Goal: Task Accomplishment & Management: Complete application form

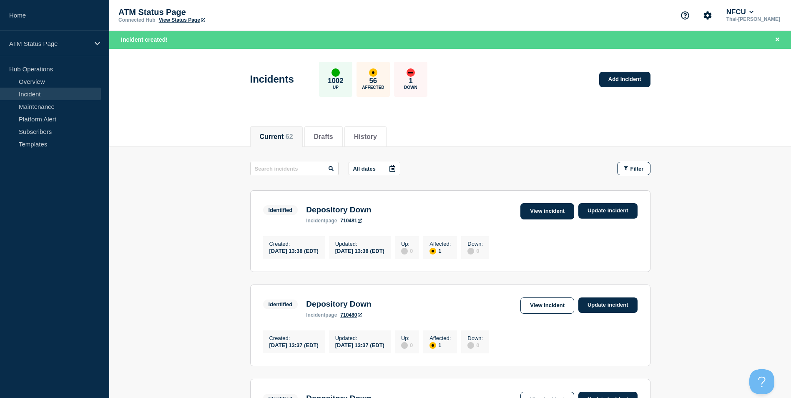
click at [536, 205] on link "View incident" at bounding box center [548, 211] width 54 height 16
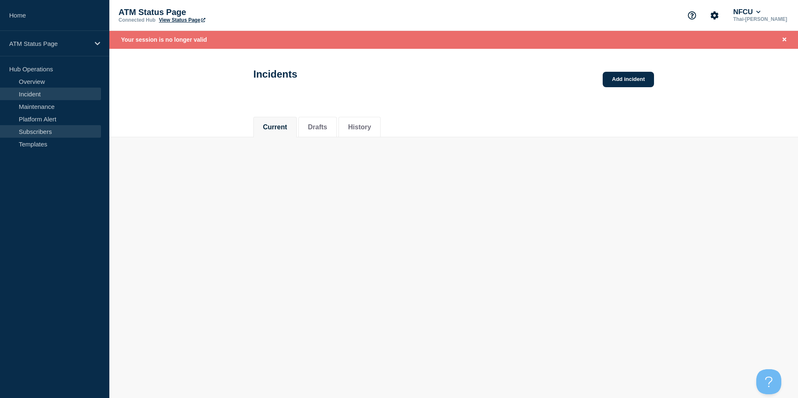
click at [35, 136] on link "Subscribers" at bounding box center [50, 131] width 101 height 13
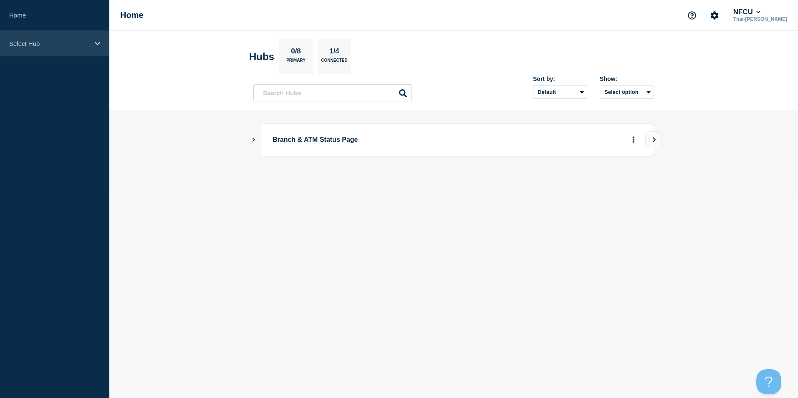
click at [66, 54] on div "Select Hub" at bounding box center [54, 43] width 109 height 25
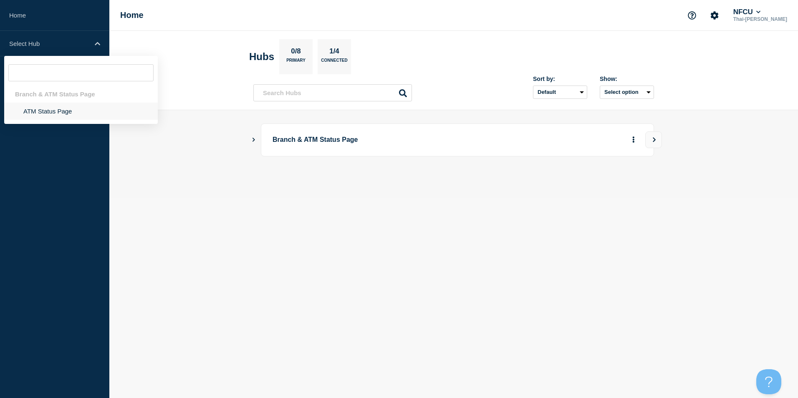
click at [62, 115] on li "ATM Status Page" at bounding box center [81, 111] width 154 height 17
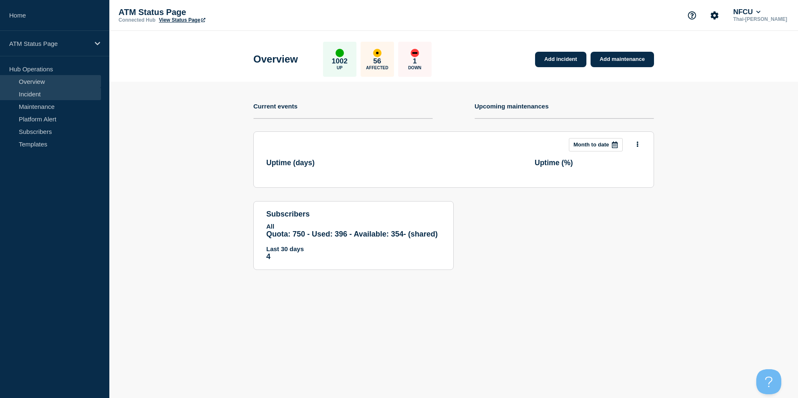
click at [36, 98] on link "Incident" at bounding box center [50, 94] width 101 height 13
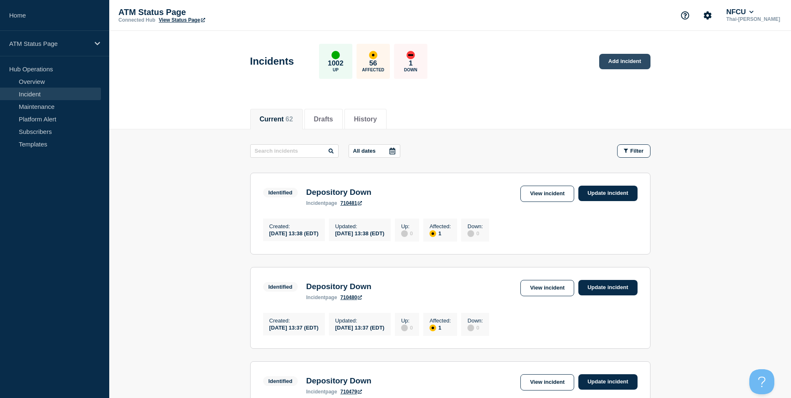
click at [609, 60] on link "Add incident" at bounding box center [625, 61] width 51 height 15
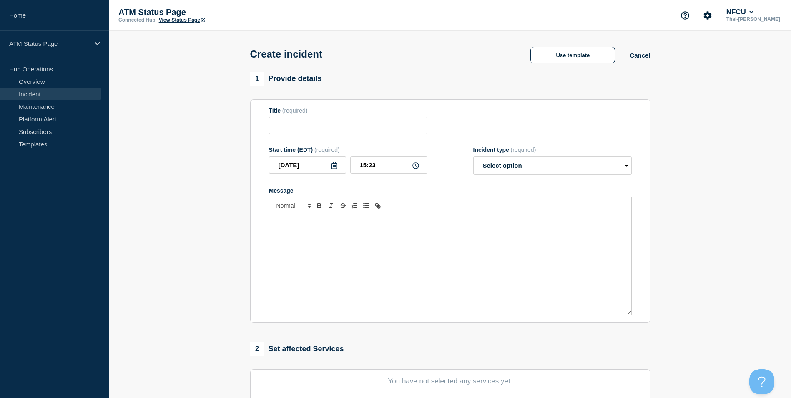
scroll to position [125, 0]
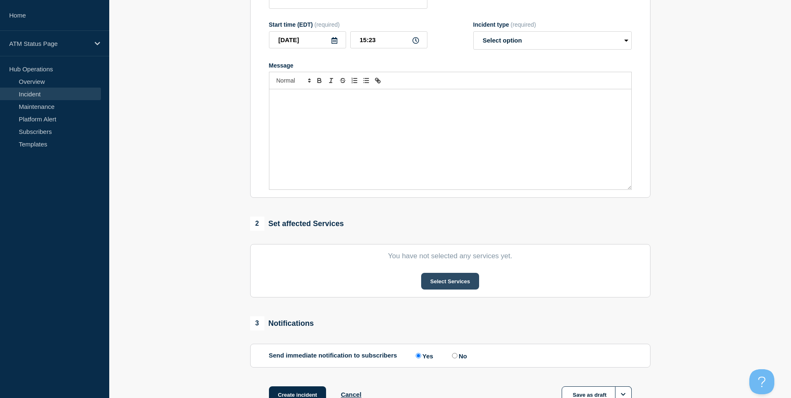
click at [444, 290] on button "Select Services" at bounding box center [450, 281] width 58 height 17
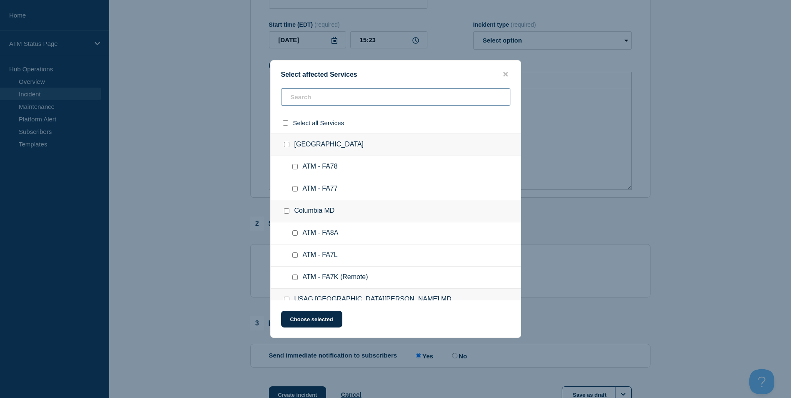
click at [319, 97] on input "text" at bounding box center [395, 96] width 229 height 17
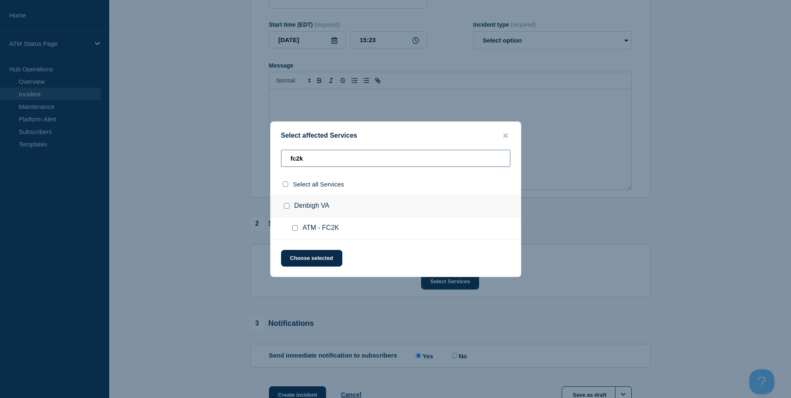
type input "fc2k"
click at [296, 231] on input "ATM - FC2K checkbox" at bounding box center [294, 227] width 5 height 5
checkbox input "true"
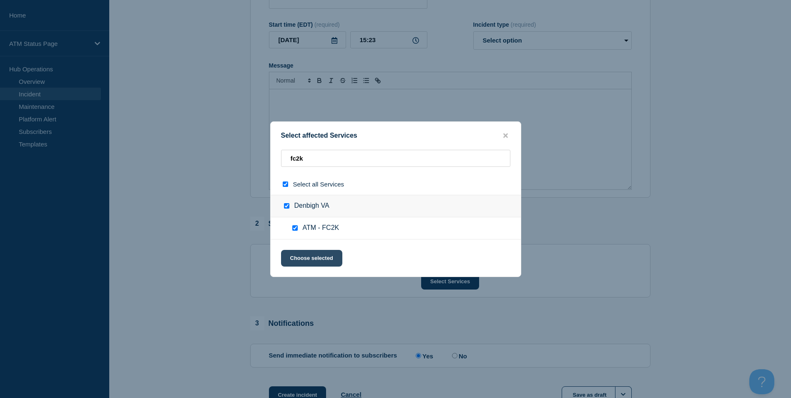
click at [314, 260] on button "Choose selected" at bounding box center [311, 258] width 61 height 17
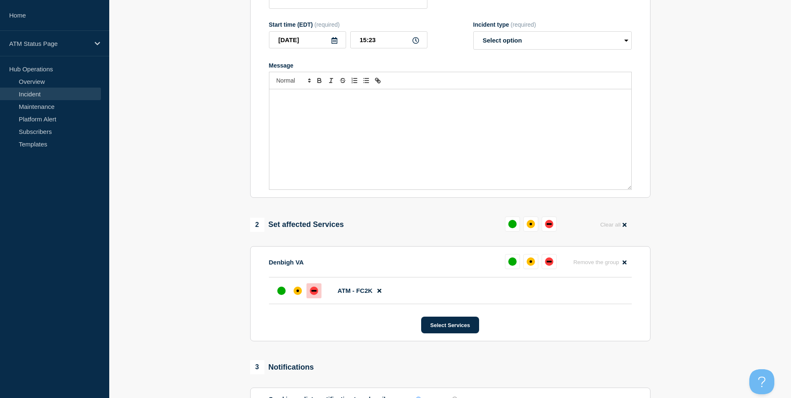
click at [312, 297] on div at bounding box center [314, 290] width 15 height 15
click at [297, 292] on div "affected" at bounding box center [298, 291] width 3 height 3
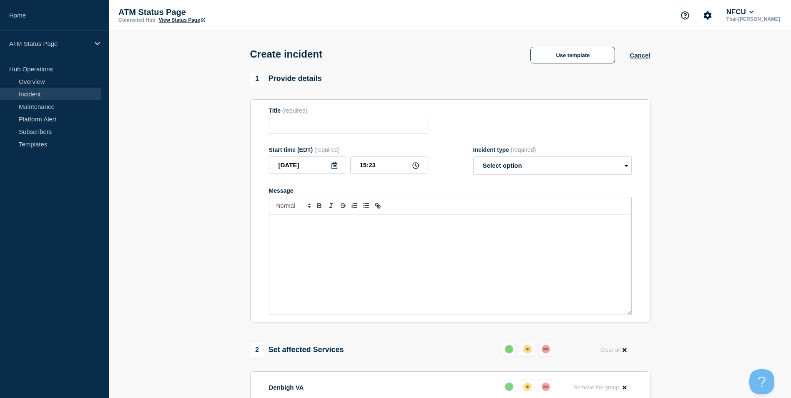
click at [559, 66] on div "Create incident Use template Cancel" at bounding box center [450, 51] width 419 height 41
click at [559, 63] on button "Use template" at bounding box center [573, 55] width 85 height 17
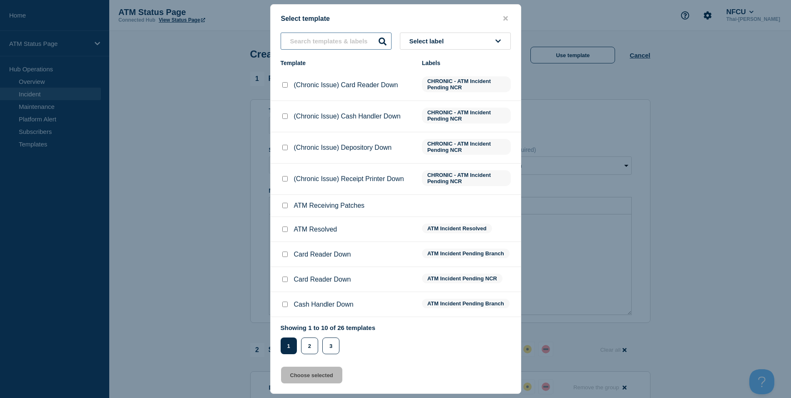
click at [317, 38] on input "text" at bounding box center [336, 41] width 111 height 17
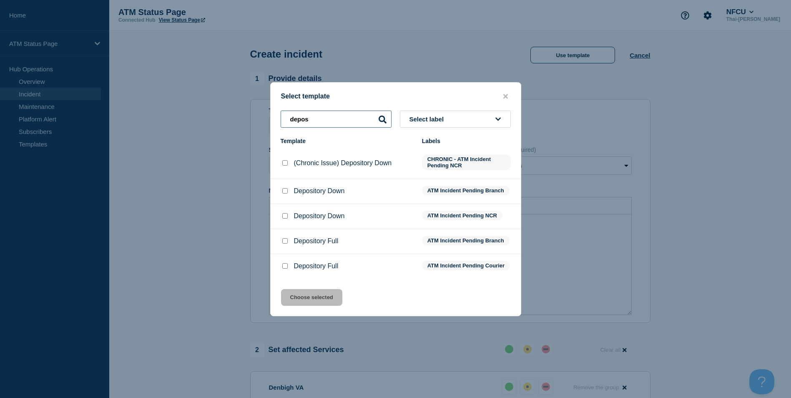
type input "depos"
click at [287, 192] on div at bounding box center [285, 191] width 8 height 8
click at [286, 189] on input "Depository Down checkbox" at bounding box center [284, 190] width 5 height 5
checkbox input "true"
click at [295, 306] on button "Choose selected" at bounding box center [311, 297] width 61 height 17
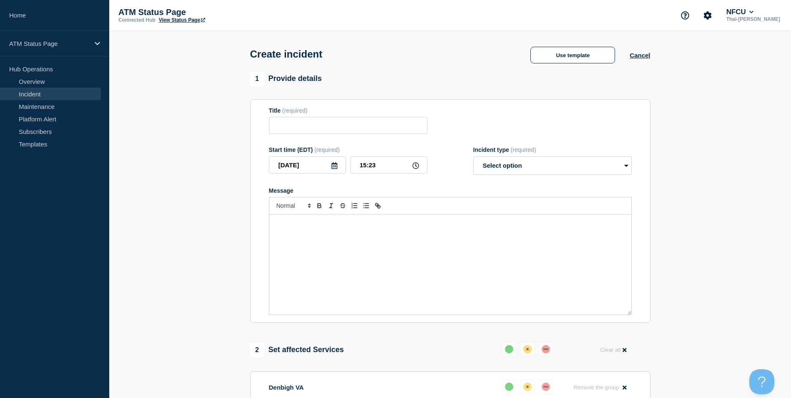
type input "Depository Down"
select select "identified"
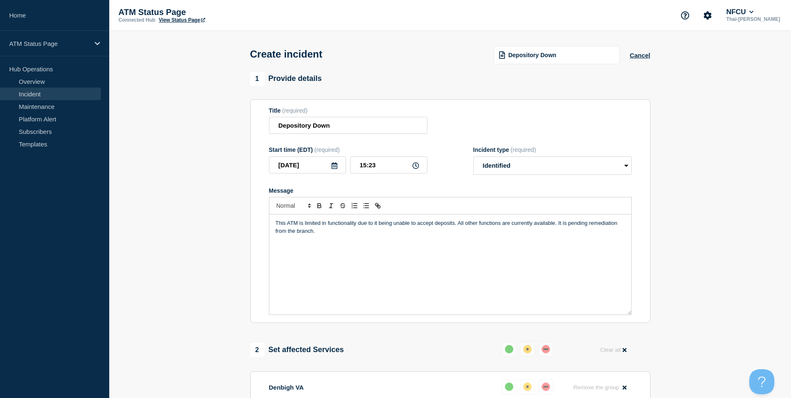
scroll to position [209, 0]
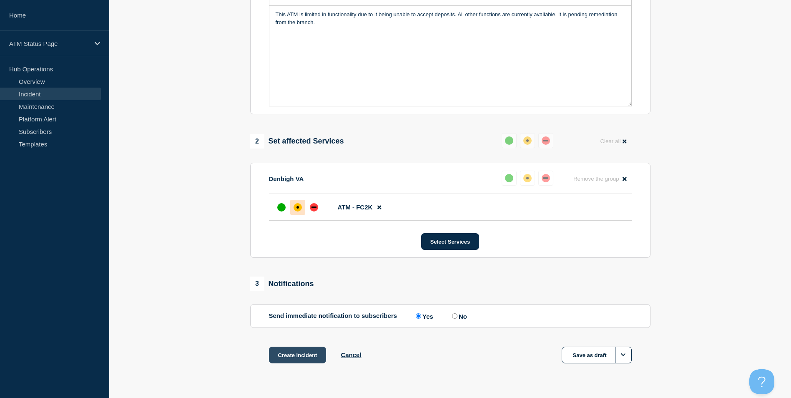
click at [298, 361] on button "Create incident" at bounding box center [298, 355] width 58 height 17
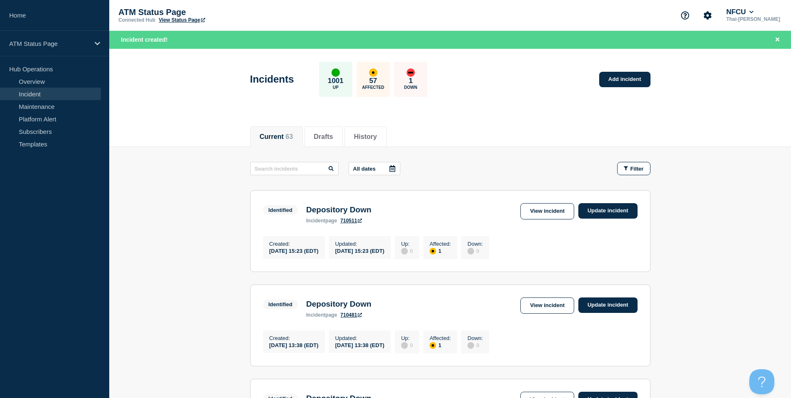
drag, startPoint x: 54, startPoint y: 279, endPoint x: 462, endPoint y: 86, distance: 451.3
click at [462, 86] on div "Incidents 1001 Up 57 Affected 1 Down Add incident" at bounding box center [450, 76] width 419 height 51
click at [609, 70] on div "Incidents 1001 Up 57 Affected 1 Down Add incident" at bounding box center [450, 76] width 419 height 51
click at [619, 78] on link "Add incident" at bounding box center [625, 79] width 51 height 15
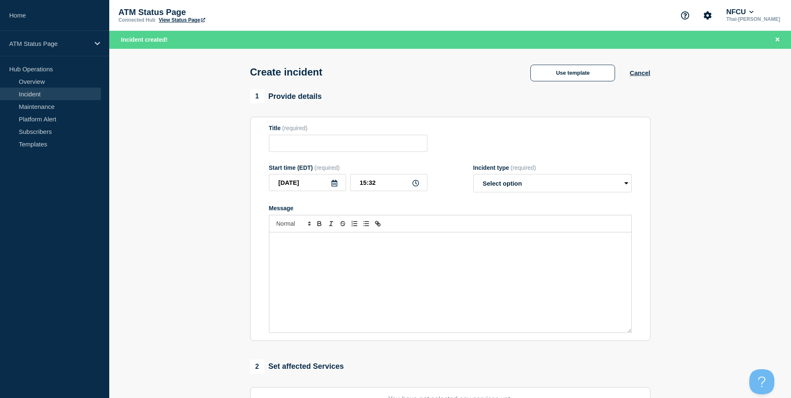
scroll to position [204, 0]
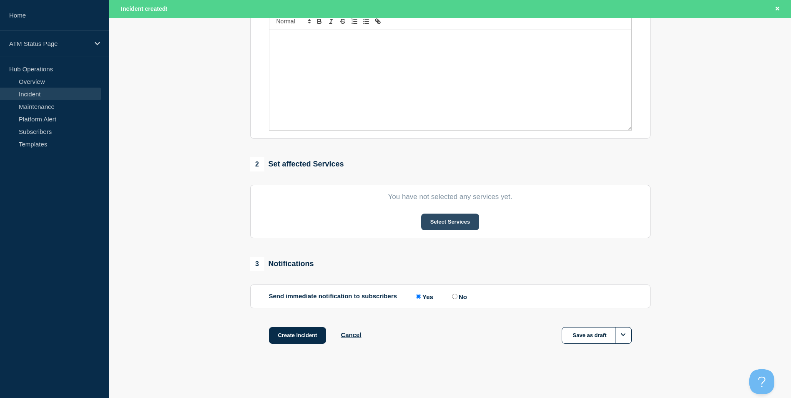
click at [447, 222] on button "Select Services" at bounding box center [450, 222] width 58 height 17
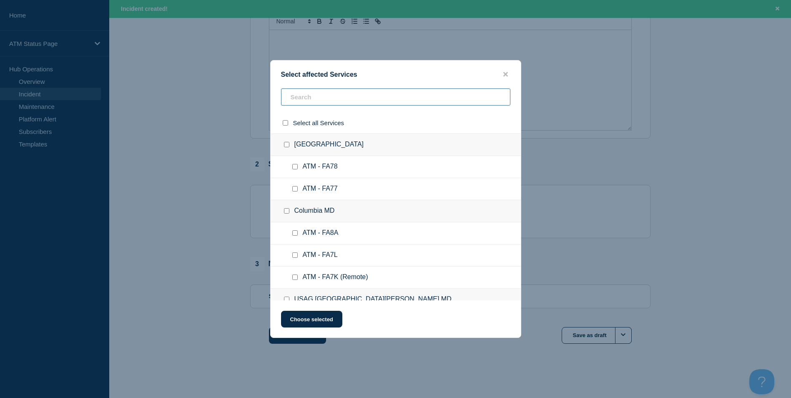
click at [305, 98] on input "text" at bounding box center [395, 96] width 229 height 17
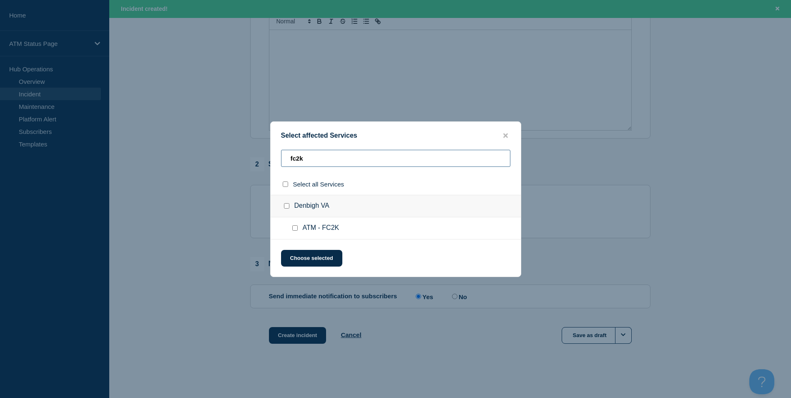
type input "fc2k"
click at [292, 230] on input "ATM - FC2K checkbox" at bounding box center [294, 227] width 5 height 5
checkbox input "true"
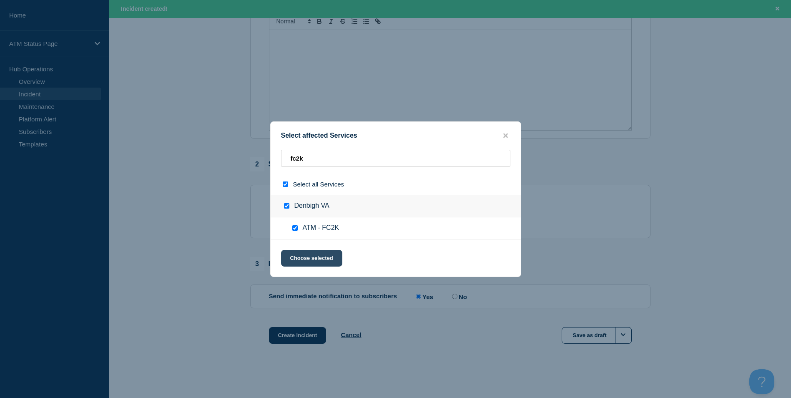
click at [307, 257] on button "Choose selected" at bounding box center [311, 258] width 61 height 17
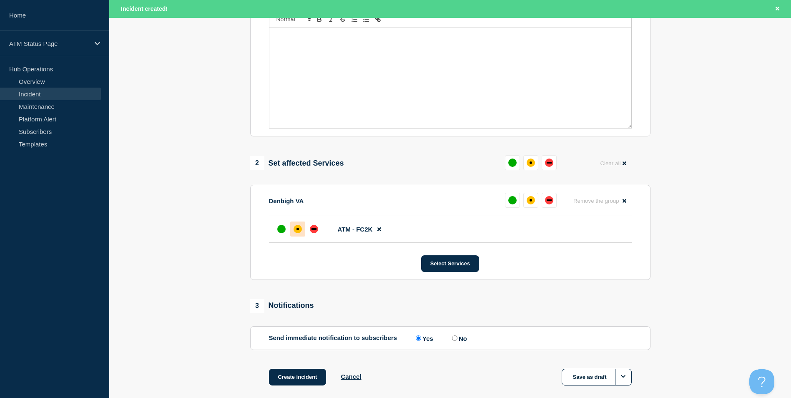
click at [296, 226] on div at bounding box center [297, 229] width 15 height 15
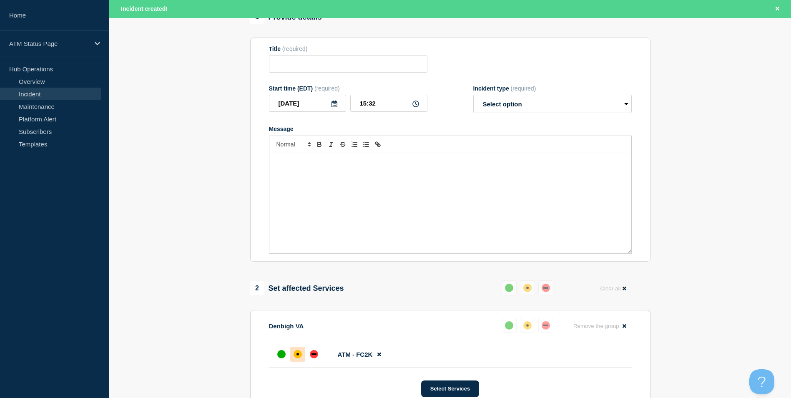
scroll to position [38, 0]
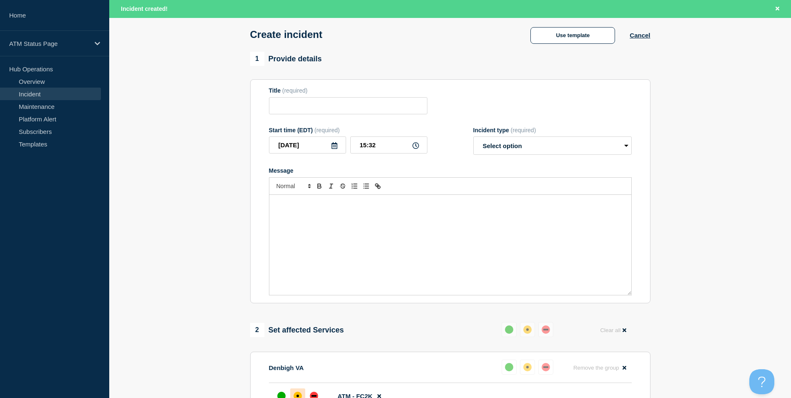
drag, startPoint x: 585, startPoint y: 54, endPoint x: 302, endPoint y: 78, distance: 284.3
click at [570, 66] on div "1 Provide details" at bounding box center [450, 59] width 401 height 14
click at [591, 34] on button "Use template" at bounding box center [573, 35] width 85 height 17
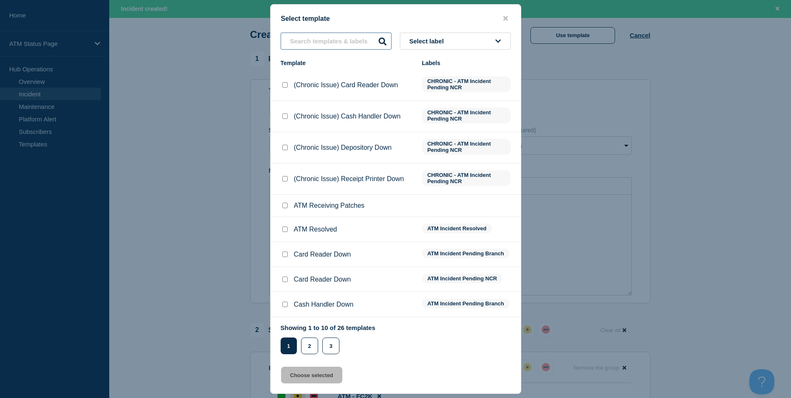
click at [334, 42] on input "text" at bounding box center [336, 41] width 111 height 17
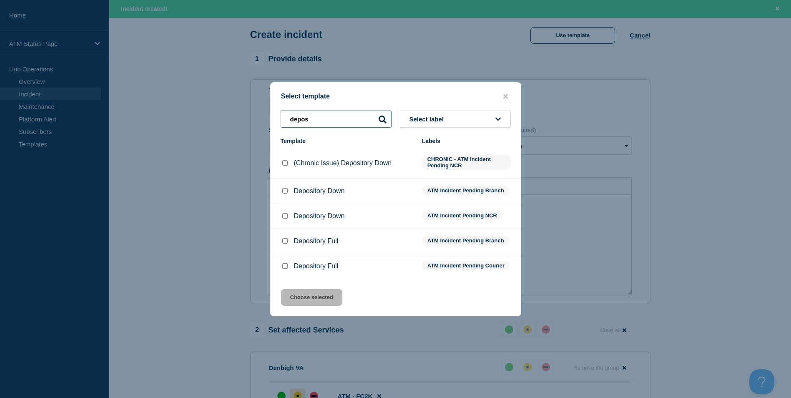
type input "depos"
click at [281, 187] on div at bounding box center [285, 191] width 8 height 8
click at [284, 188] on input "Depository Down checkbox" at bounding box center [284, 190] width 5 height 5
checkbox input "true"
click at [306, 305] on button "Choose selected" at bounding box center [311, 297] width 61 height 17
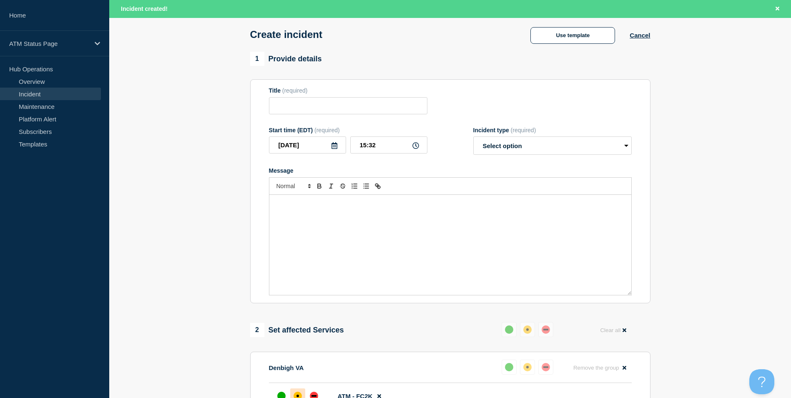
type input "Depository Down"
select select "identified"
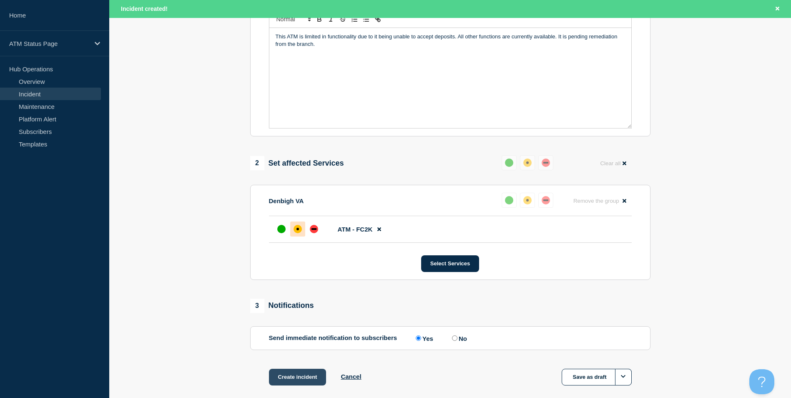
click at [299, 379] on button "Create incident" at bounding box center [298, 377] width 58 height 17
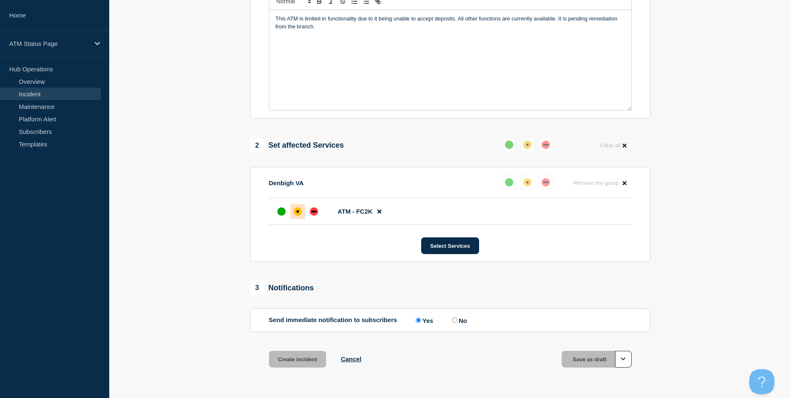
scroll to position [187, 0]
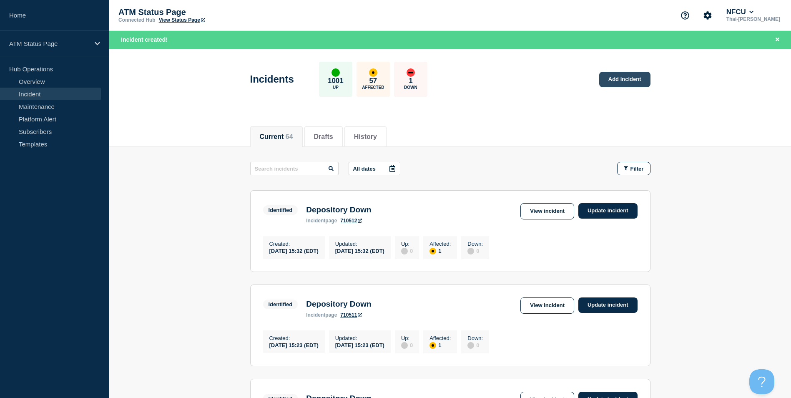
click at [630, 75] on link "Add incident" at bounding box center [625, 79] width 51 height 15
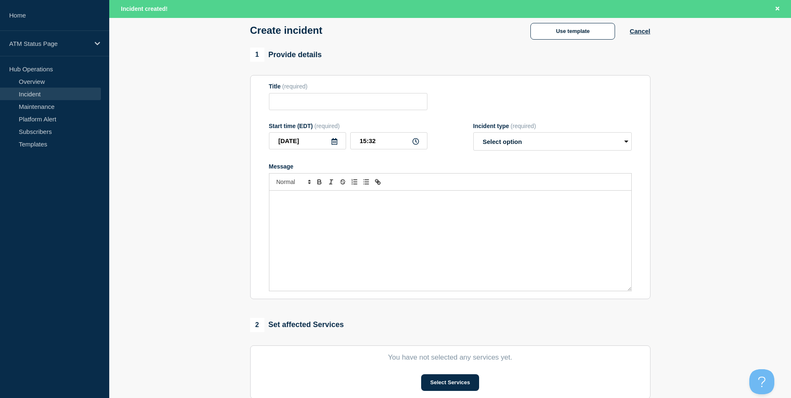
scroll to position [204, 0]
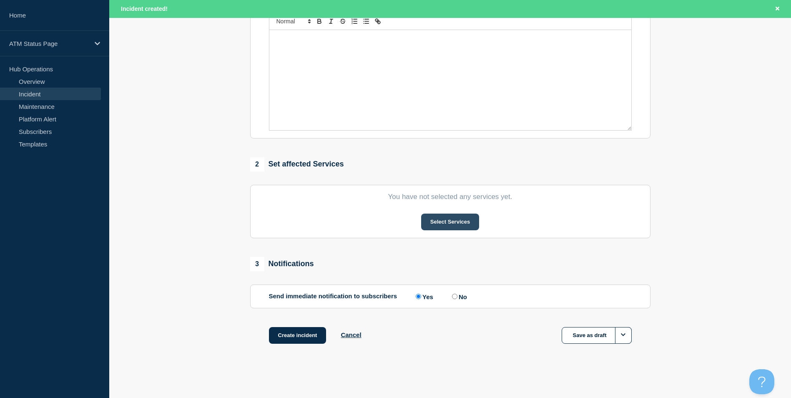
click at [442, 225] on button "Select Services" at bounding box center [450, 222] width 58 height 17
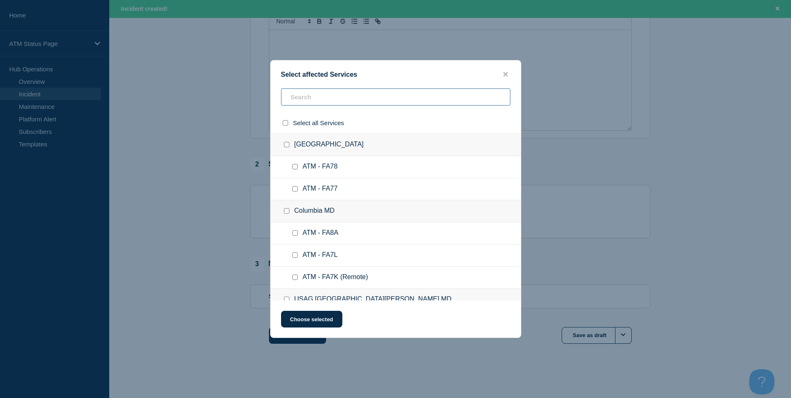
click at [337, 92] on input "text" at bounding box center [395, 96] width 229 height 17
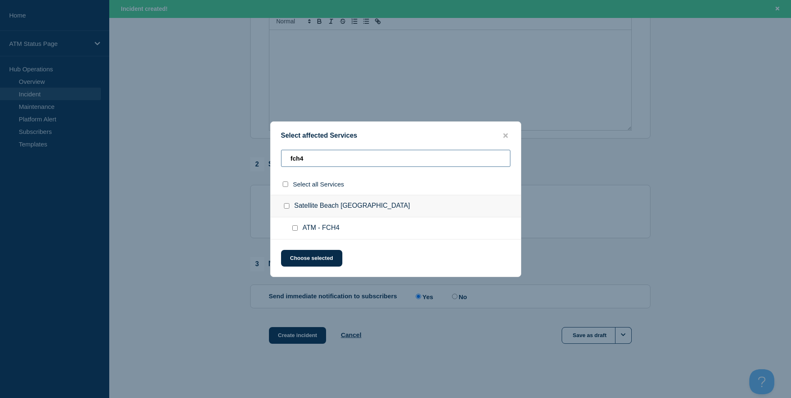
type input "fch4"
click at [291, 230] on div at bounding box center [297, 228] width 12 height 8
click at [293, 230] on input "ATM - FCH4 checkbox" at bounding box center [294, 227] width 5 height 5
checkbox input "true"
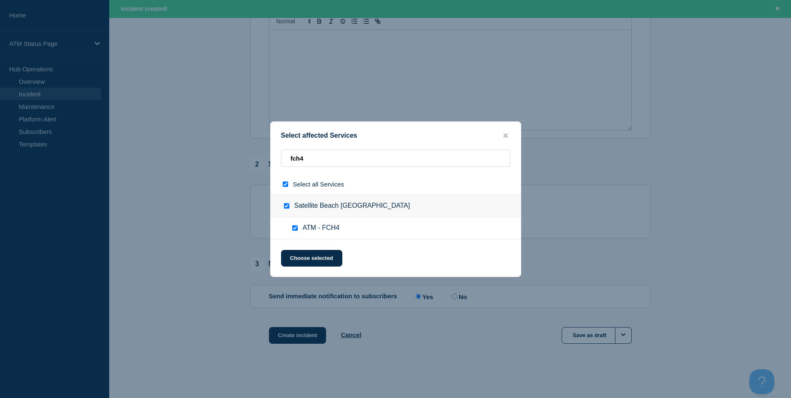
checkbox input "true"
click at [310, 261] on button "Choose selected" at bounding box center [311, 258] width 61 height 17
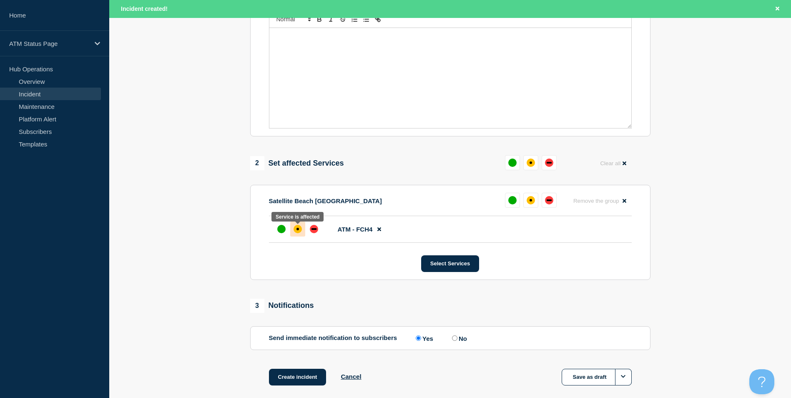
click at [304, 230] on div at bounding box center [297, 229] width 15 height 15
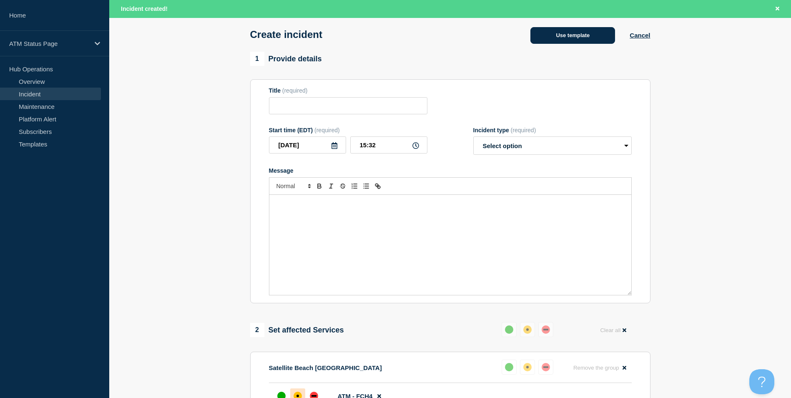
click at [594, 41] on button "Use template" at bounding box center [573, 35] width 85 height 17
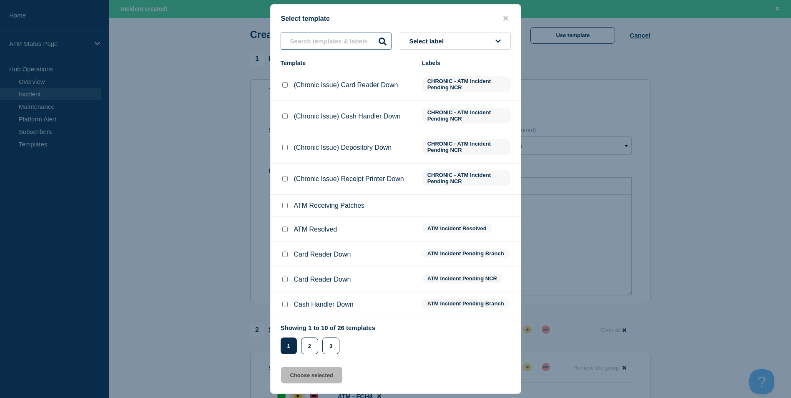
click at [300, 46] on input "text" at bounding box center [336, 41] width 111 height 17
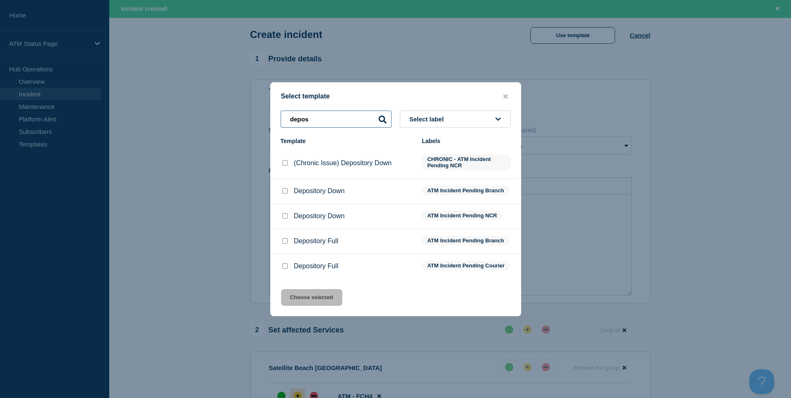
type input "depos"
click at [284, 189] on input "Depository Down checkbox" at bounding box center [284, 190] width 5 height 5
checkbox input "true"
click at [317, 304] on button "Choose selected" at bounding box center [311, 297] width 61 height 17
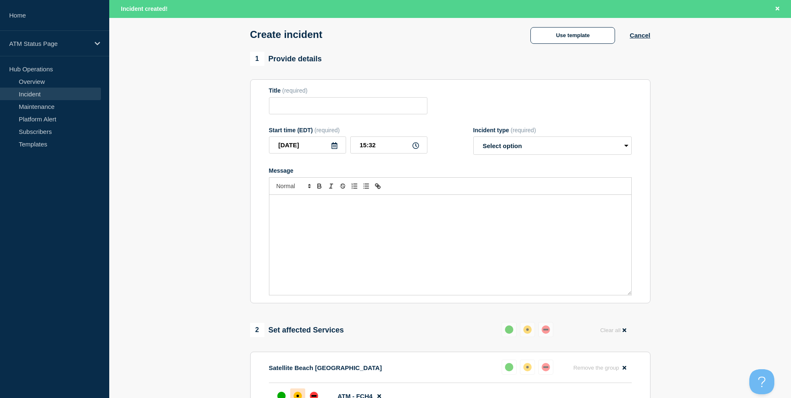
type input "Depository Down"
select select "identified"
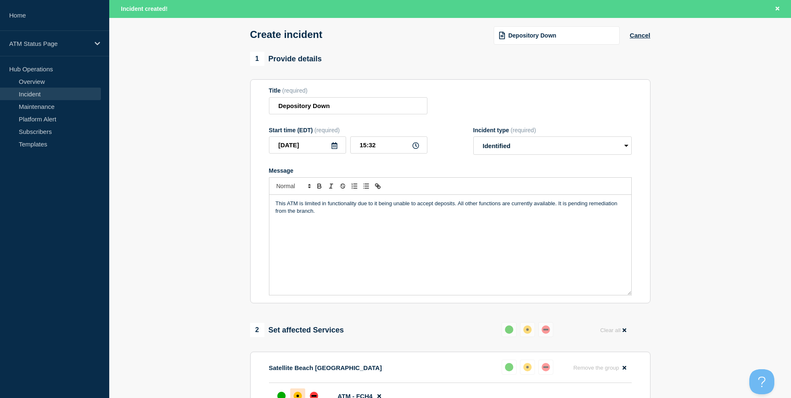
scroll to position [246, 0]
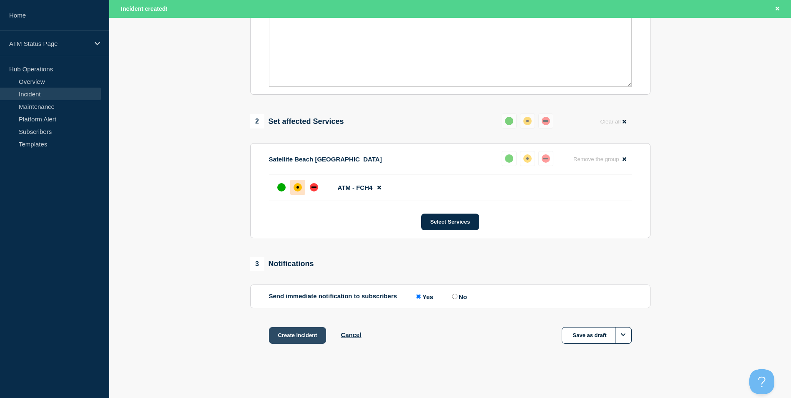
click at [303, 340] on button "Create incident" at bounding box center [298, 335] width 58 height 17
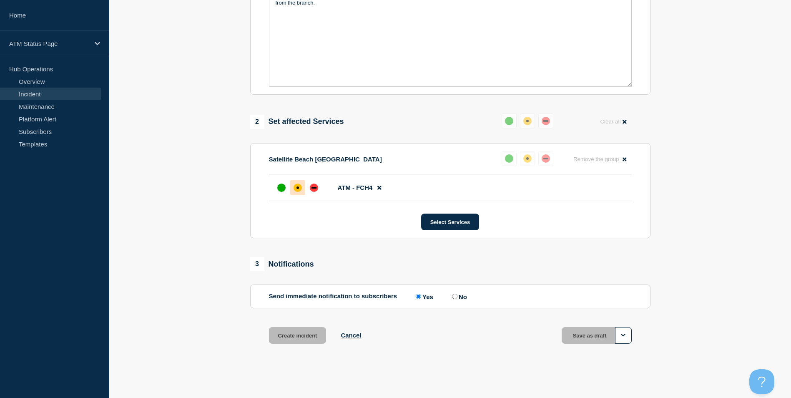
scroll to position [228, 0]
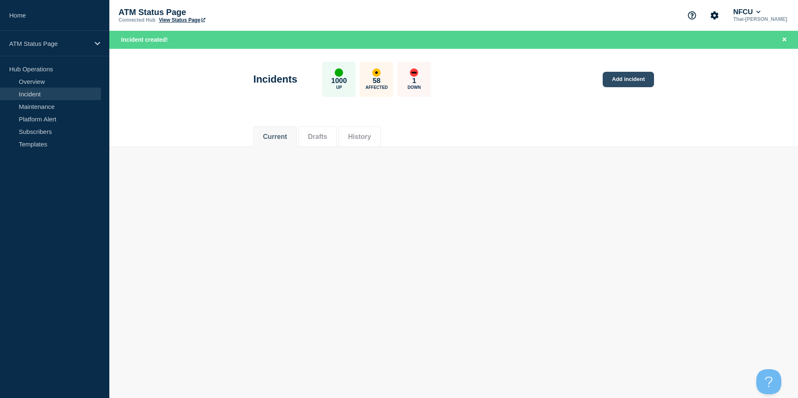
click at [634, 76] on link "Add incident" at bounding box center [627, 79] width 51 height 15
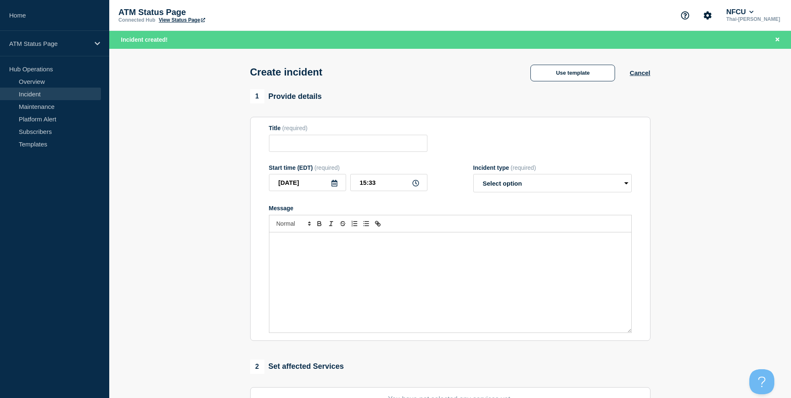
scroll to position [204, 0]
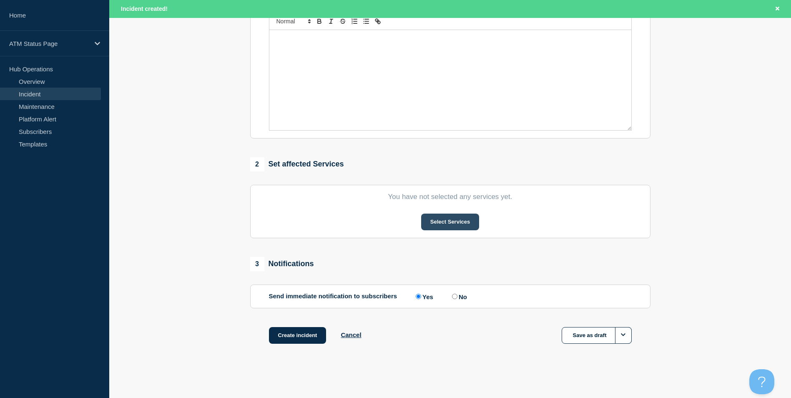
click at [454, 217] on button "Select Services" at bounding box center [450, 222] width 58 height 17
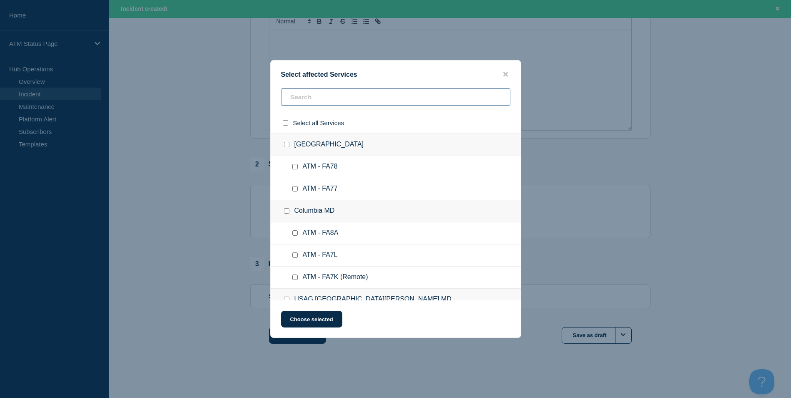
click at [308, 94] on input "text" at bounding box center [395, 96] width 229 height 17
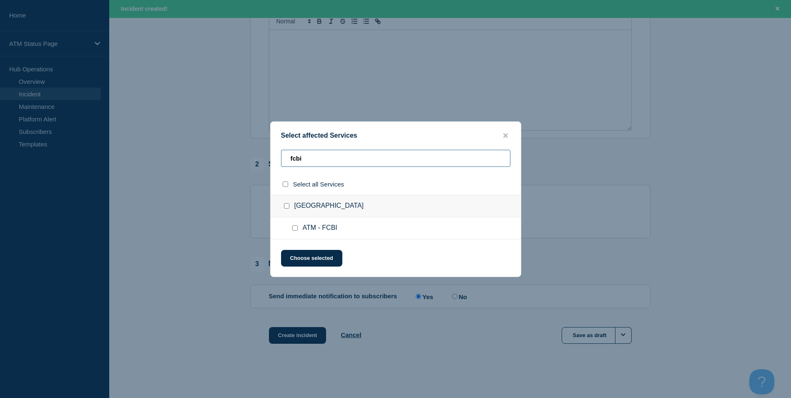
type input "fcbi"
click at [298, 229] on div at bounding box center [297, 228] width 12 height 8
click at [295, 230] on input "ATM - FCBI checkbox" at bounding box center [294, 227] width 5 height 5
checkbox input "true"
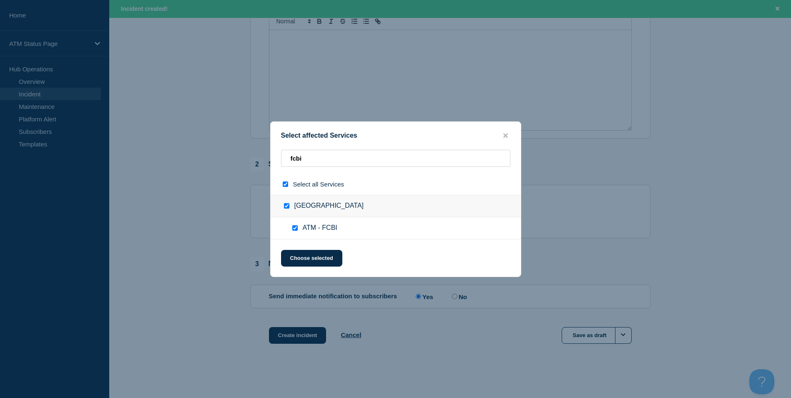
checkbox input "true"
click at [310, 258] on button "Choose selected" at bounding box center [311, 258] width 61 height 17
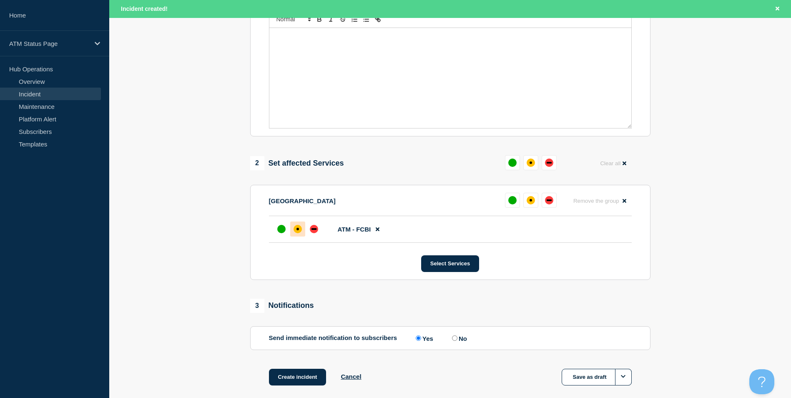
click at [304, 234] on div at bounding box center [297, 229] width 15 height 15
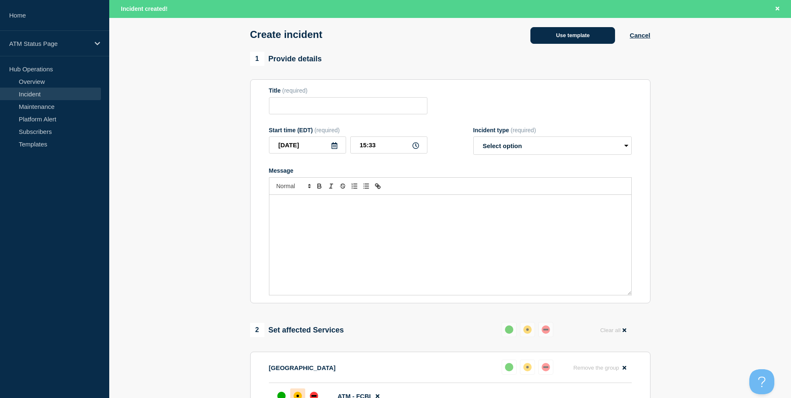
click at [571, 38] on button "Use template" at bounding box center [573, 35] width 85 height 17
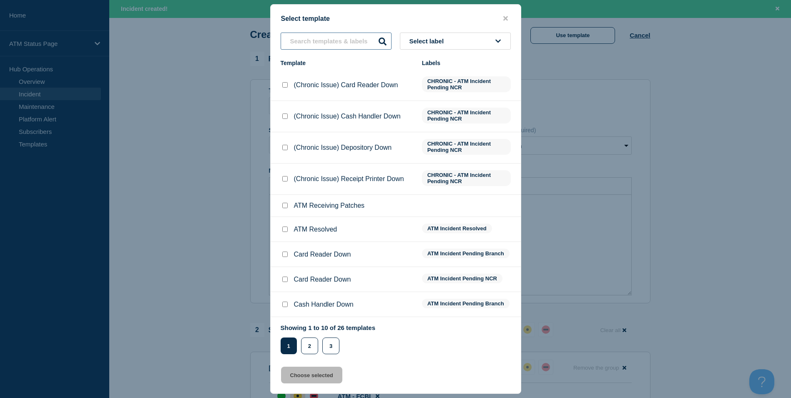
click at [300, 39] on input "text" at bounding box center [336, 41] width 111 height 17
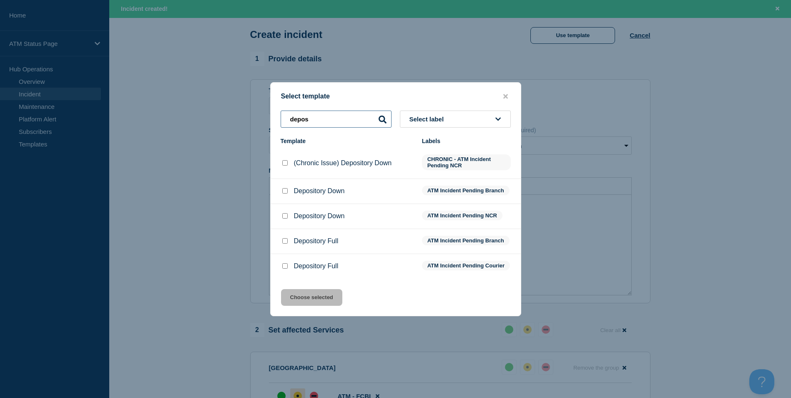
type input "depos"
click at [286, 213] on input "Depository Down checkbox" at bounding box center [284, 215] width 5 height 5
checkbox input "true"
click at [282, 190] on input "Depository Down checkbox" at bounding box center [284, 190] width 5 height 5
checkbox input "true"
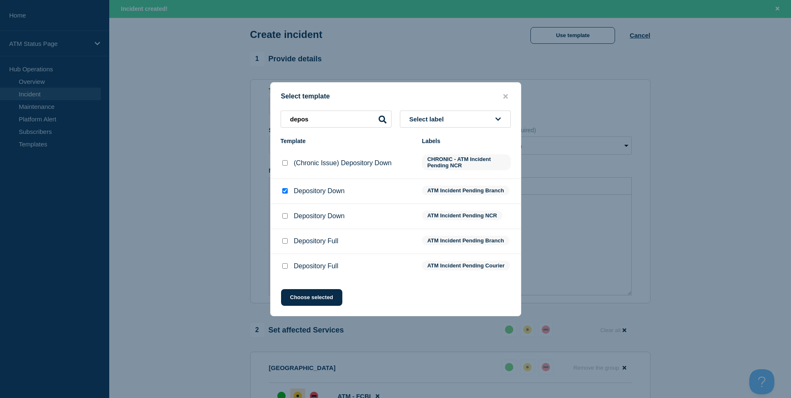
checkbox input "false"
click at [311, 297] on button "Choose selected" at bounding box center [311, 297] width 61 height 17
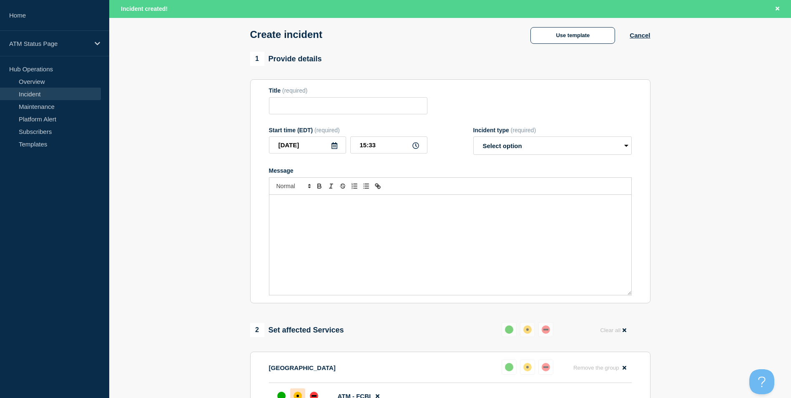
type input "Depository Down"
select select "identified"
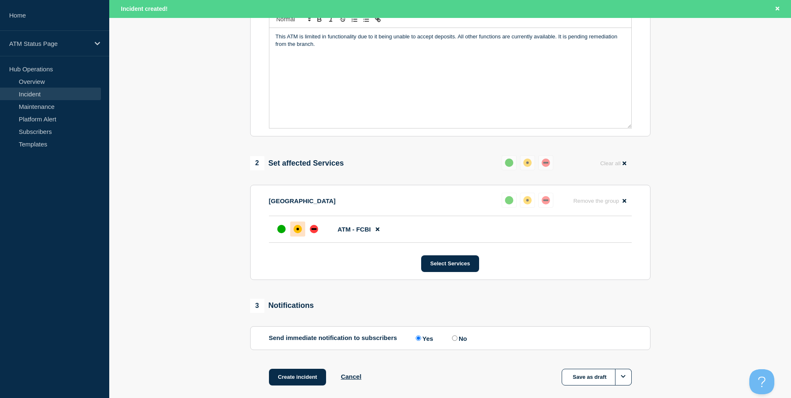
scroll to position [246, 0]
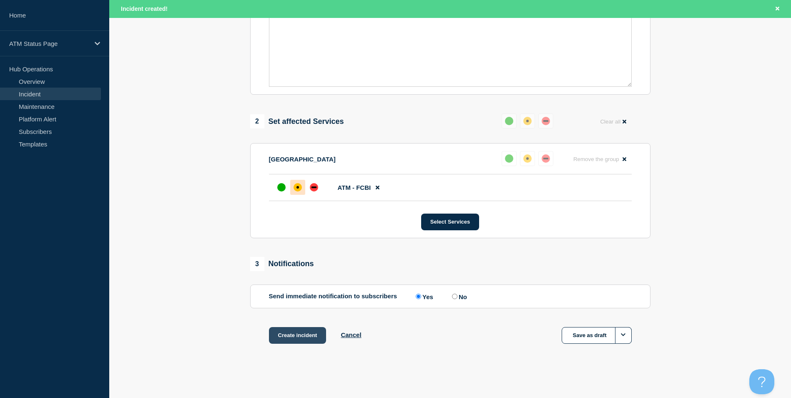
click at [301, 337] on button "Create incident" at bounding box center [298, 335] width 58 height 17
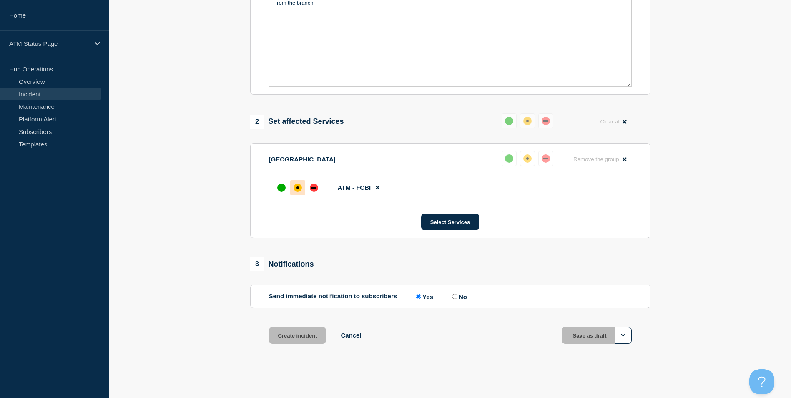
scroll to position [228, 0]
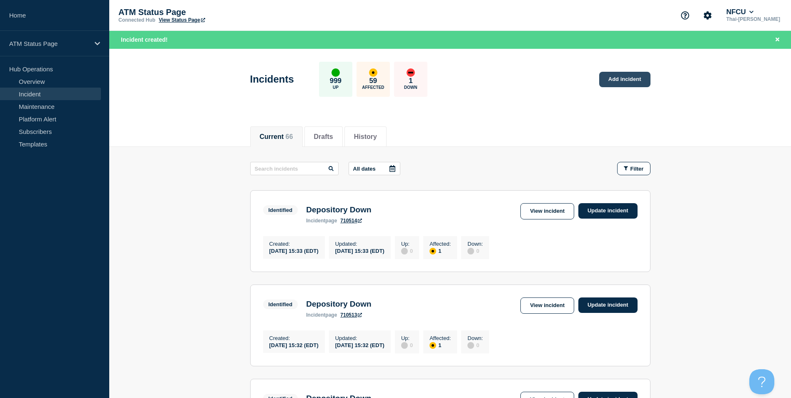
click at [629, 84] on link "Add incident" at bounding box center [625, 79] width 51 height 15
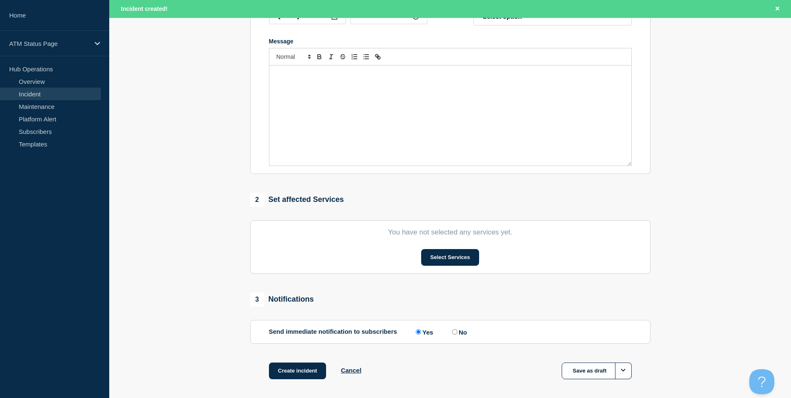
scroll to position [204, 0]
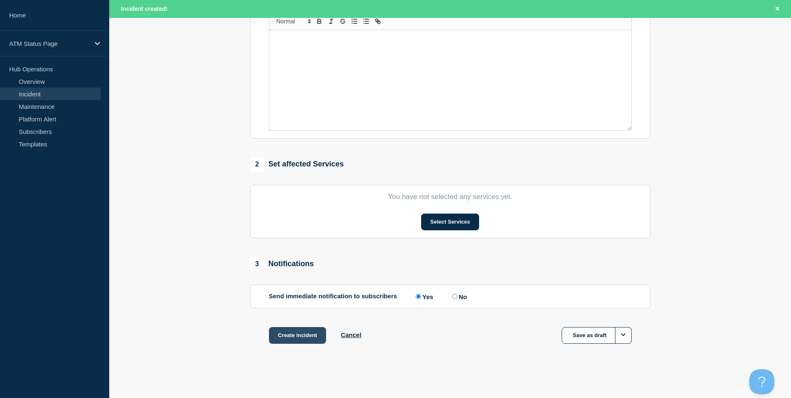
click at [291, 330] on button "Create incident" at bounding box center [298, 335] width 58 height 17
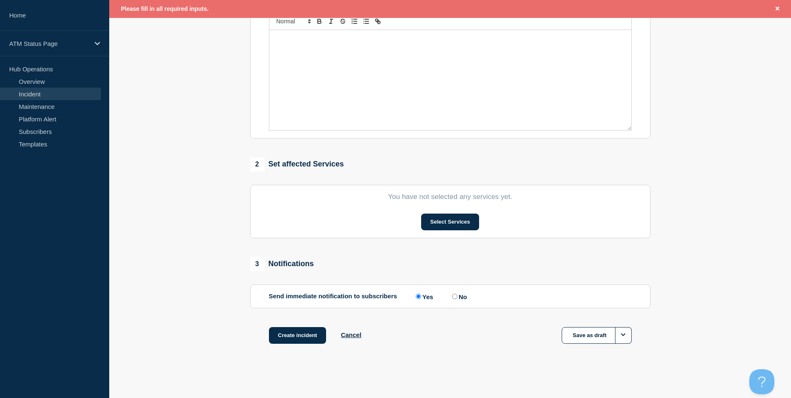
click at [42, 97] on link "Incident" at bounding box center [50, 94] width 101 height 13
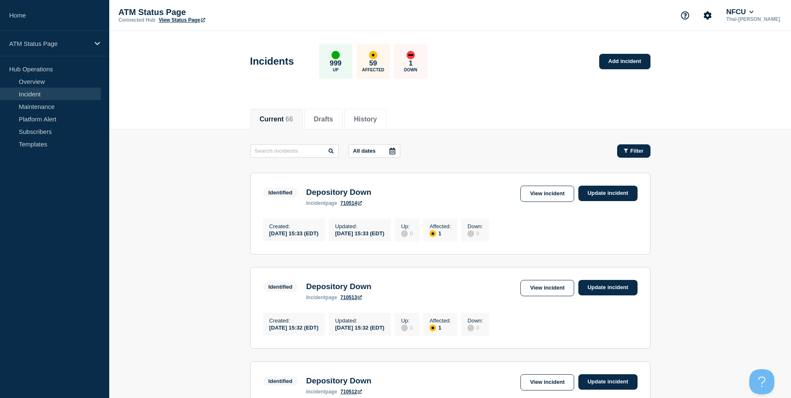
click at [635, 147] on button "Filter" at bounding box center [633, 150] width 33 height 13
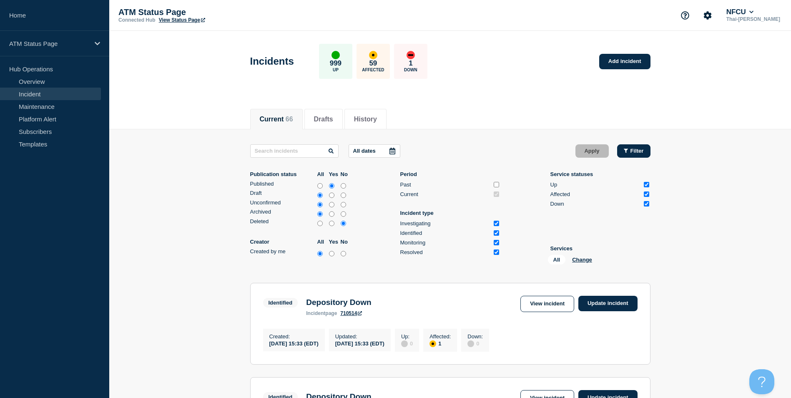
click at [635, 147] on button "Filter" at bounding box center [633, 150] width 33 height 13
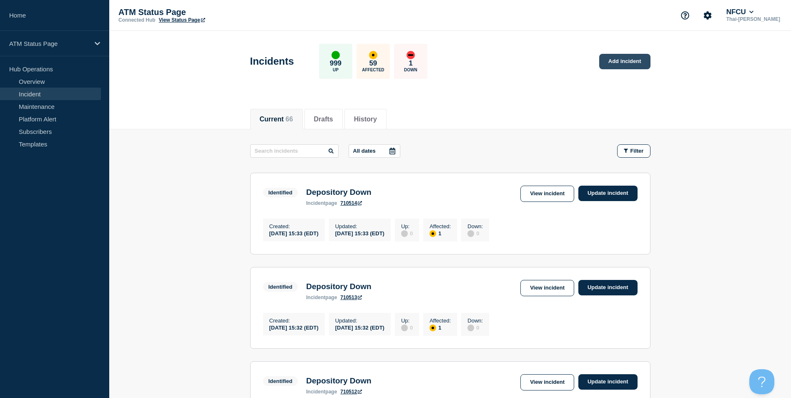
click at [626, 55] on link "Add incident" at bounding box center [625, 61] width 51 height 15
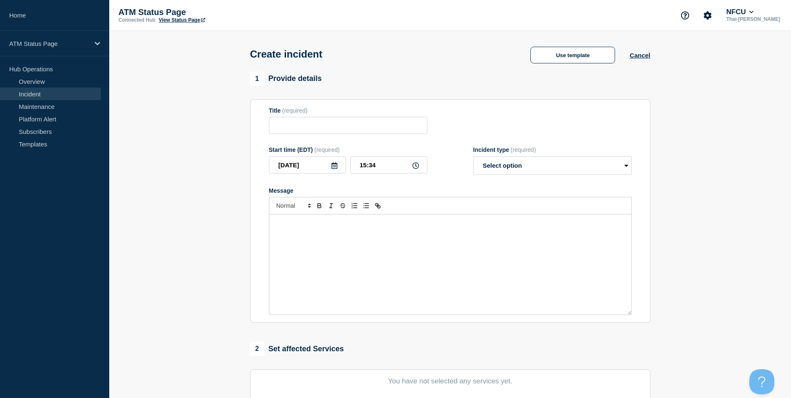
scroll to position [83, 0]
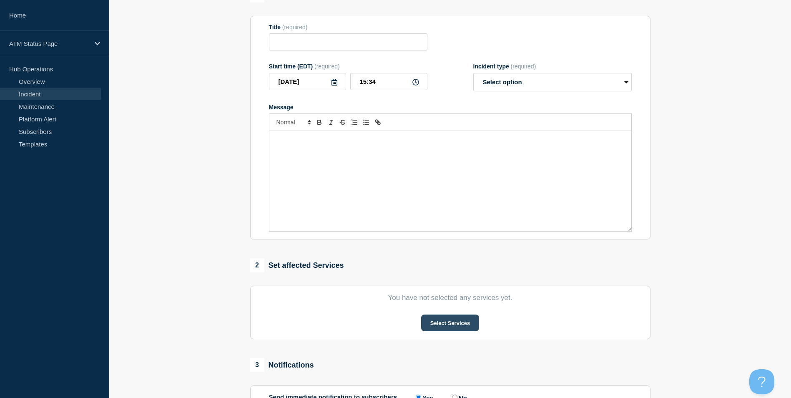
click at [441, 330] on button "Select Services" at bounding box center [450, 323] width 58 height 17
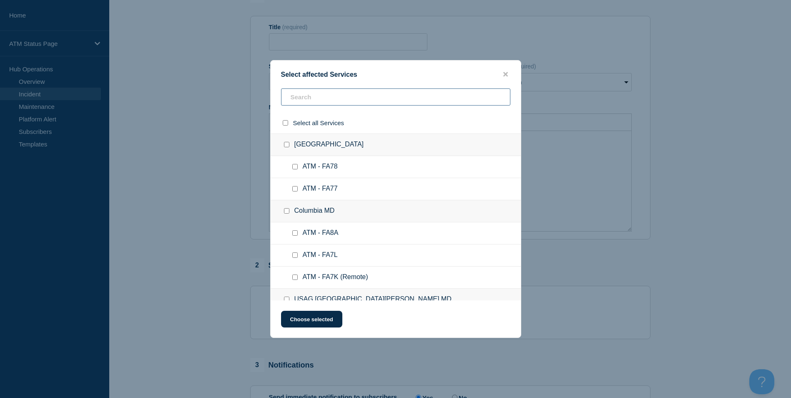
click at [310, 102] on input "text" at bounding box center [395, 96] width 229 height 17
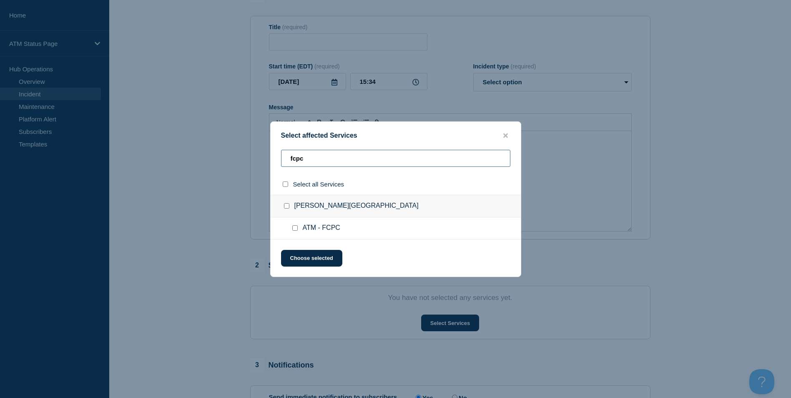
type input "fcpc"
click at [297, 229] on input "ATM - FCPC checkbox" at bounding box center [294, 227] width 5 height 5
checkbox input "true"
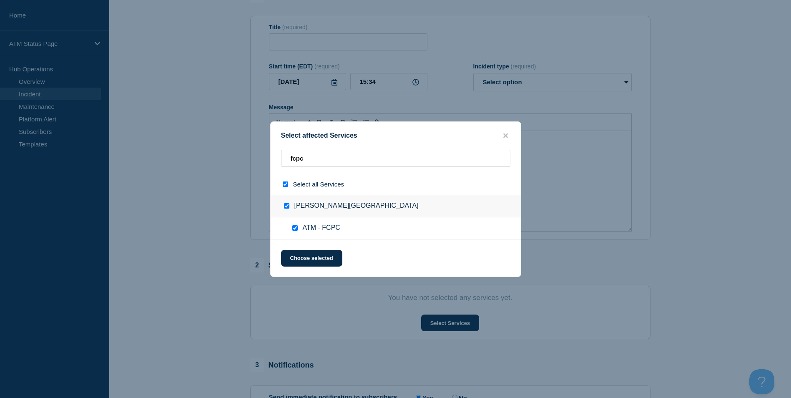
click at [313, 271] on div "Select affected Services fcpc Select all Services [PERSON_NAME][GEOGRAPHIC_DATA…" at bounding box center [395, 199] width 251 height 156
click at [313, 258] on button "Choose selected" at bounding box center [311, 258] width 61 height 17
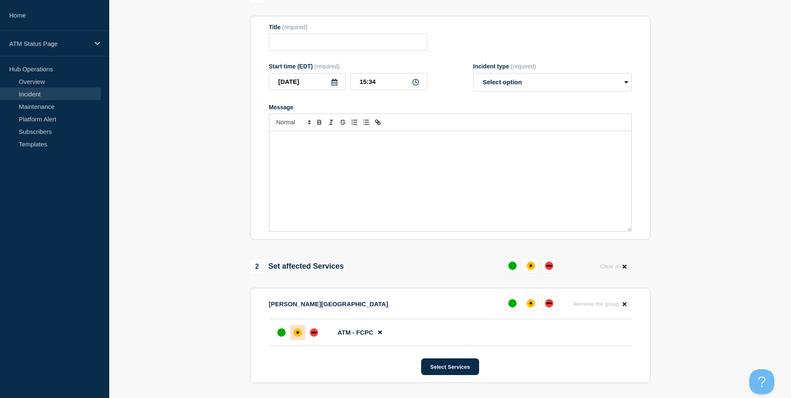
click at [298, 337] on div "affected" at bounding box center [298, 332] width 8 height 8
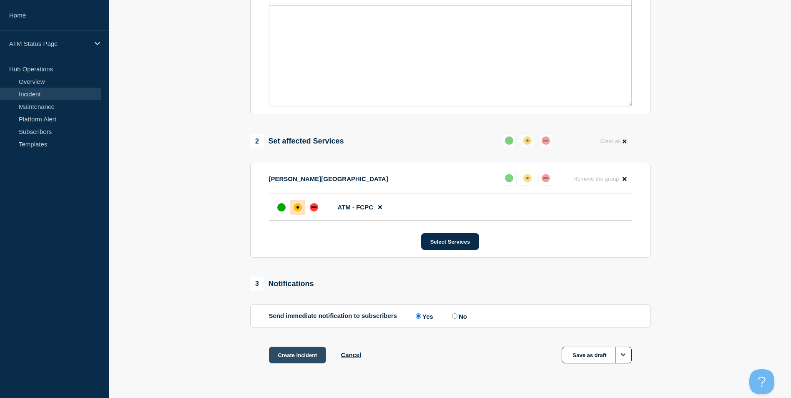
click at [296, 360] on button "Create incident" at bounding box center [298, 355] width 58 height 17
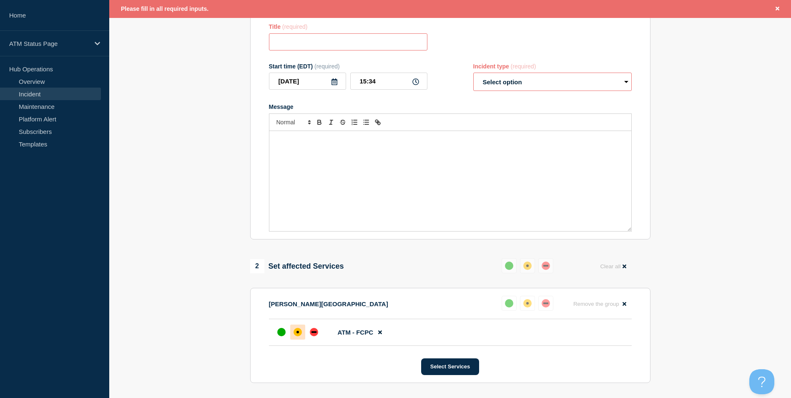
scroll to position [18, 0]
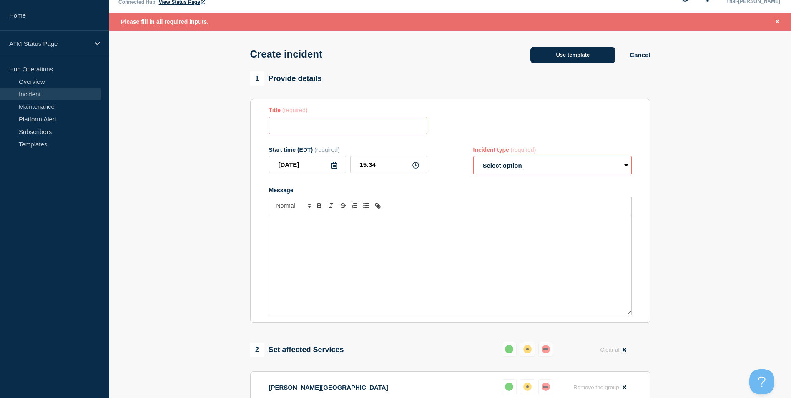
click at [568, 57] on button "Use template" at bounding box center [573, 55] width 85 height 17
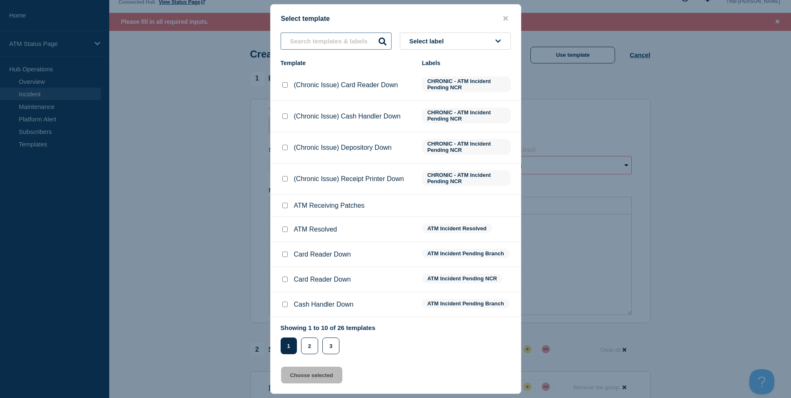
click at [310, 38] on input "text" at bounding box center [336, 41] width 111 height 17
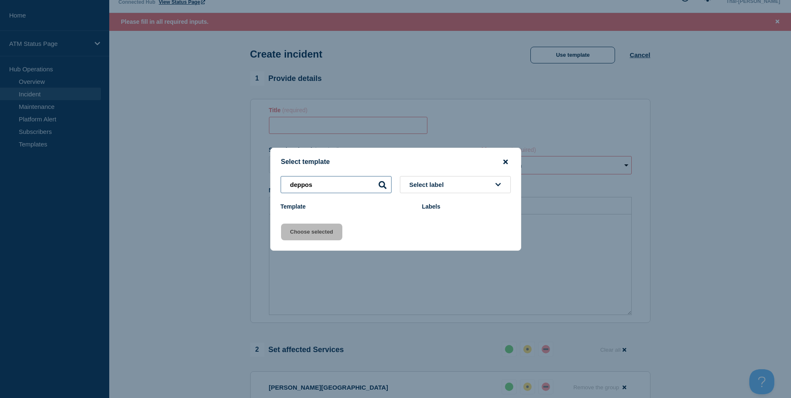
type input "deppos"
click at [506, 160] on icon "close button" at bounding box center [506, 162] width 5 height 7
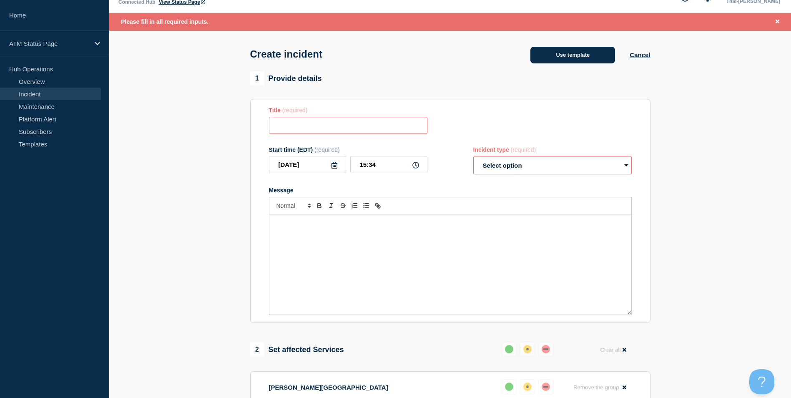
click at [568, 53] on button "Use template" at bounding box center [573, 55] width 85 height 17
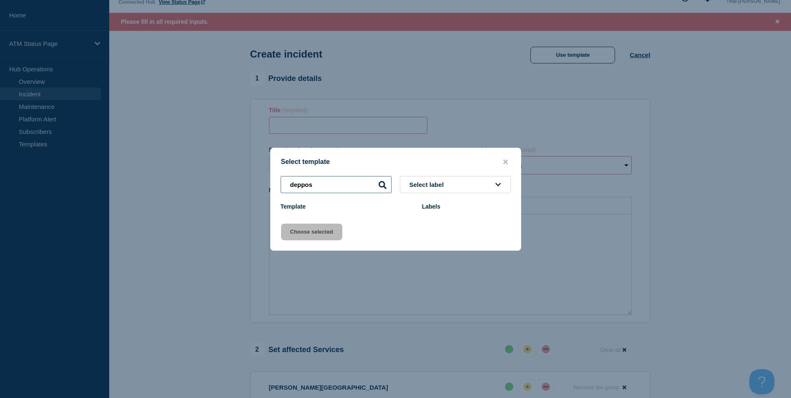
click at [328, 181] on input "deppos" at bounding box center [336, 184] width 111 height 17
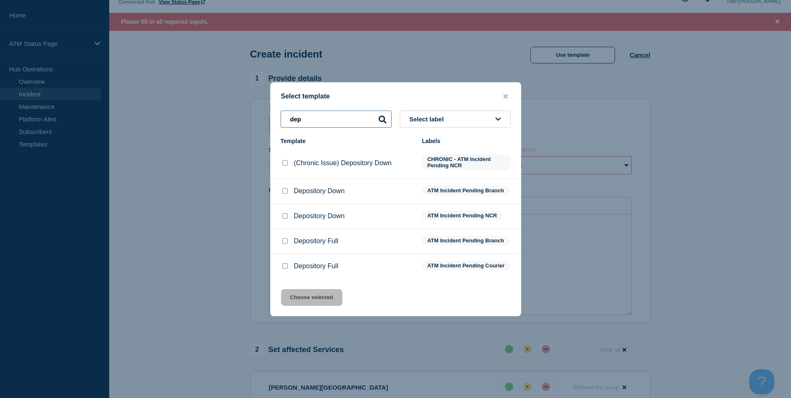
type input "dep"
click at [286, 188] on input "Depository Down checkbox" at bounding box center [284, 190] width 5 height 5
checkbox input "true"
click at [321, 302] on button "Choose selected" at bounding box center [311, 297] width 61 height 17
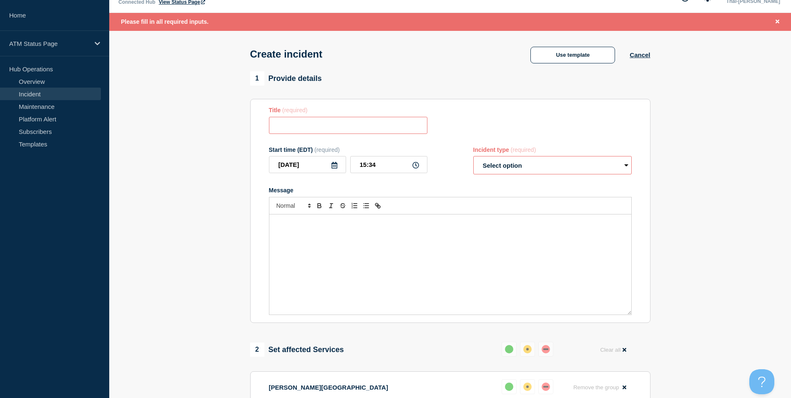
type input "Depository Down"
select select "identified"
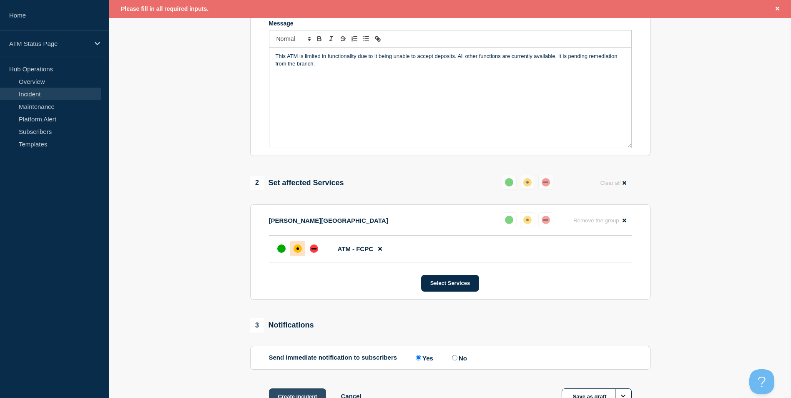
scroll to position [248, 0]
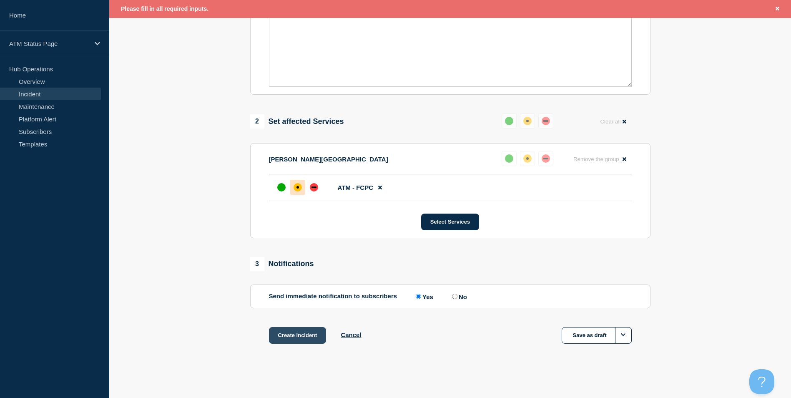
click at [286, 332] on button "Create incident" at bounding box center [298, 335] width 58 height 17
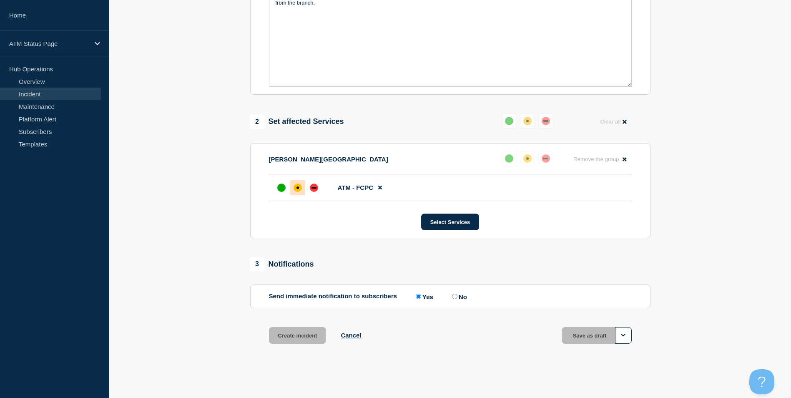
scroll to position [230, 0]
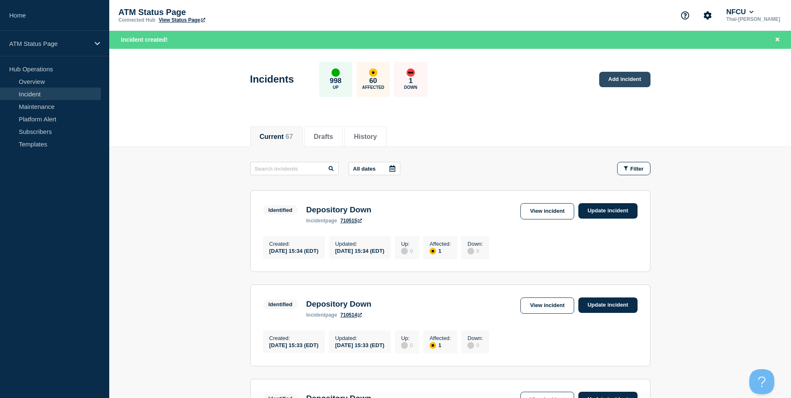
click at [638, 82] on link "Add incident" at bounding box center [625, 79] width 51 height 15
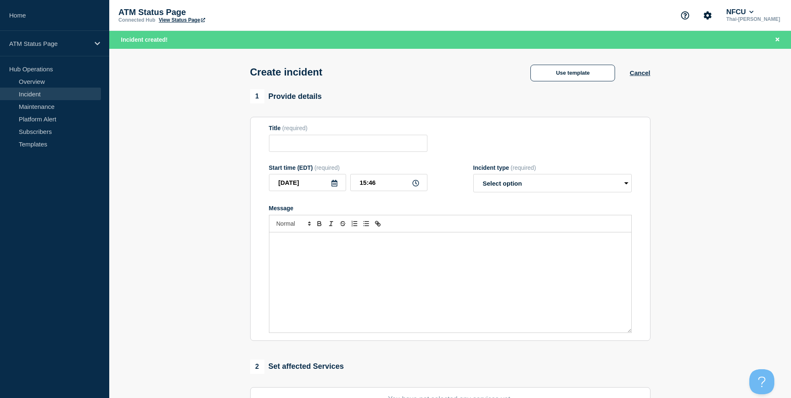
scroll to position [125, 0]
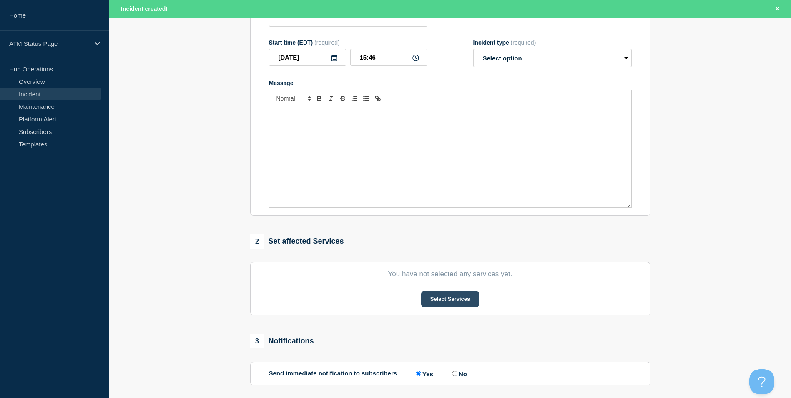
click at [464, 302] on button "Select Services" at bounding box center [450, 299] width 58 height 17
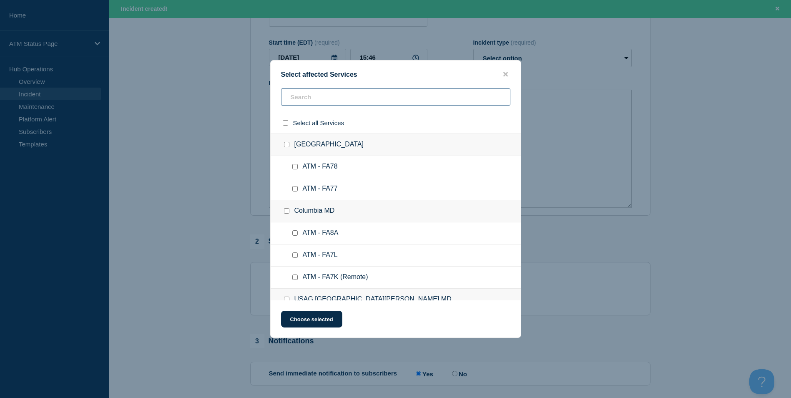
click at [318, 94] on input "text" at bounding box center [395, 96] width 229 height 17
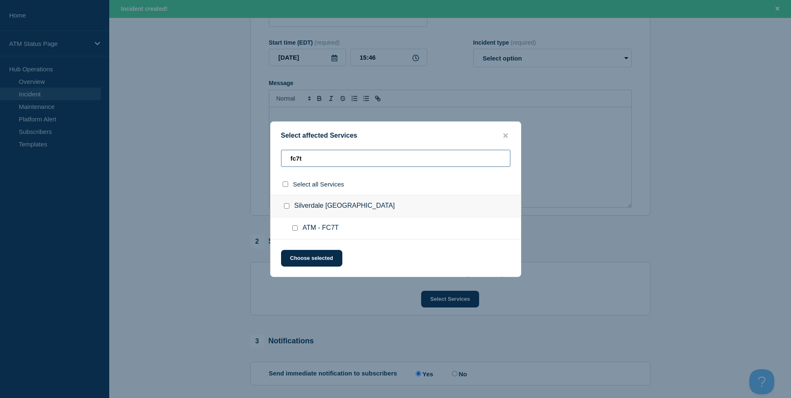
type input "fc7t"
click at [298, 229] on div at bounding box center [297, 228] width 12 height 8
click at [292, 228] on input "ATM - FC7T checkbox" at bounding box center [294, 227] width 5 height 5
checkbox input "true"
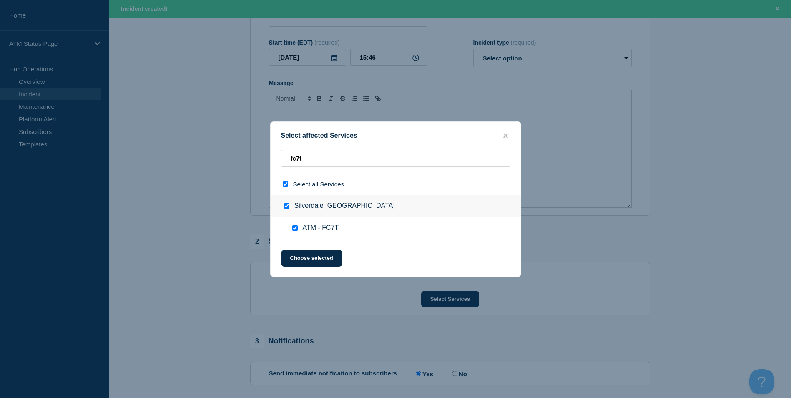
checkbox input "true"
click at [308, 256] on button "Choose selected" at bounding box center [311, 258] width 61 height 17
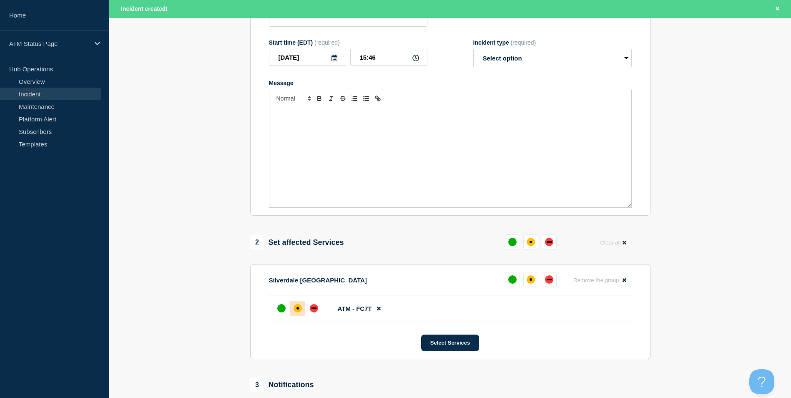
click at [293, 310] on div at bounding box center [297, 308] width 15 height 15
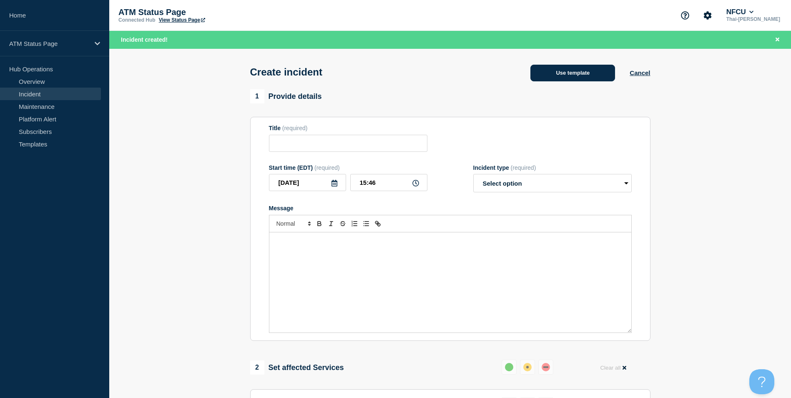
click at [572, 74] on button "Use template" at bounding box center [573, 73] width 85 height 17
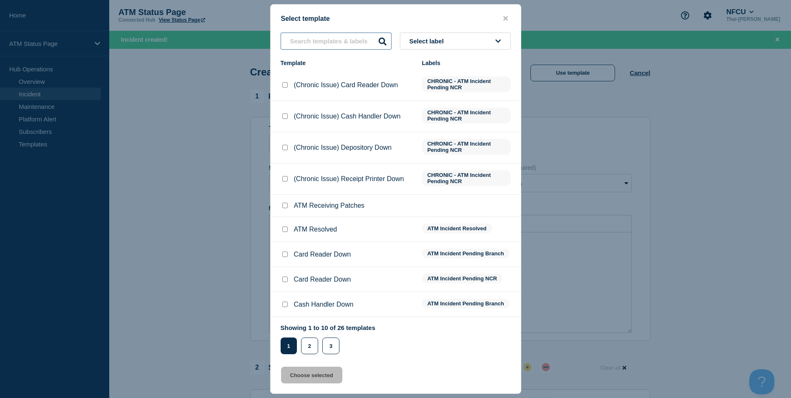
click at [327, 42] on input "text" at bounding box center [336, 41] width 111 height 17
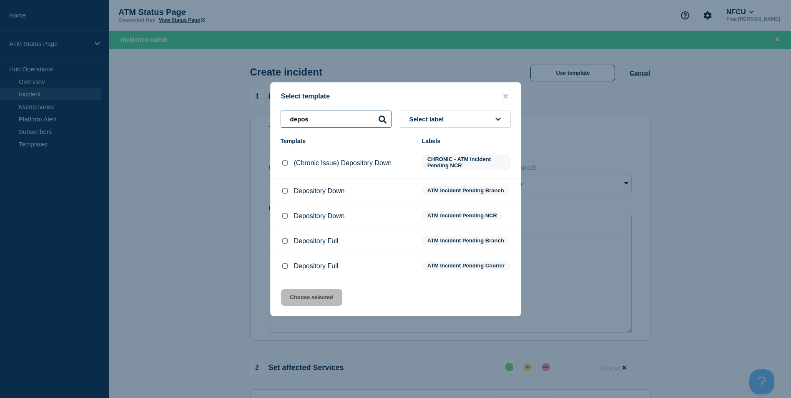
type input "depos"
click at [282, 188] on input "Depository Down checkbox" at bounding box center [284, 190] width 5 height 5
checkbox input "true"
click at [318, 299] on button "Choose selected" at bounding box center [311, 297] width 61 height 17
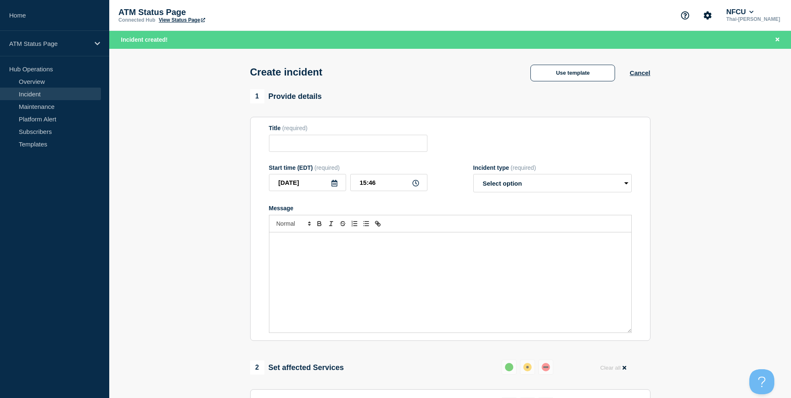
type input "Depository Down"
select select "identified"
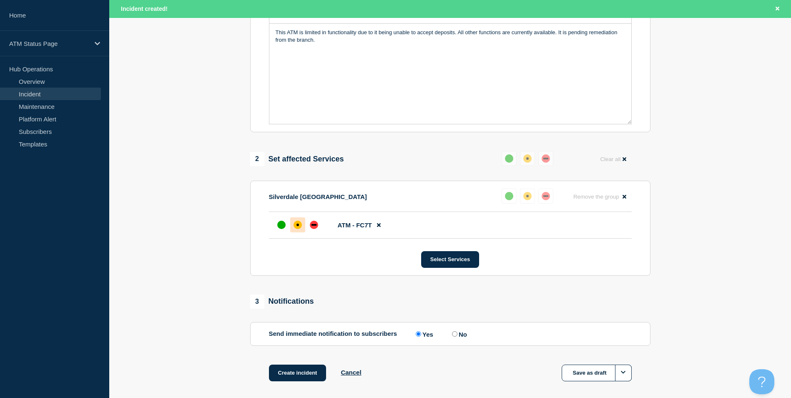
scroll to position [248, 0]
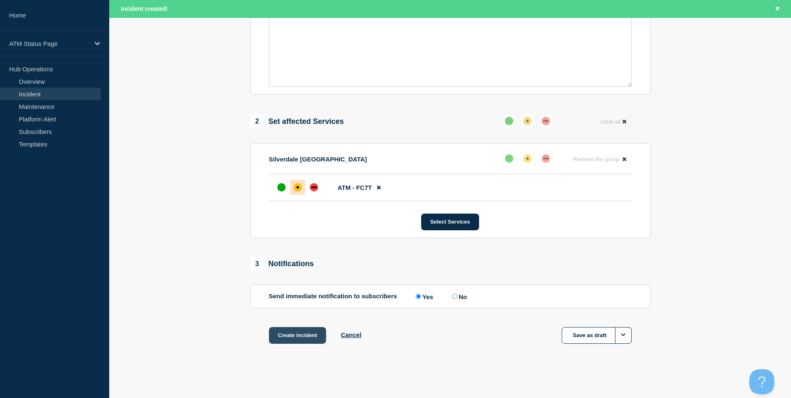
click at [299, 336] on button "Create incident" at bounding box center [298, 335] width 58 height 17
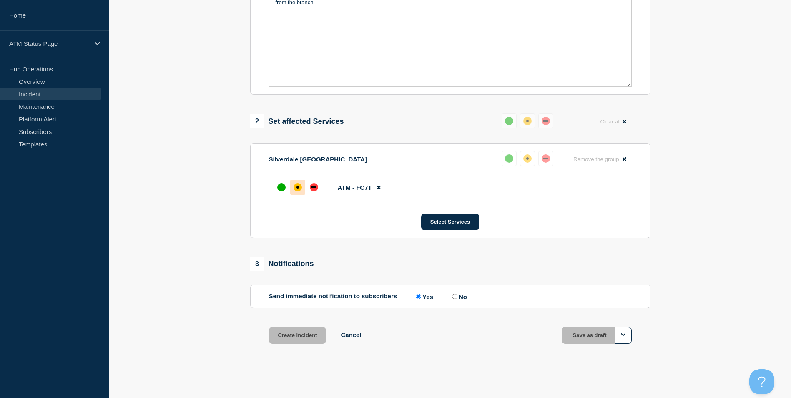
scroll to position [230, 0]
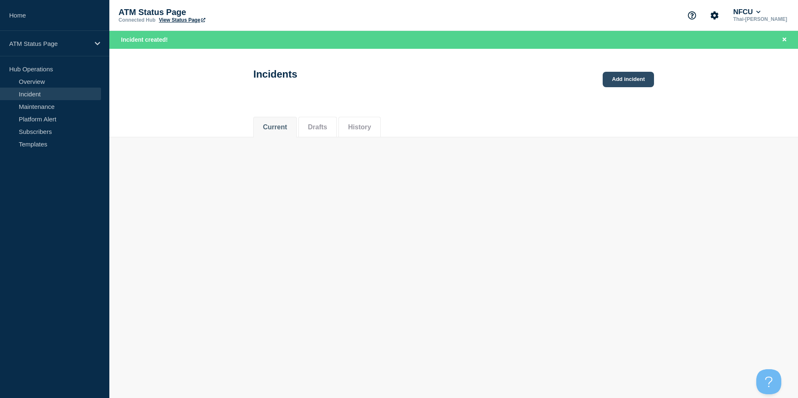
click at [634, 79] on link "Add incident" at bounding box center [627, 79] width 51 height 15
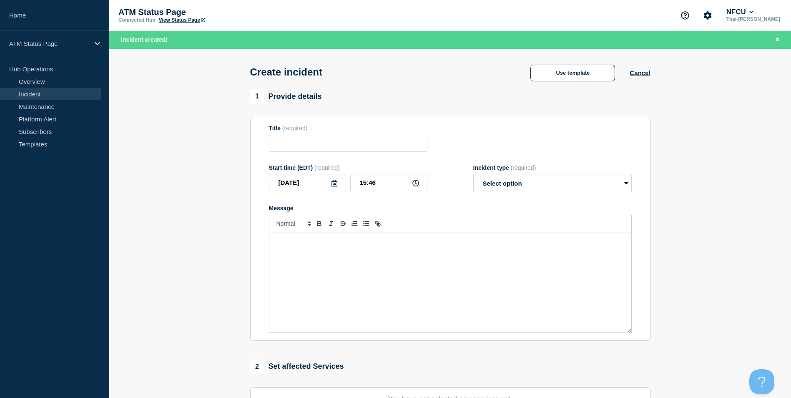
scroll to position [125, 0]
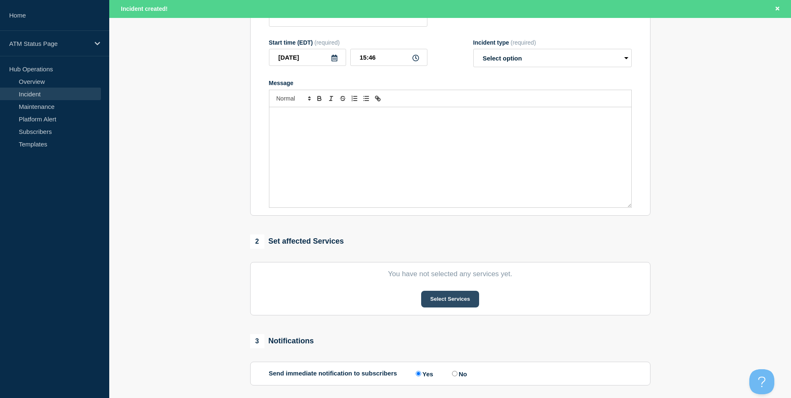
click at [479, 302] on button "Select Services" at bounding box center [450, 299] width 58 height 17
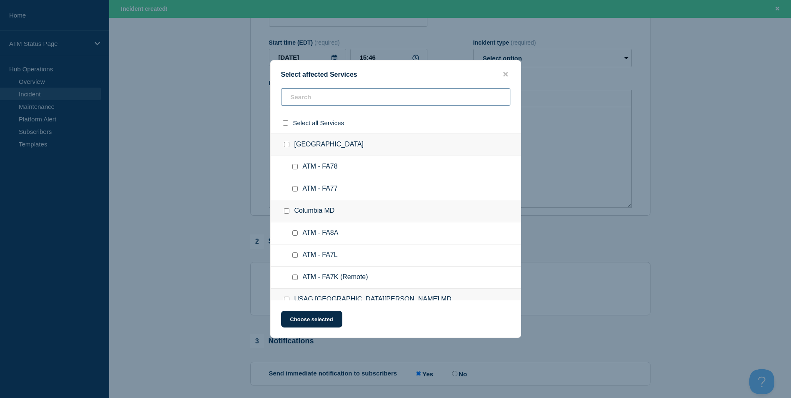
click at [319, 93] on input "text" at bounding box center [395, 96] width 229 height 17
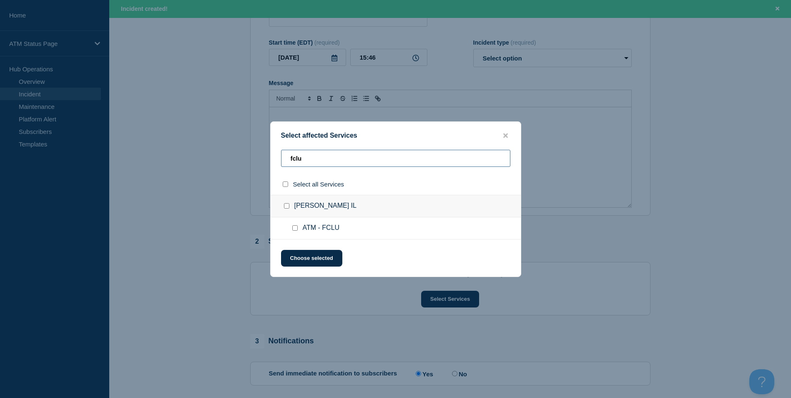
type input "fclu"
click at [295, 229] on input "ATM - FCLU checkbox" at bounding box center [294, 227] width 5 height 5
checkbox input "true"
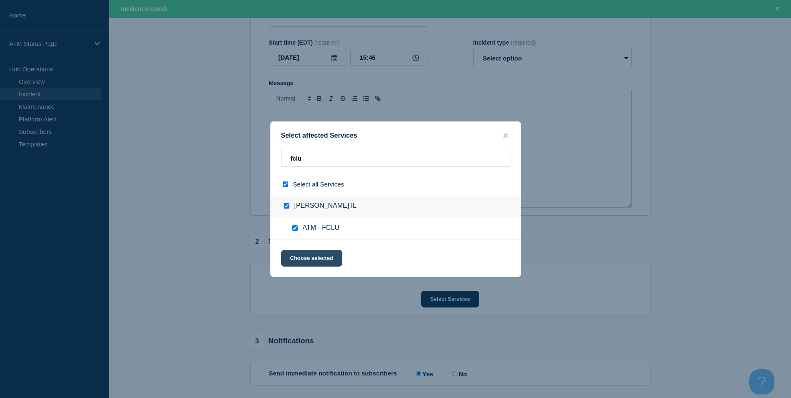
click at [302, 260] on button "Choose selected" at bounding box center [311, 258] width 61 height 17
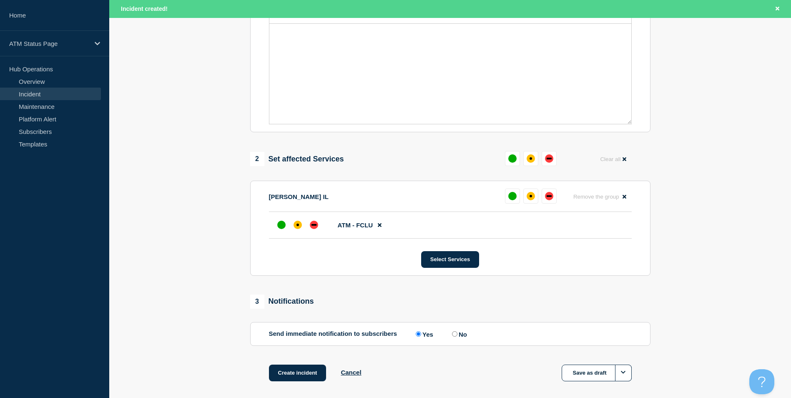
scroll to position [248, 0]
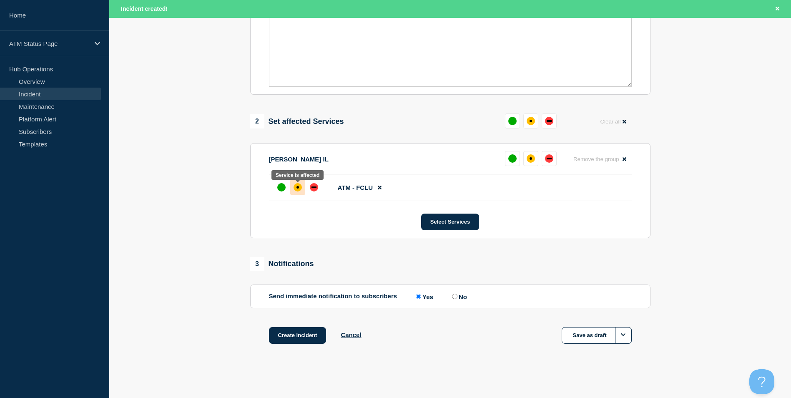
click at [303, 191] on div at bounding box center [297, 187] width 15 height 15
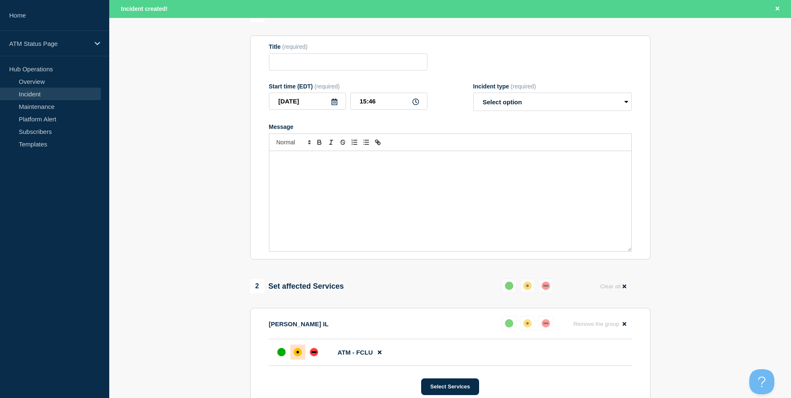
scroll to position [0, 0]
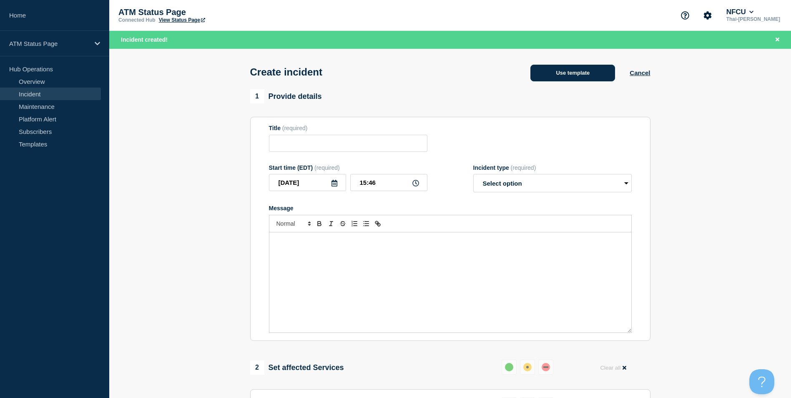
click at [572, 71] on button "Use template" at bounding box center [573, 73] width 85 height 17
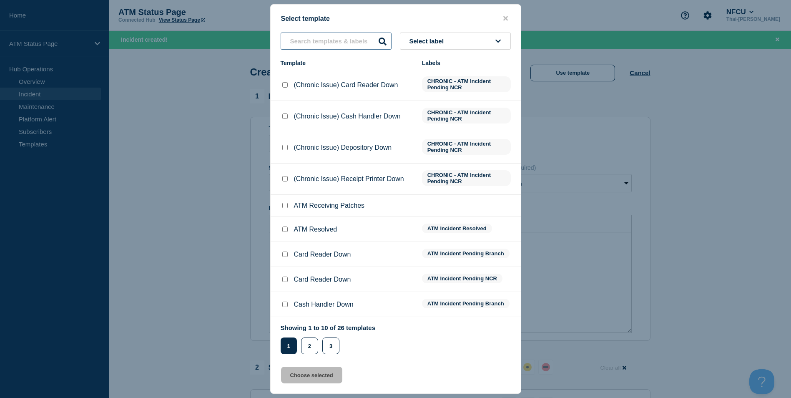
click at [302, 38] on input "text" at bounding box center [336, 41] width 111 height 17
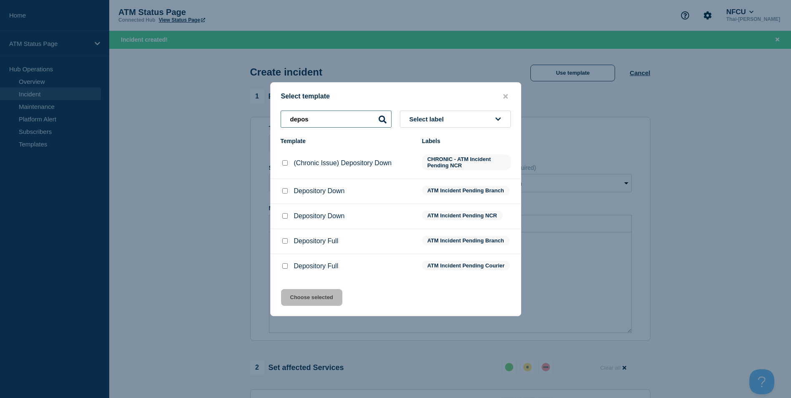
type input "depos"
click at [283, 187] on div at bounding box center [285, 191] width 8 height 8
click at [287, 191] on input "Depository Down checkbox" at bounding box center [284, 190] width 5 height 5
checkbox input "true"
click at [319, 300] on button "Choose selected" at bounding box center [311, 297] width 61 height 17
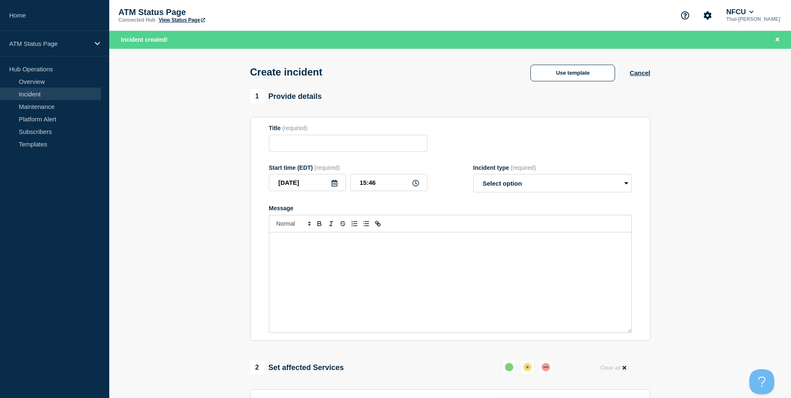
type input "Depository Down"
select select "identified"
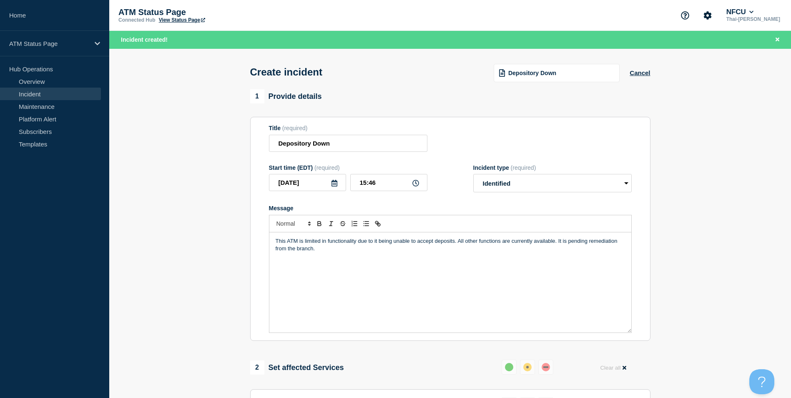
scroll to position [209, 0]
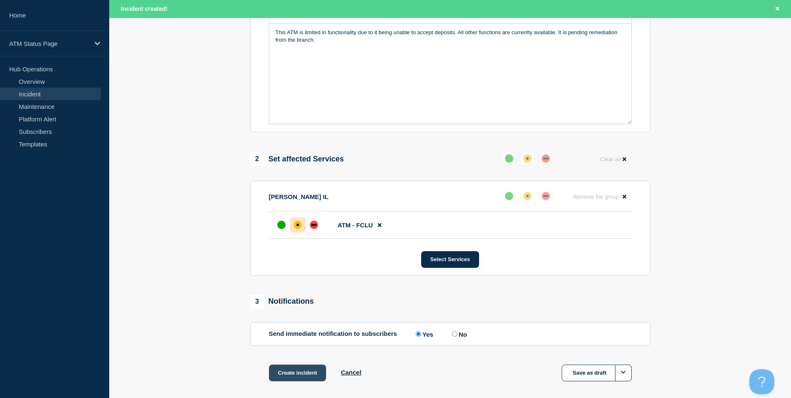
click at [303, 373] on button "Create incident" at bounding box center [298, 373] width 58 height 17
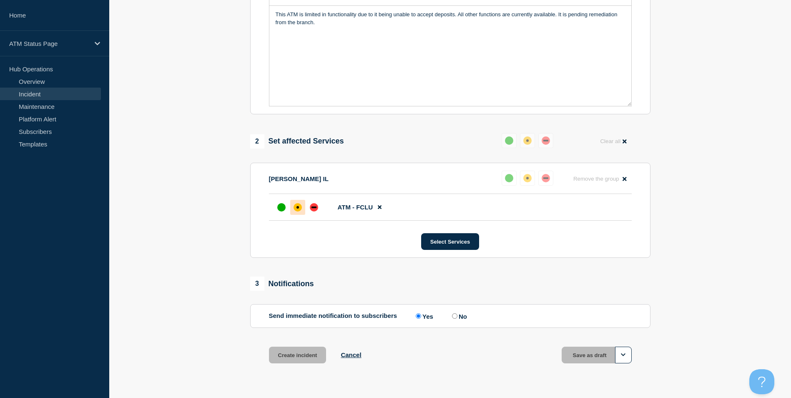
scroll to position [191, 0]
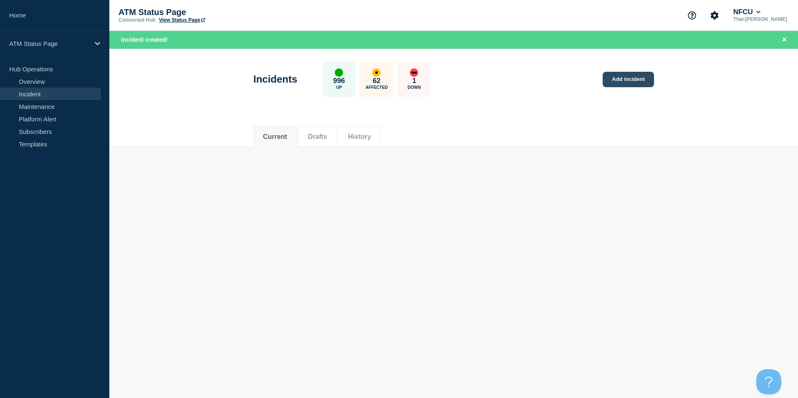
click at [628, 80] on link "Add incident" at bounding box center [627, 79] width 51 height 15
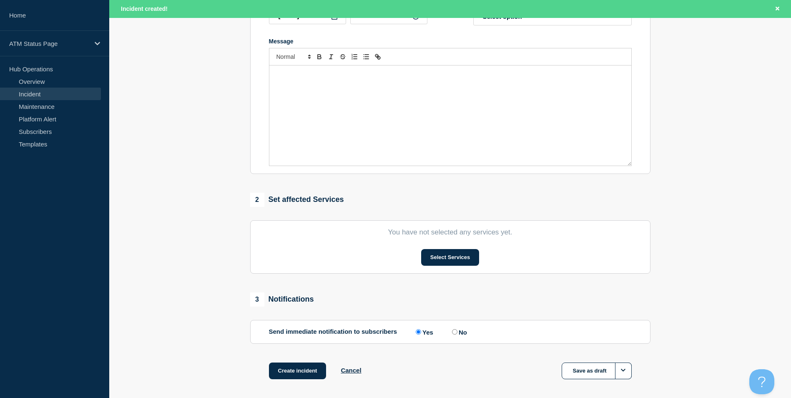
scroll to position [204, 0]
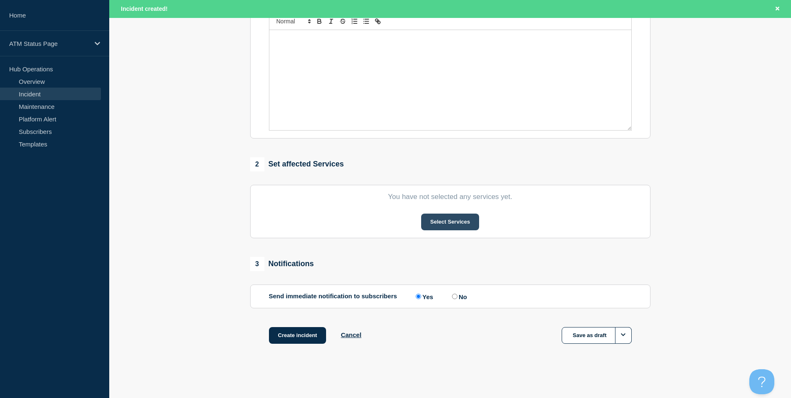
click at [450, 225] on button "Select Services" at bounding box center [450, 222] width 58 height 17
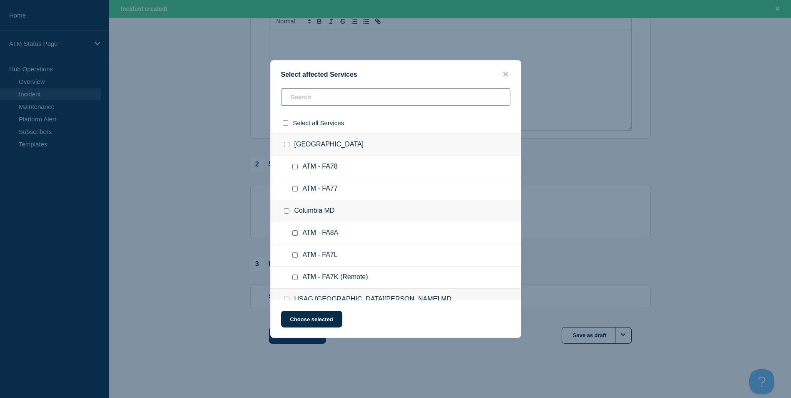
click at [315, 98] on input "text" at bounding box center [395, 96] width 229 height 17
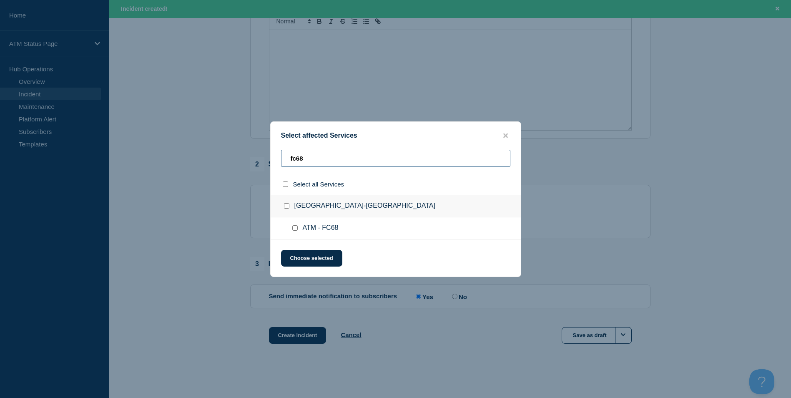
type input "fc68"
click at [295, 226] on input "ATM - FC68 checkbox" at bounding box center [294, 227] width 5 height 5
checkbox input "true"
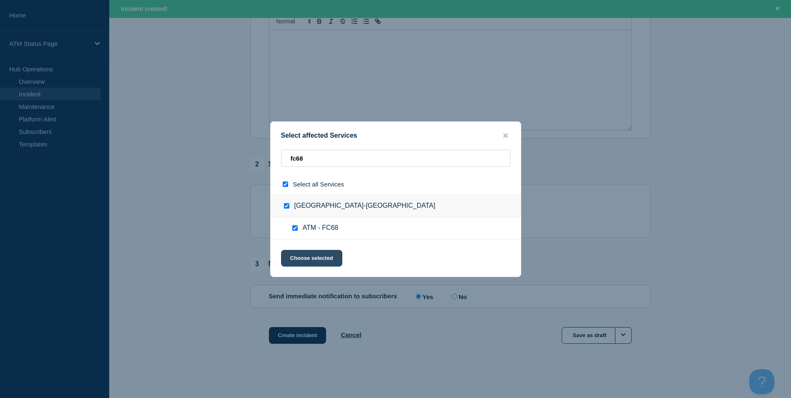
click at [303, 254] on button "Choose selected" at bounding box center [311, 258] width 61 height 17
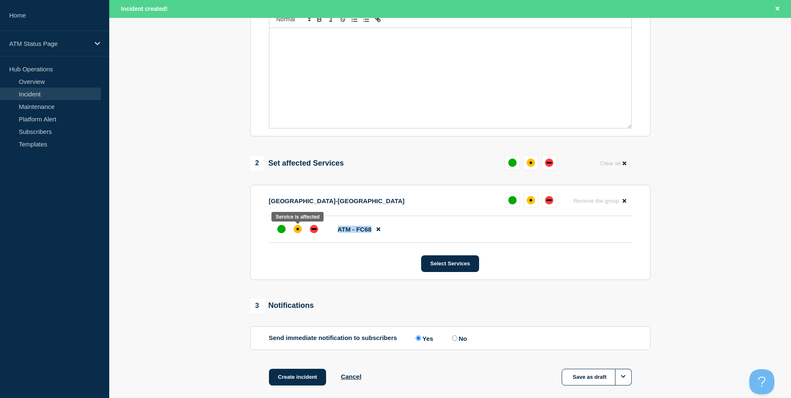
drag, startPoint x: 292, startPoint y: 230, endPoint x: 486, endPoint y: 260, distance: 196.3
click at [486, 260] on section "Imperial Ave-[GEOGRAPHIC_DATA] [GEOGRAPHIC_DATA] Remove the group Remove ATM - …" at bounding box center [450, 232] width 401 height 95
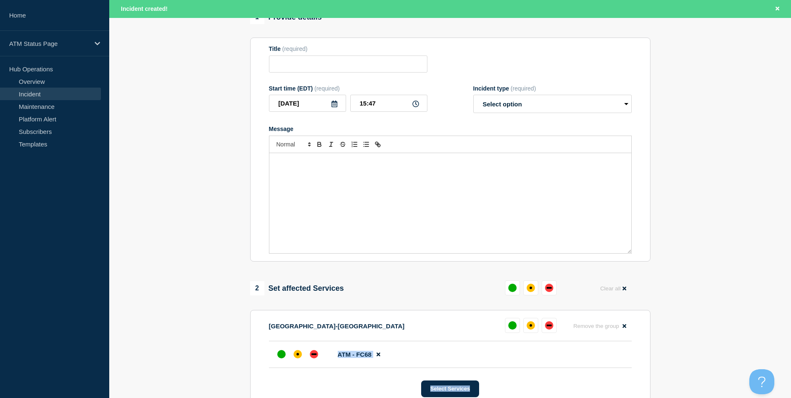
scroll to position [0, 0]
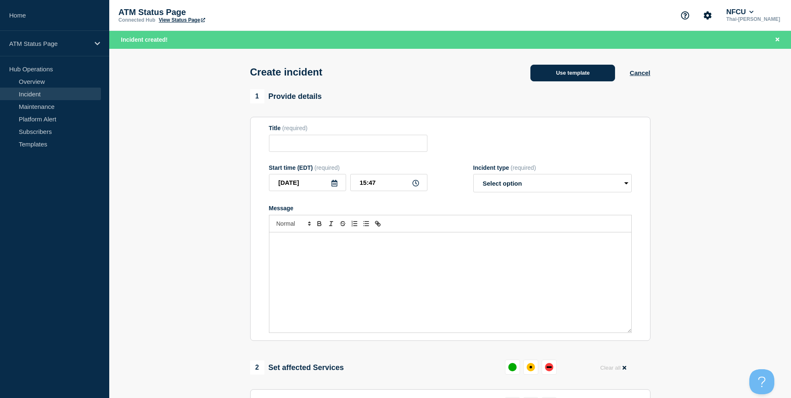
click at [562, 76] on button "Use template" at bounding box center [573, 73] width 85 height 17
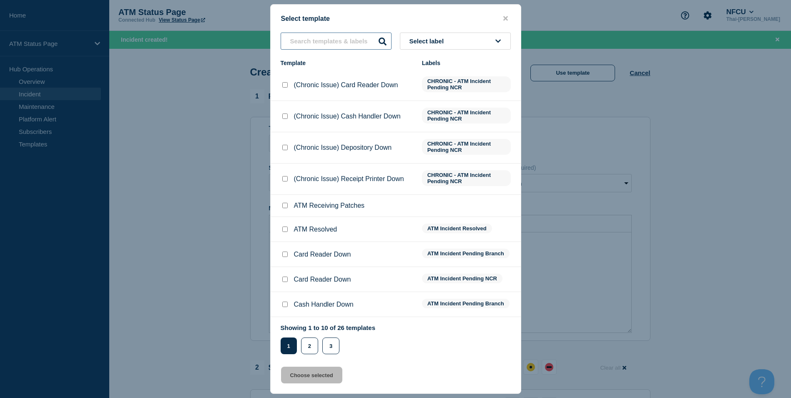
click at [299, 37] on input "text" at bounding box center [336, 41] width 111 height 17
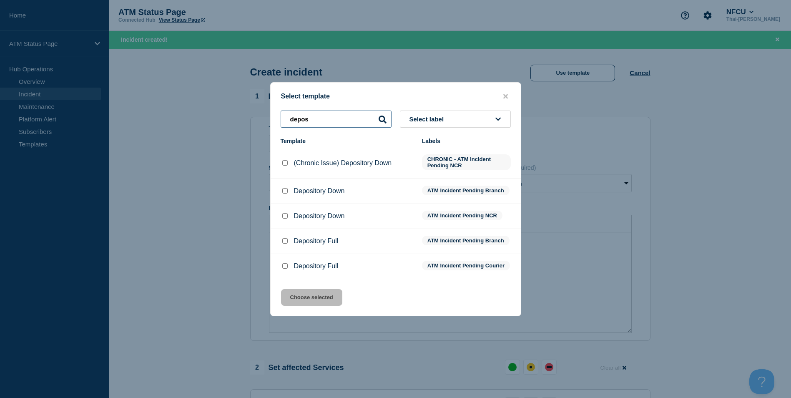
type input "depos"
click at [285, 188] on input "Depository Down checkbox" at bounding box center [284, 190] width 5 height 5
checkbox input "true"
click at [313, 302] on button "Choose selected" at bounding box center [311, 297] width 61 height 17
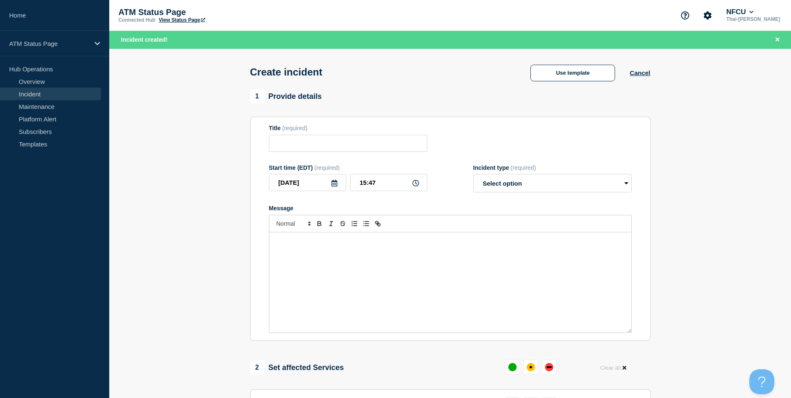
type input "Depository Down"
select select "identified"
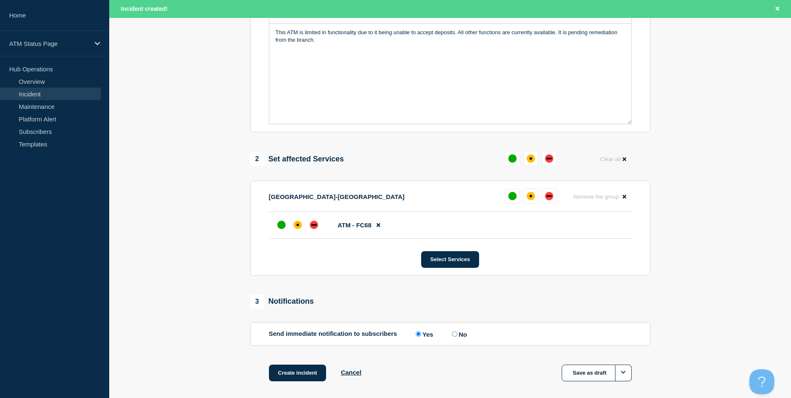
scroll to position [248, 0]
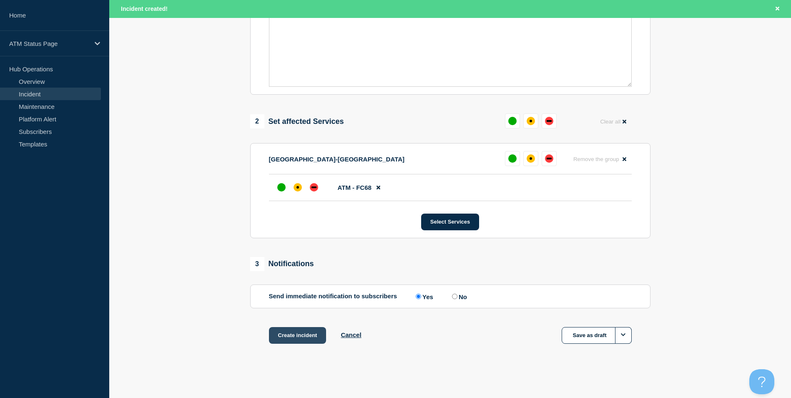
click at [300, 335] on button "Create incident" at bounding box center [298, 335] width 58 height 17
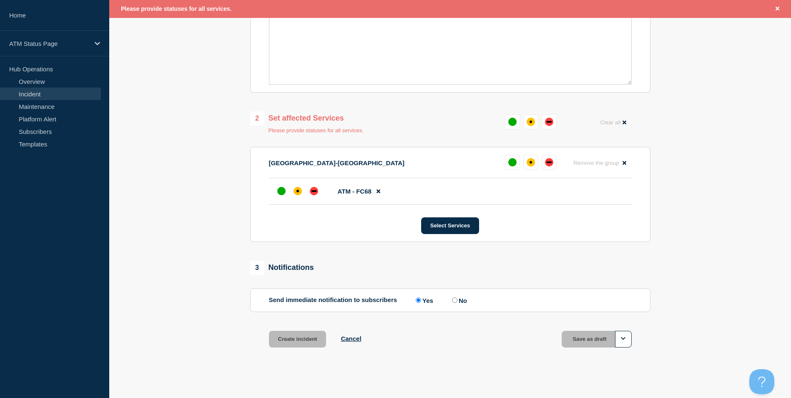
scroll to position [81, 0]
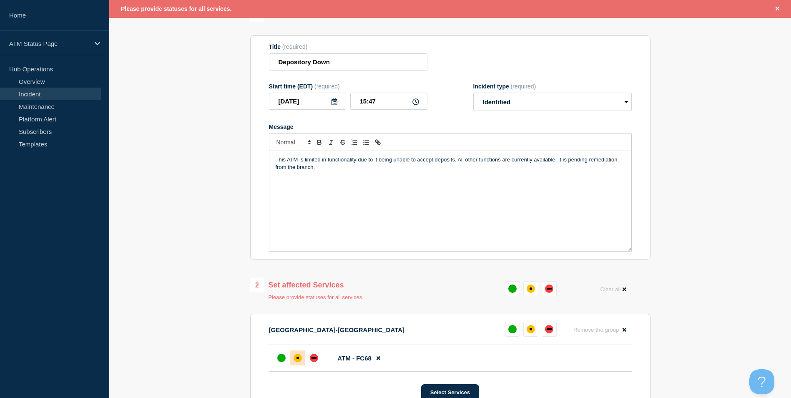
click at [298, 359] on div "affected" at bounding box center [298, 358] width 3 height 3
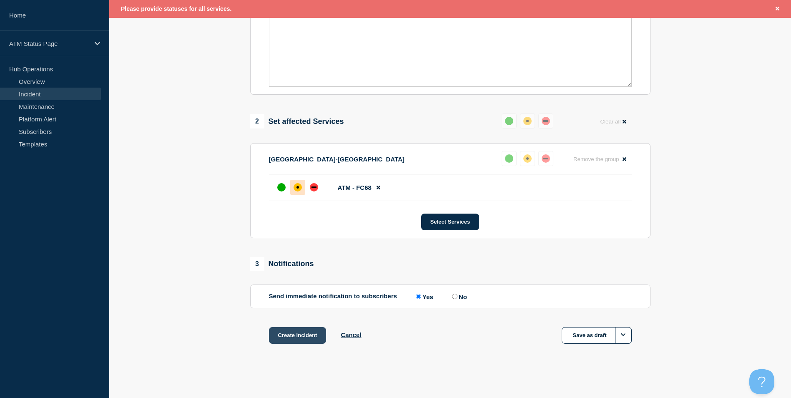
click at [304, 330] on button "Create incident" at bounding box center [298, 335] width 58 height 17
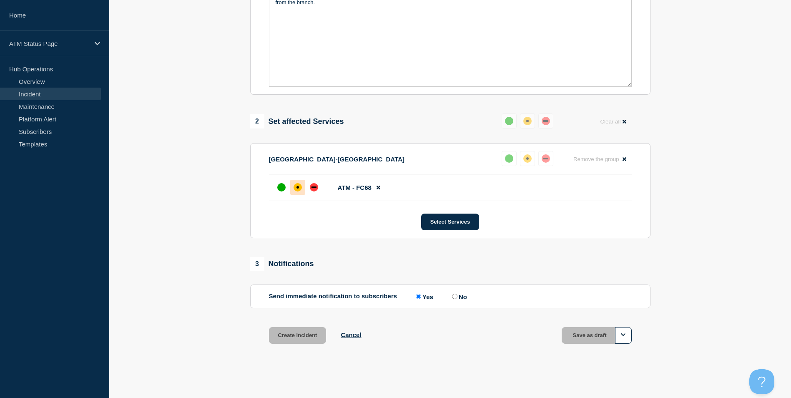
scroll to position [230, 0]
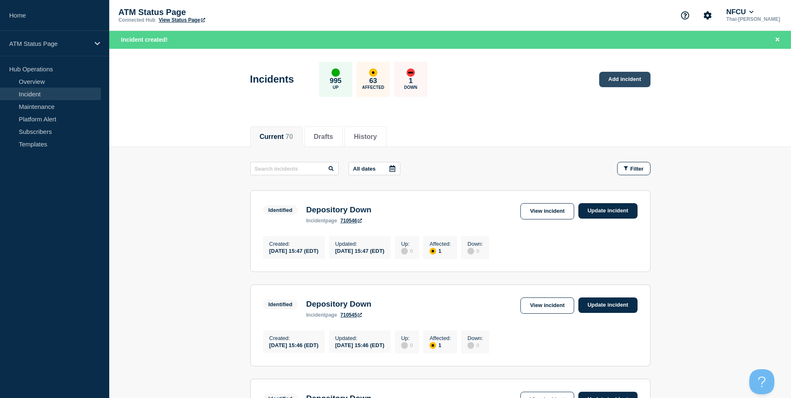
click at [628, 79] on link "Add incident" at bounding box center [625, 79] width 51 height 15
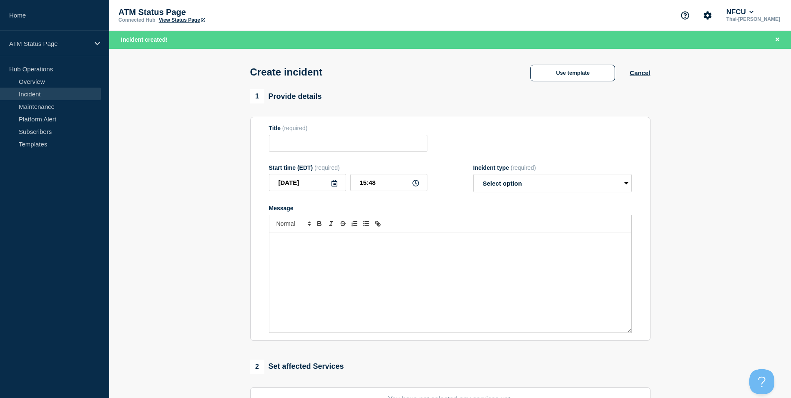
scroll to position [167, 0]
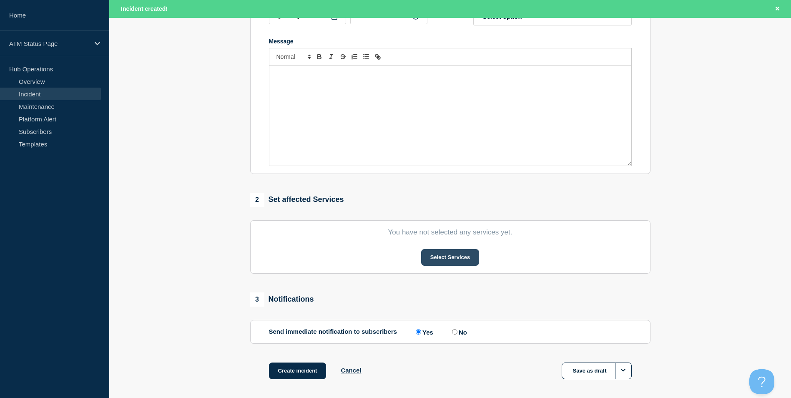
click at [443, 265] on button "Select Services" at bounding box center [450, 257] width 58 height 17
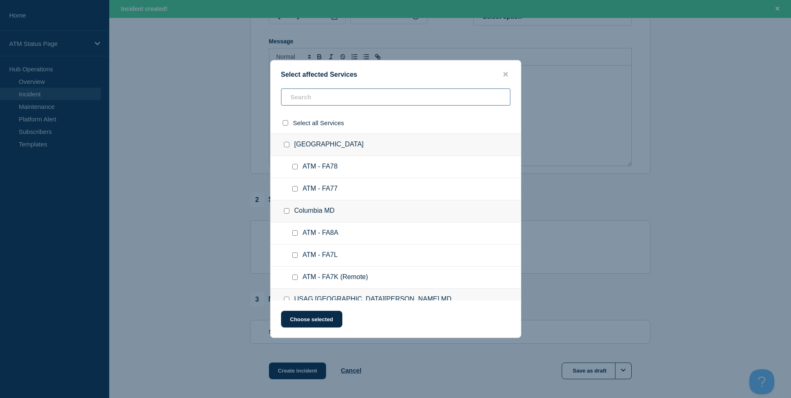
click at [321, 97] on input "text" at bounding box center [395, 96] width 229 height 17
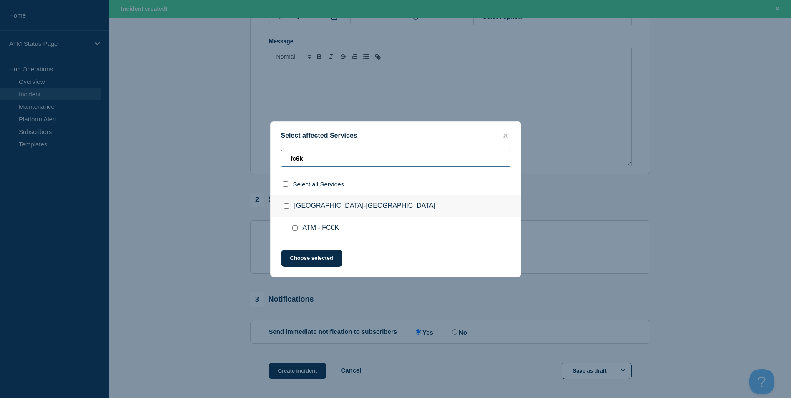
type input "fc6k"
click at [297, 227] on input "ATM - FC6K checkbox" at bounding box center [294, 227] width 5 height 5
checkbox input "true"
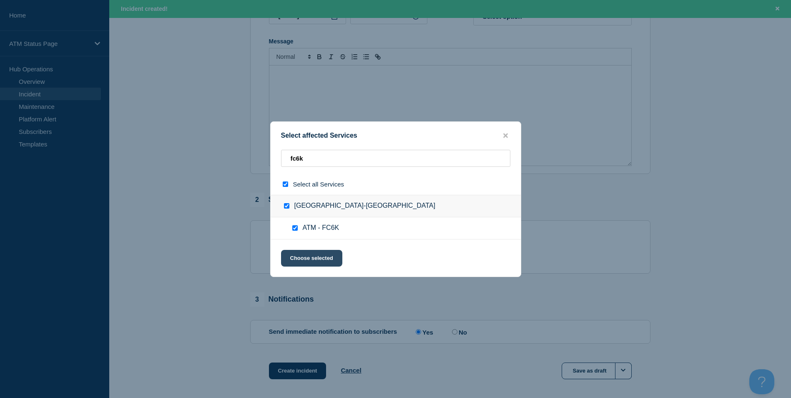
click at [314, 260] on button "Choose selected" at bounding box center [311, 258] width 61 height 17
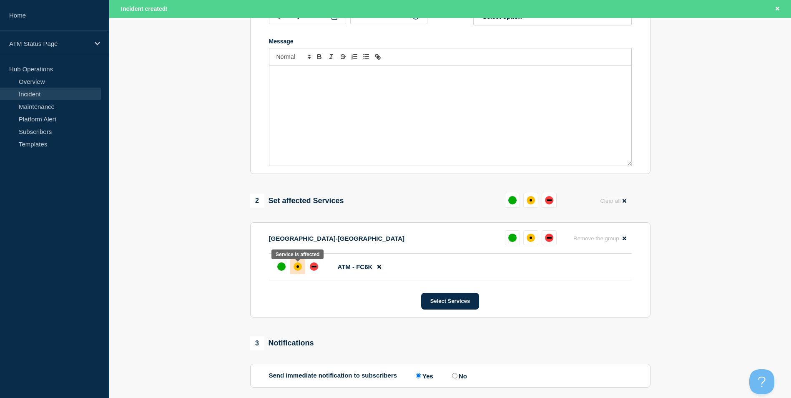
click at [298, 270] on div "affected" at bounding box center [298, 266] width 8 height 8
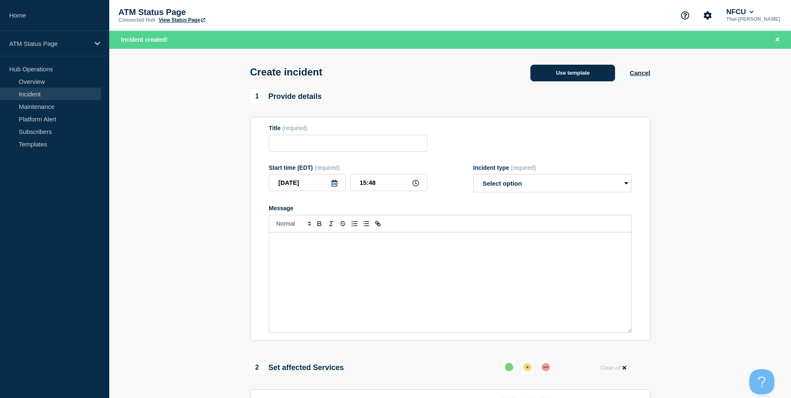
click at [578, 69] on button "Use template" at bounding box center [573, 73] width 85 height 17
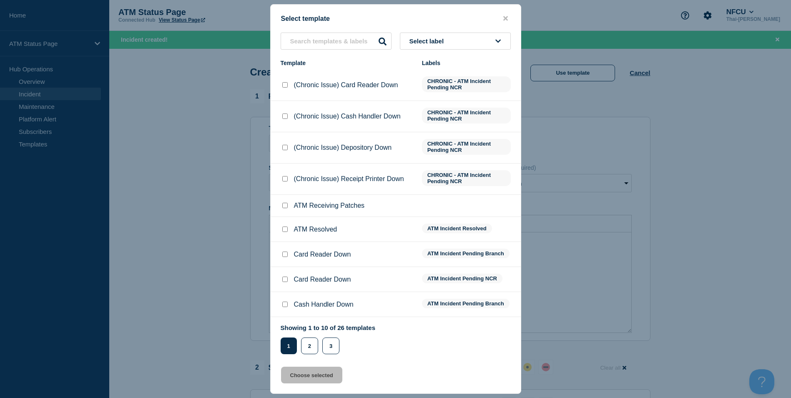
click at [510, 20] on button "close button" at bounding box center [506, 19] width 10 height 8
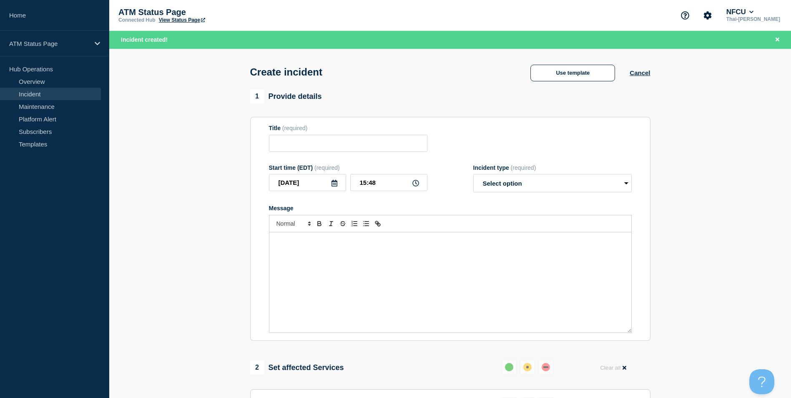
click at [506, 16] on div "ATM Status Page Connected Hub View Status Page NFCU Thai-[PERSON_NAME]" at bounding box center [450, 15] width 682 height 31
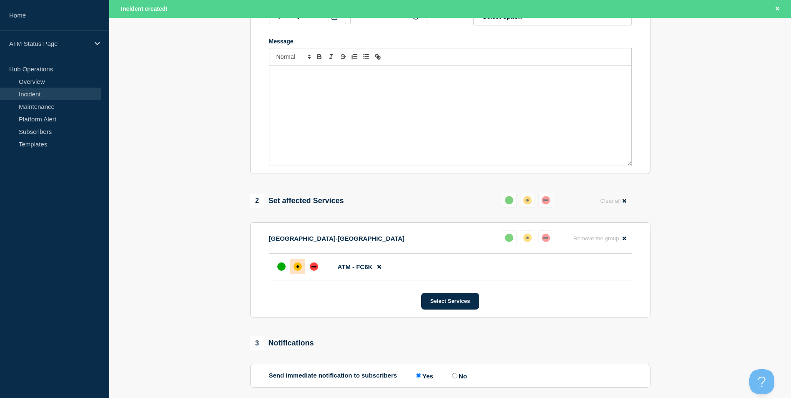
scroll to position [42, 0]
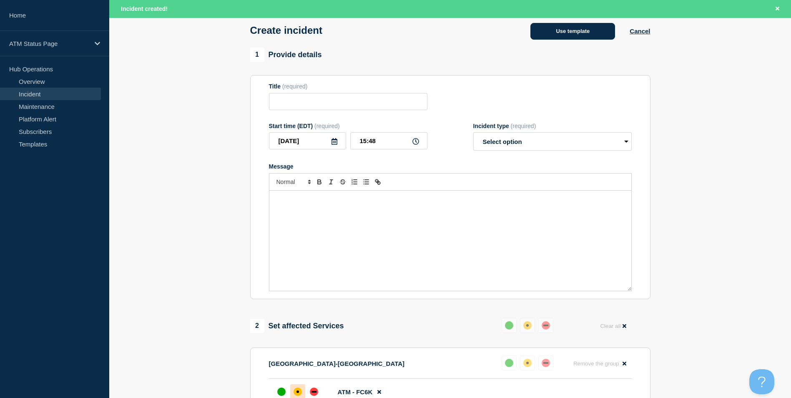
click at [563, 25] on button "Use template" at bounding box center [573, 31] width 85 height 17
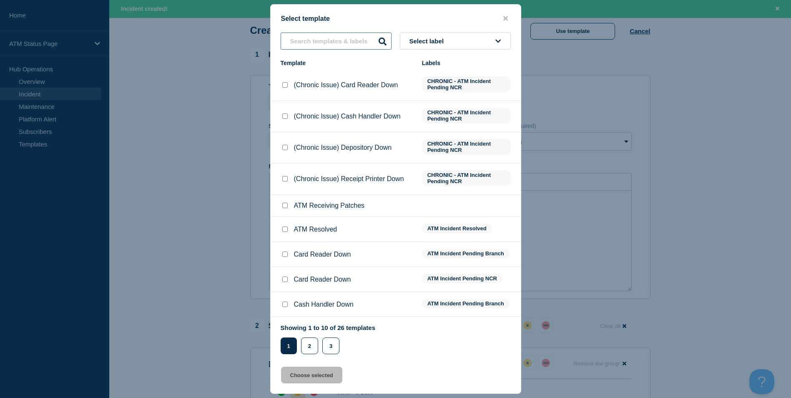
click at [322, 44] on input "text" at bounding box center [336, 41] width 111 height 17
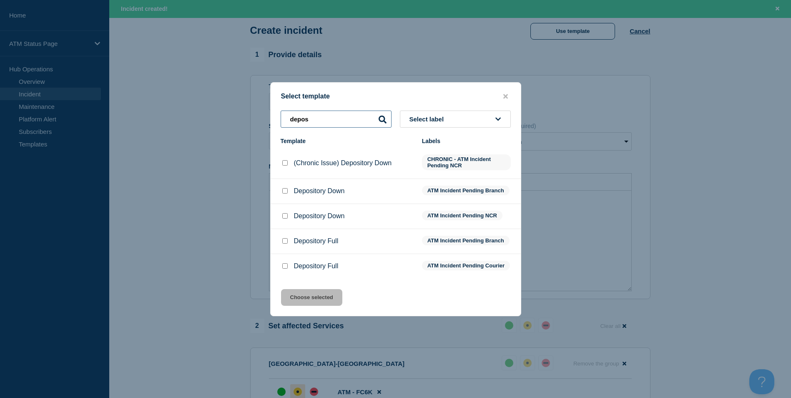
type input "depos"
click at [281, 189] on div at bounding box center [285, 191] width 8 height 8
click at [285, 190] on input "Depository Down checkbox" at bounding box center [284, 190] width 5 height 5
checkbox input "true"
click at [318, 304] on button "Choose selected" at bounding box center [311, 297] width 61 height 17
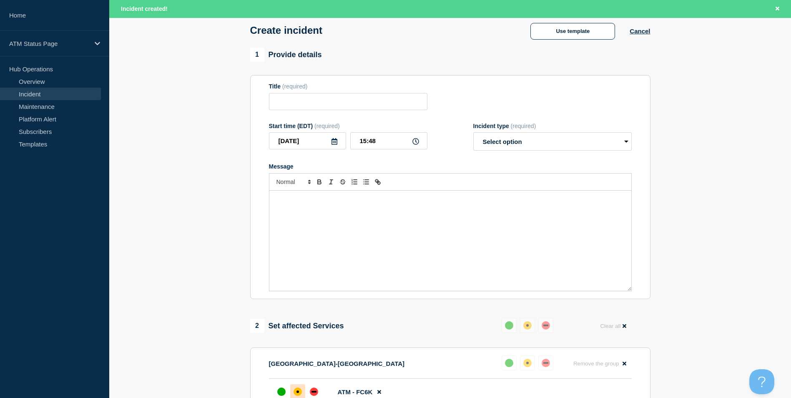
type input "Depository Down"
select select "identified"
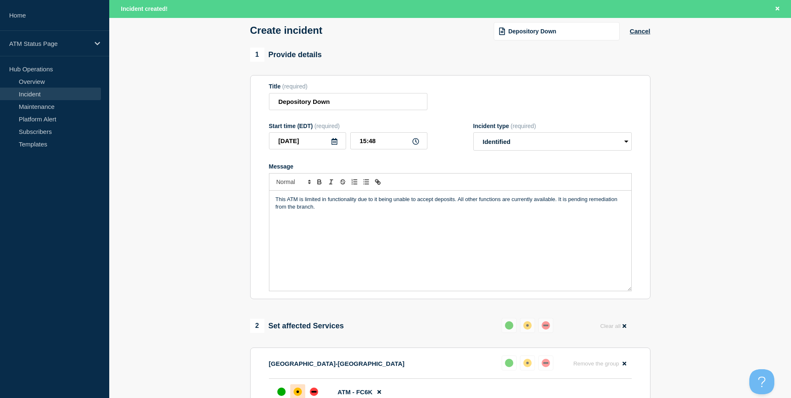
scroll to position [248, 0]
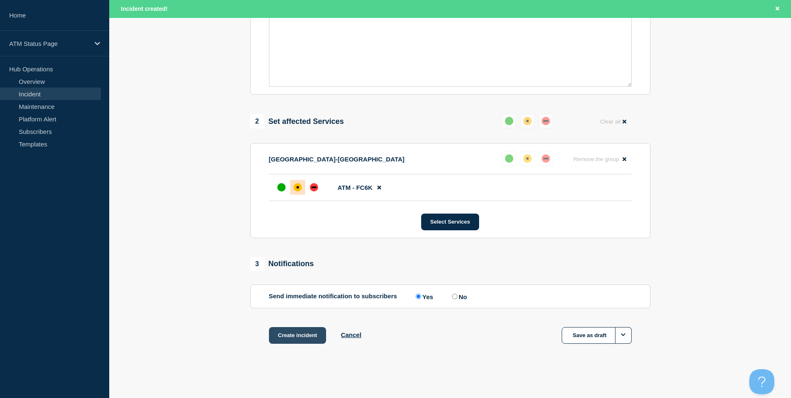
click at [303, 339] on button "Create incident" at bounding box center [298, 335] width 58 height 17
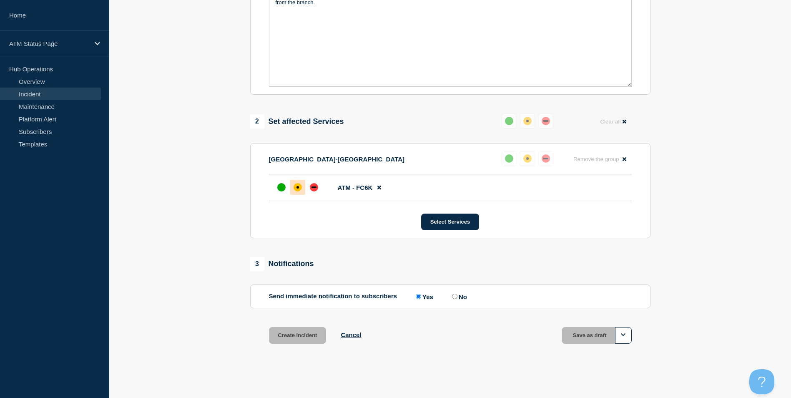
scroll to position [230, 0]
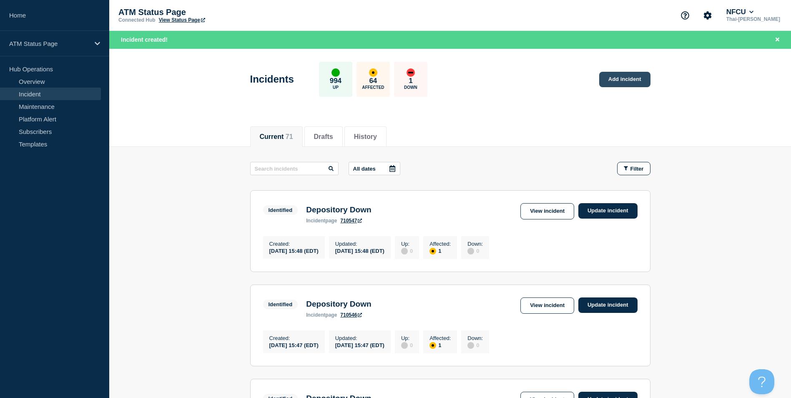
click at [622, 79] on link "Add incident" at bounding box center [625, 79] width 51 height 15
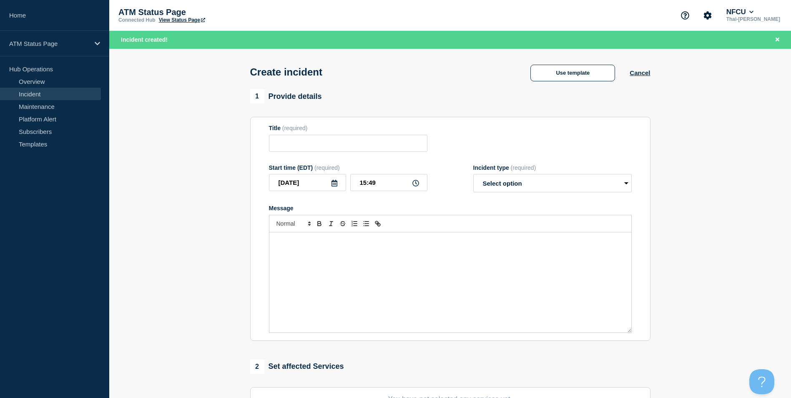
scroll to position [167, 0]
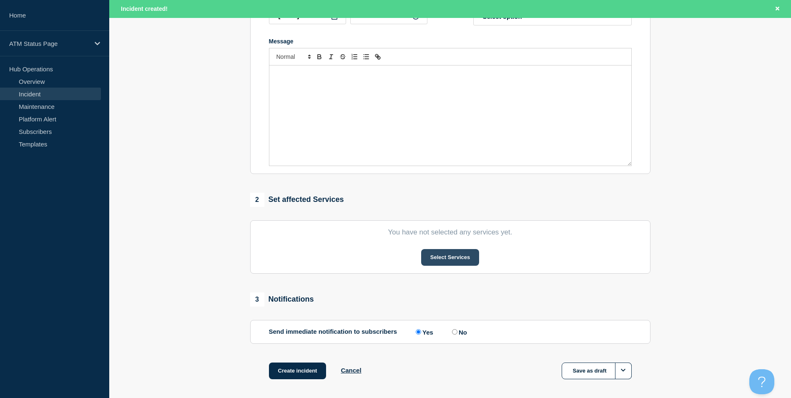
click at [456, 257] on button "Select Services" at bounding box center [450, 257] width 58 height 17
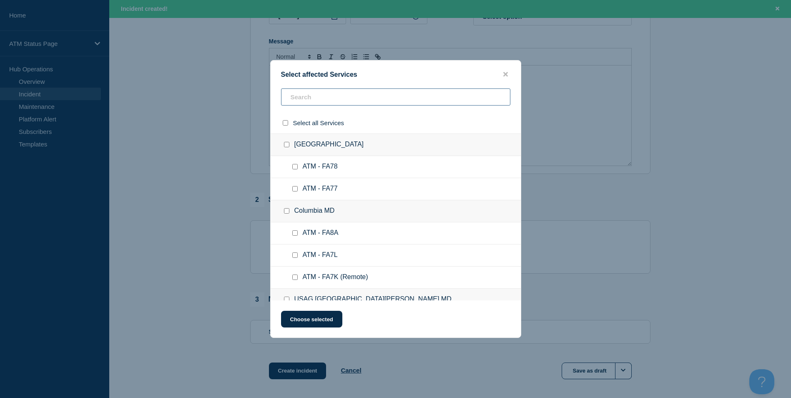
click at [315, 100] on input "text" at bounding box center [395, 96] width 229 height 17
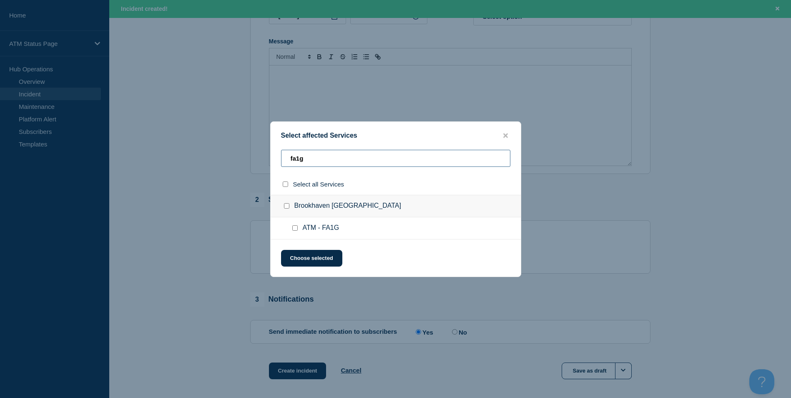
type input "fa1g"
click at [295, 229] on input "ATM - FA1G checkbox" at bounding box center [294, 227] width 5 height 5
checkbox input "true"
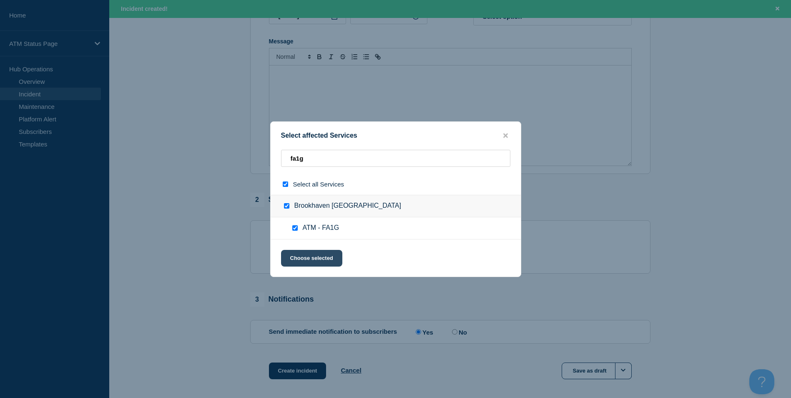
click at [313, 258] on button "Choose selected" at bounding box center [311, 258] width 61 height 17
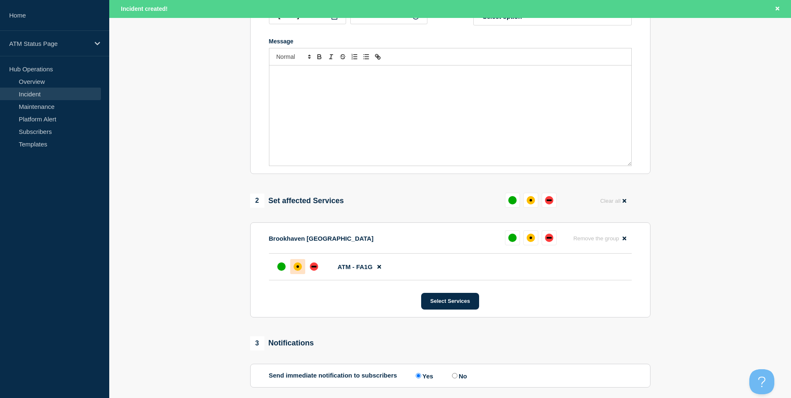
click at [300, 268] on div "affected" at bounding box center [298, 266] width 8 height 8
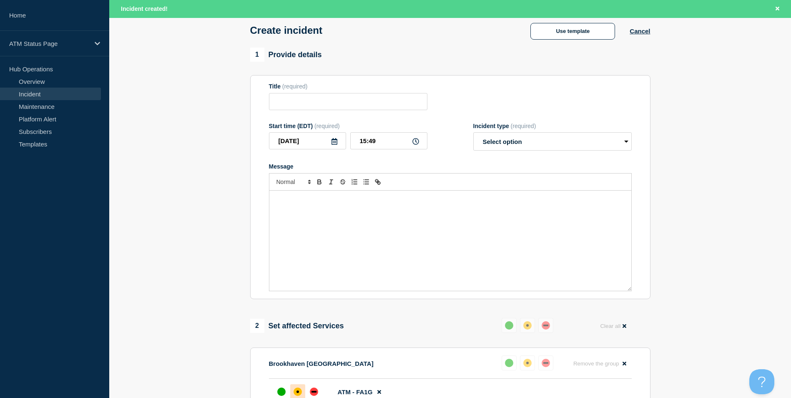
scroll to position [0, 0]
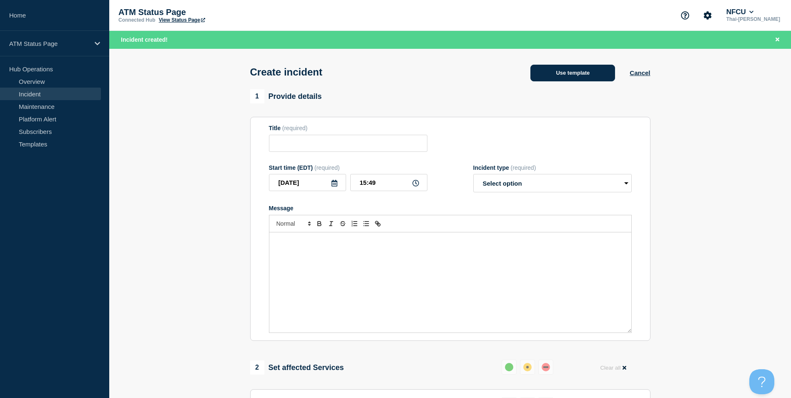
click at [563, 73] on button "Use template" at bounding box center [573, 73] width 85 height 17
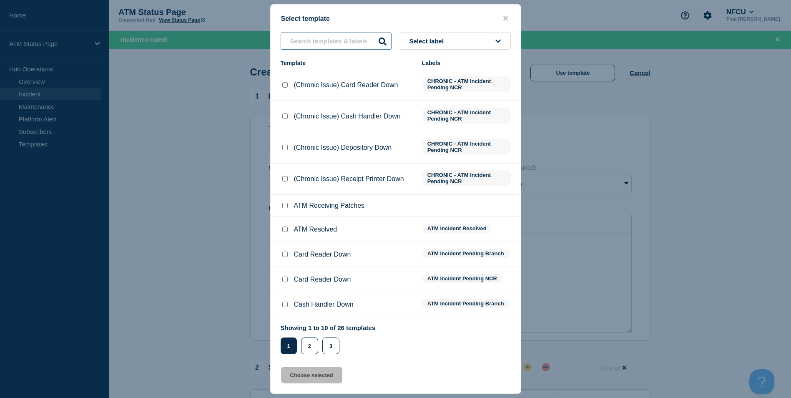
click at [321, 42] on input "text" at bounding box center [336, 41] width 111 height 17
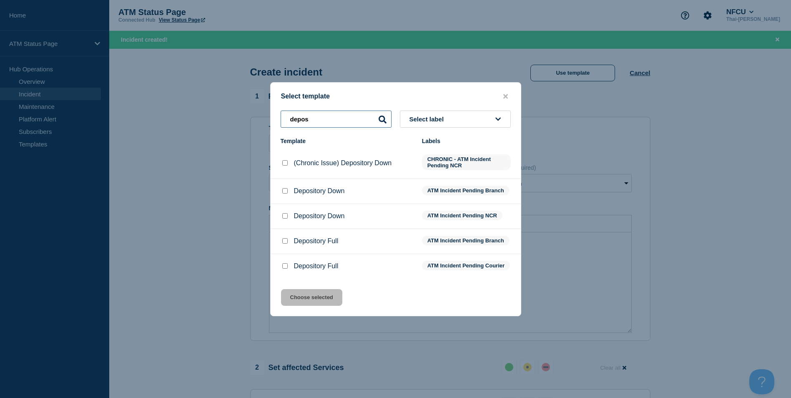
type input "depos"
click at [286, 188] on input "Depository Down checkbox" at bounding box center [284, 190] width 5 height 5
checkbox input "true"
click at [312, 302] on button "Choose selected" at bounding box center [311, 297] width 61 height 17
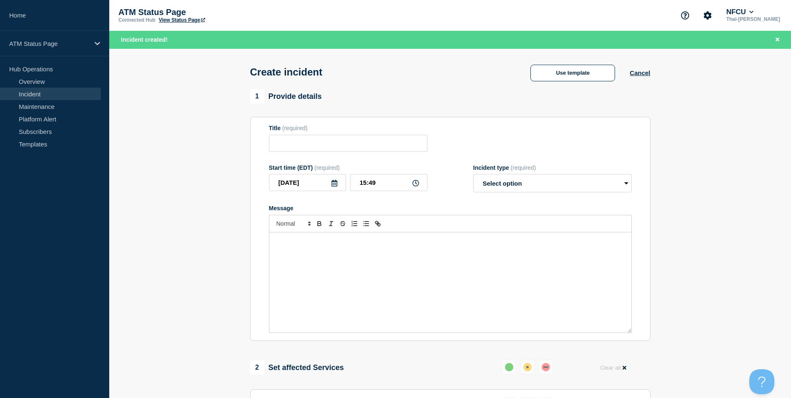
type input "Depository Down"
select select "identified"
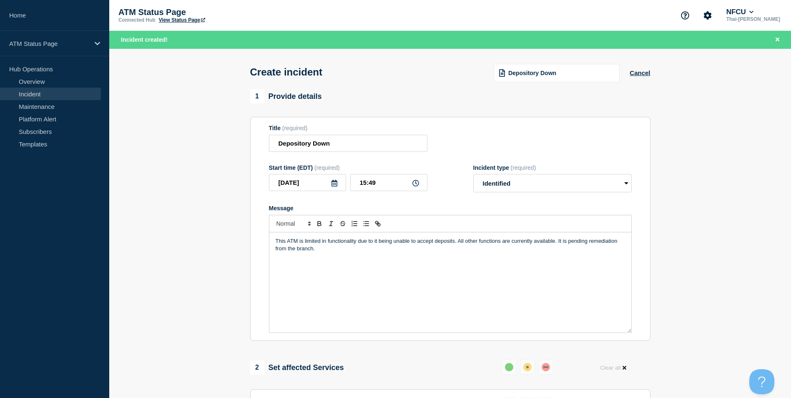
scroll to position [248, 0]
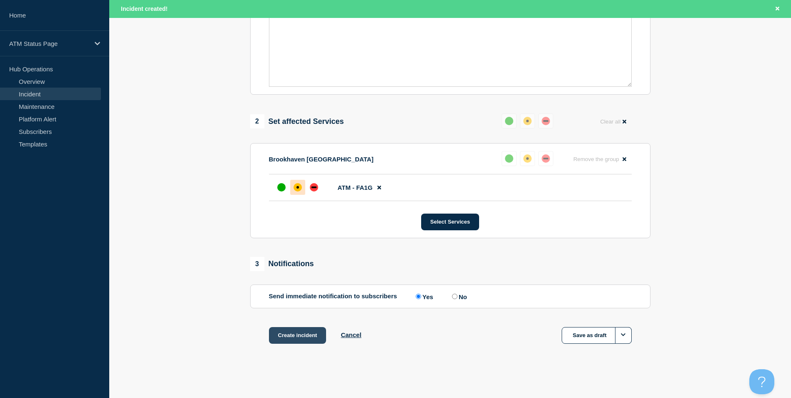
click at [305, 340] on button "Create incident" at bounding box center [298, 335] width 58 height 17
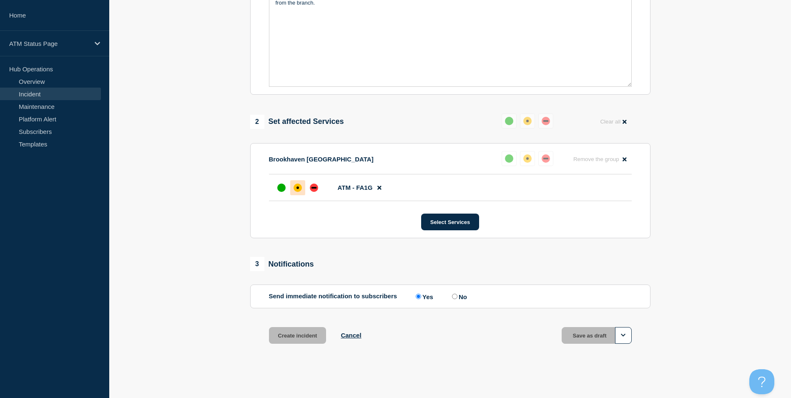
scroll to position [230, 0]
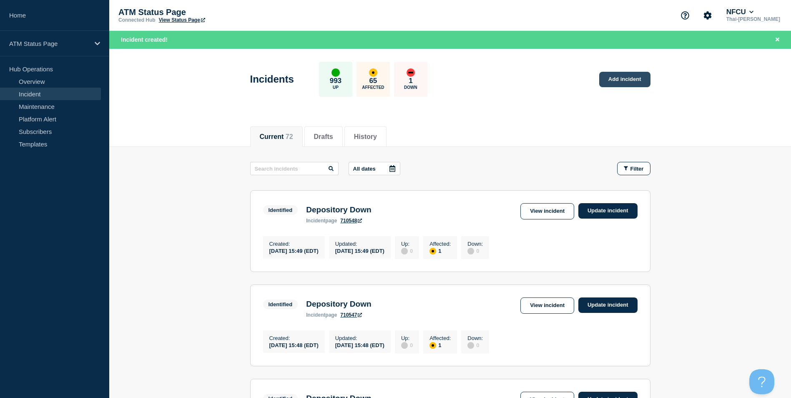
click at [614, 83] on link "Add incident" at bounding box center [625, 79] width 51 height 15
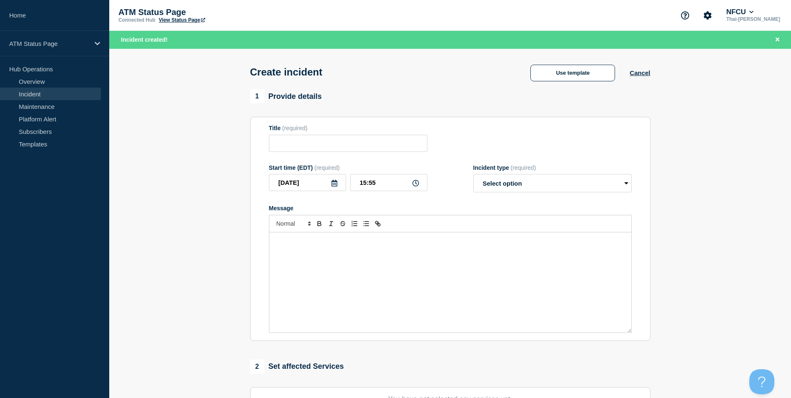
scroll to position [125, 0]
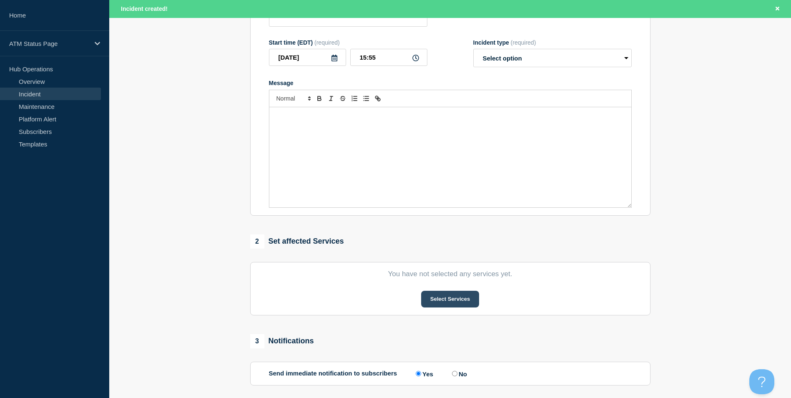
click at [457, 305] on button "Select Services" at bounding box center [450, 299] width 58 height 17
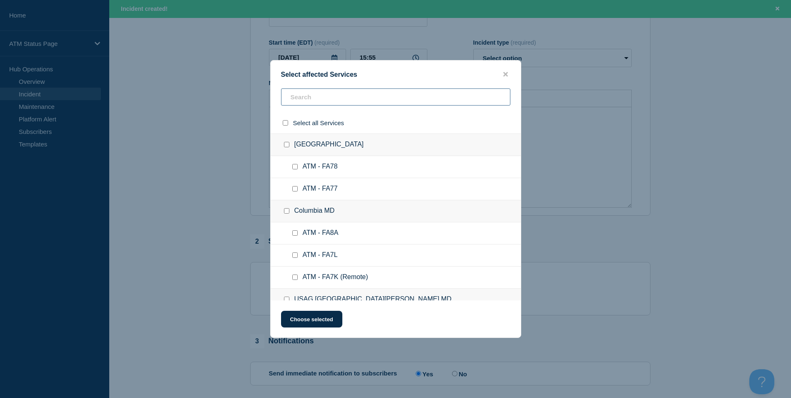
click at [301, 90] on input "text" at bounding box center [395, 96] width 229 height 17
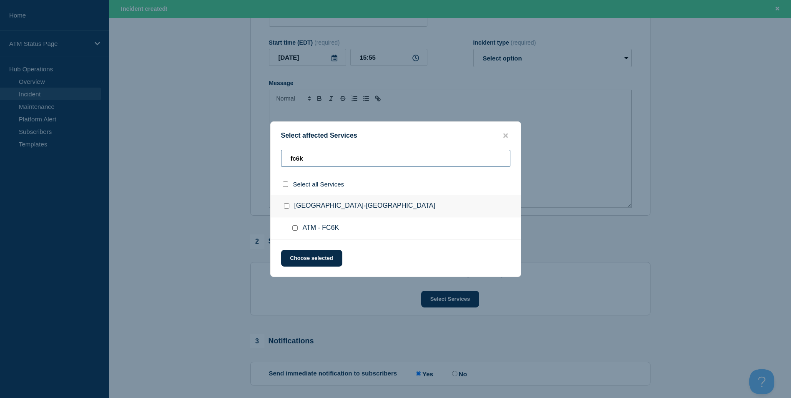
type input "fc6k"
click at [297, 229] on input "ATM - FC6K checkbox" at bounding box center [294, 227] width 5 height 5
checkbox input "true"
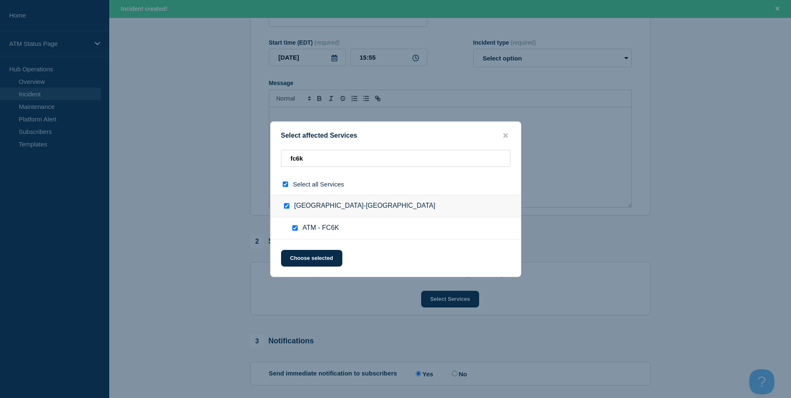
drag, startPoint x: 308, startPoint y: 256, endPoint x: 433, endPoint y: 233, distance: 126.8
click at [309, 256] on button "Choose selected" at bounding box center [311, 258] width 61 height 17
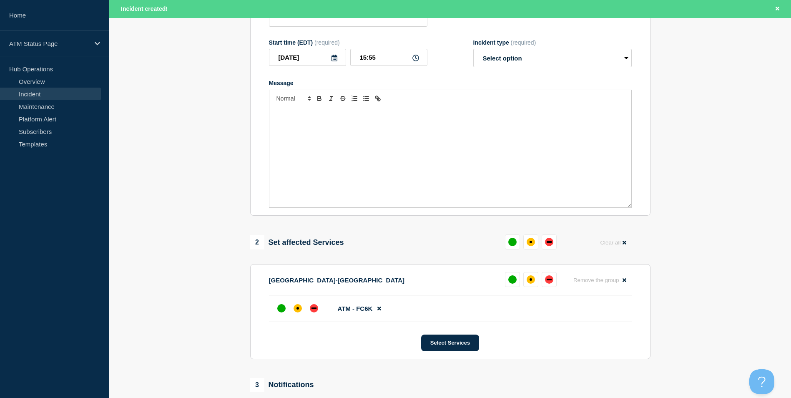
scroll to position [167, 0]
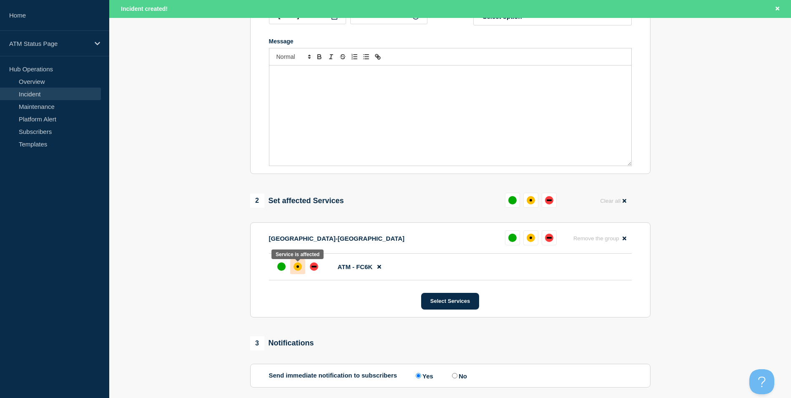
click at [295, 267] on div "affected" at bounding box center [298, 266] width 8 height 8
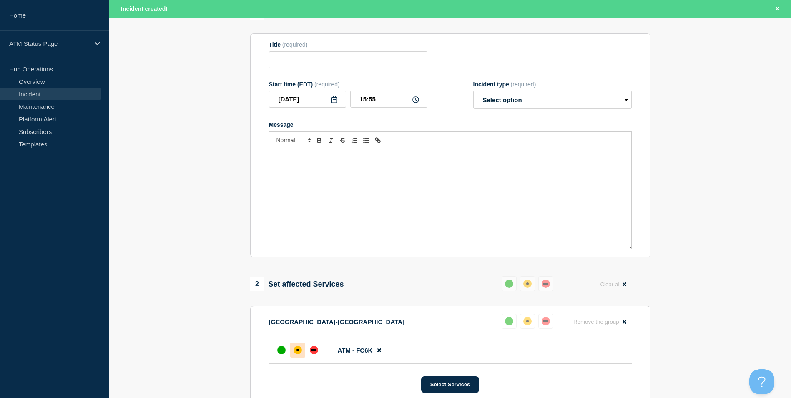
scroll to position [0, 0]
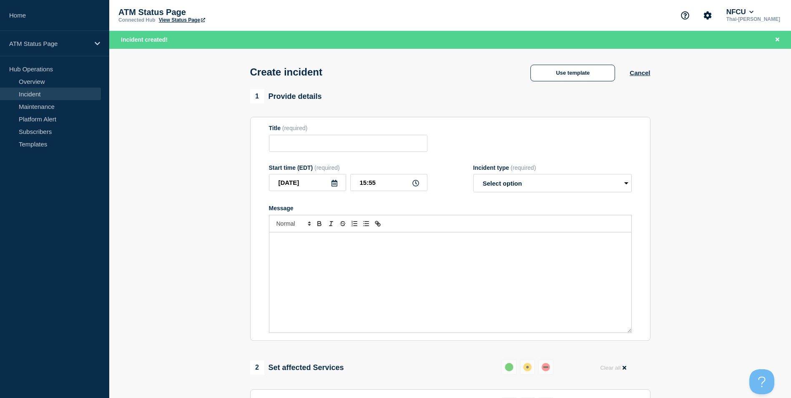
click at [582, 83] on div "Create incident Use template Cancel" at bounding box center [450, 69] width 419 height 41
click at [578, 78] on button "Use template" at bounding box center [573, 73] width 85 height 17
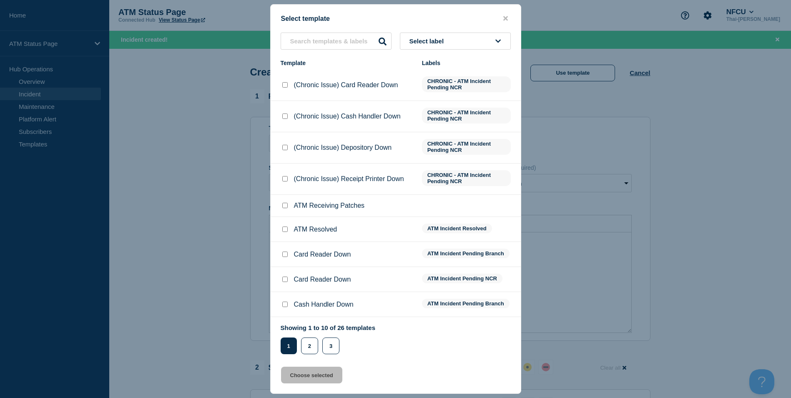
click at [307, 51] on div "Select label Template Labels (Chronic Issue) Card Reader Down CHRONIC - ATM Inc…" at bounding box center [396, 194] width 250 height 322
click at [313, 39] on input "text" at bounding box center [336, 41] width 111 height 17
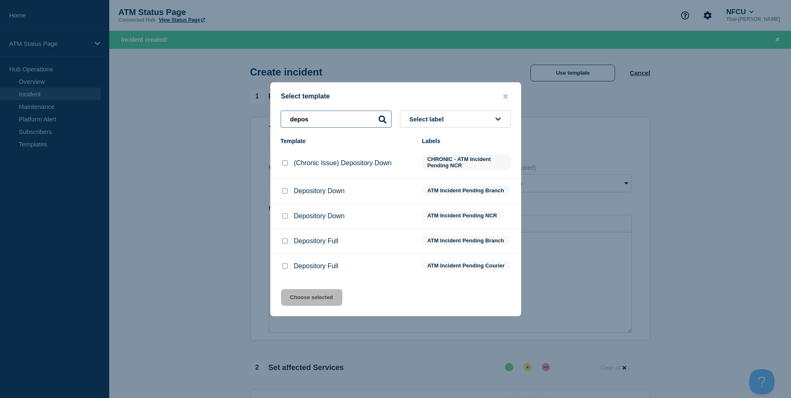
type input "depos"
click at [285, 189] on input "Depository Down checkbox" at bounding box center [284, 190] width 5 height 5
checkbox input "true"
drag, startPoint x: 313, startPoint y: 310, endPoint x: 316, endPoint y: 306, distance: 5.3
click at [313, 311] on div "Select template depos Select label Template Labels (Chronic Issue) Depository D…" at bounding box center [395, 199] width 251 height 234
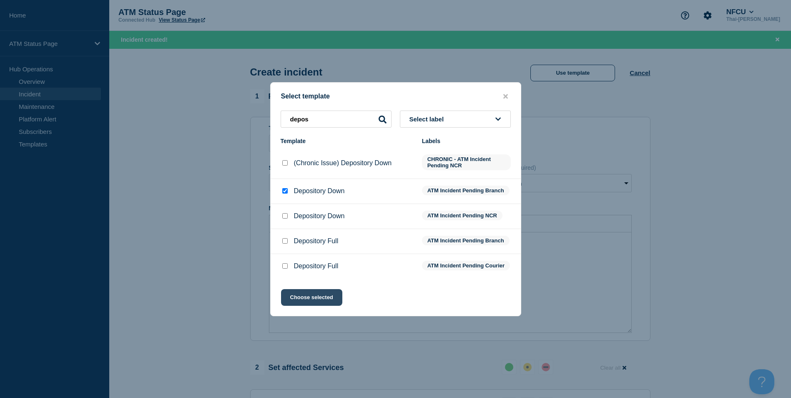
click at [317, 302] on button "Choose selected" at bounding box center [311, 297] width 61 height 17
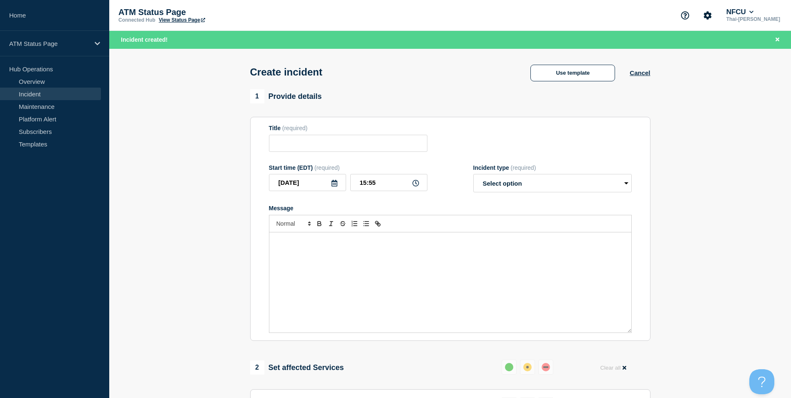
type input "Depository Down"
select select "identified"
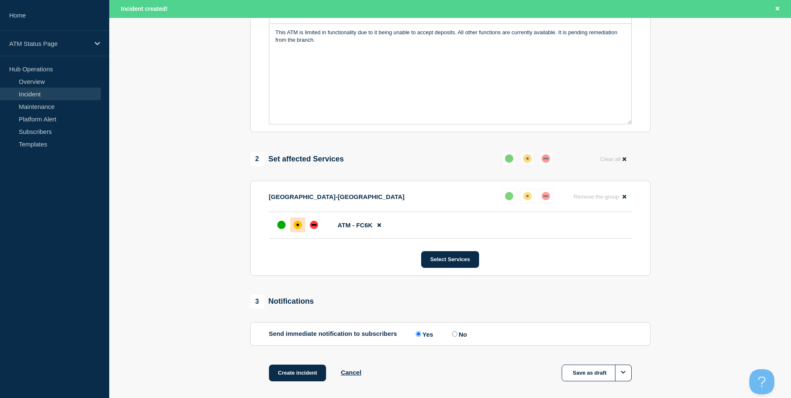
scroll to position [248, 0]
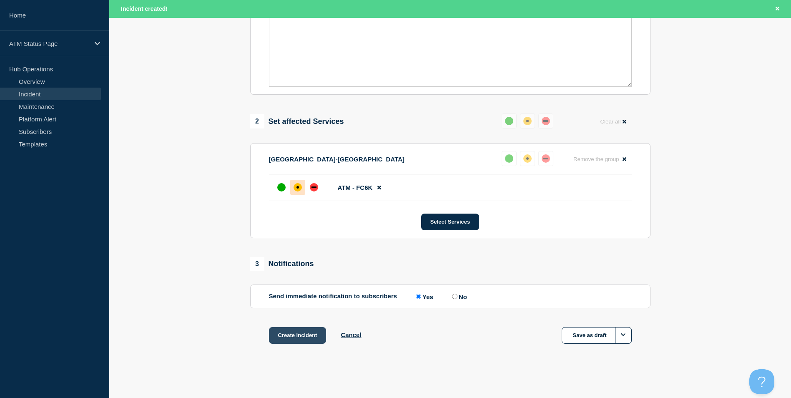
click at [307, 331] on button "Create incident" at bounding box center [298, 335] width 58 height 17
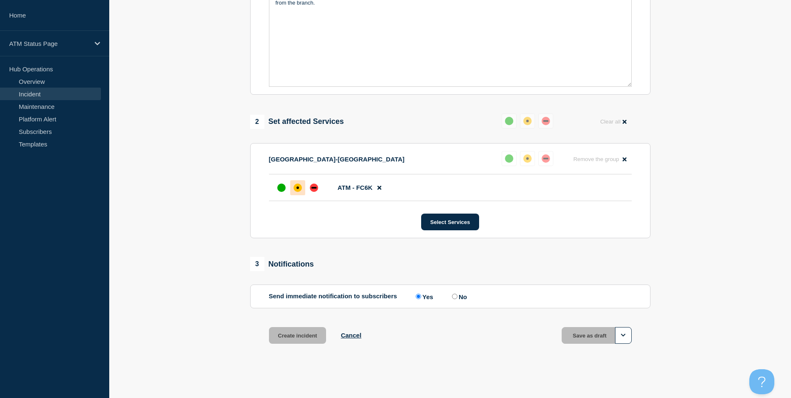
scroll to position [230, 0]
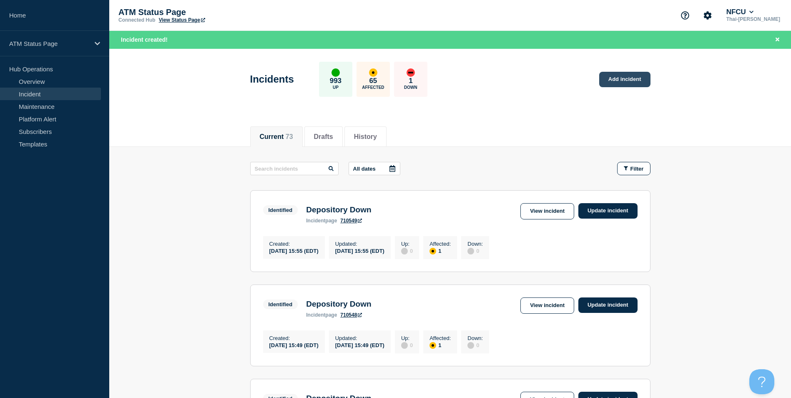
click at [628, 77] on link "Add incident" at bounding box center [625, 79] width 51 height 15
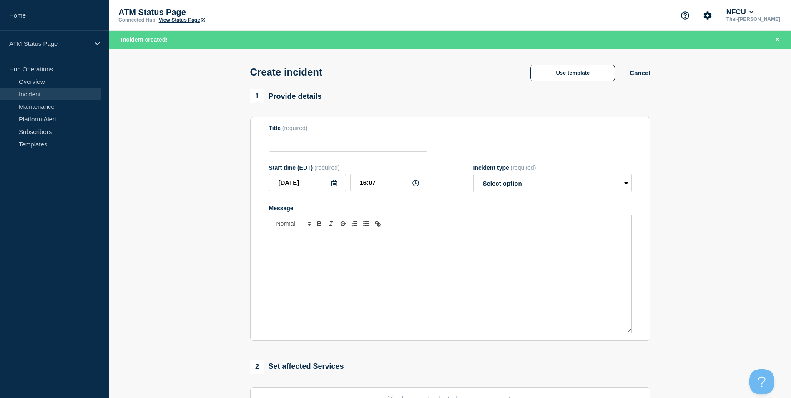
scroll to position [204, 0]
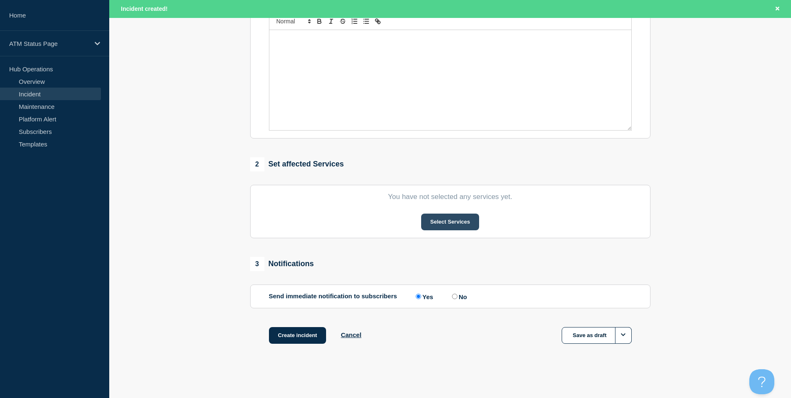
click at [457, 227] on button "Select Services" at bounding box center [450, 222] width 58 height 17
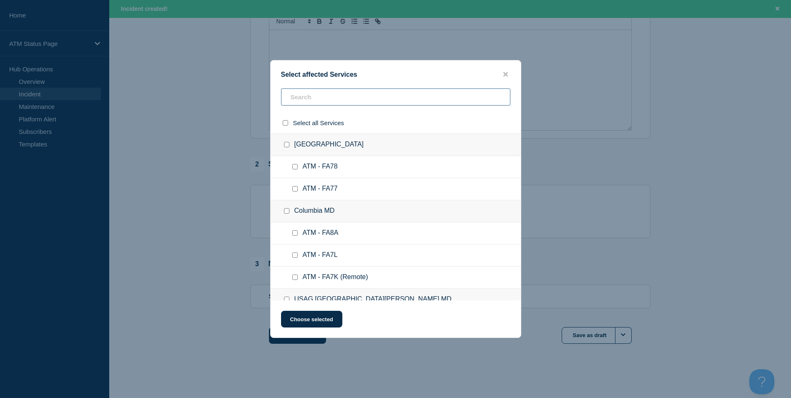
click at [319, 99] on input "text" at bounding box center [395, 96] width 229 height 17
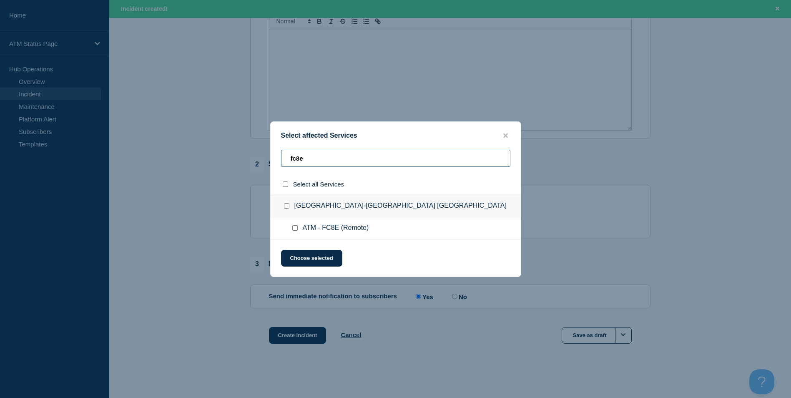
type input "fc8e"
click at [297, 229] on input "ATM - FC8E (Remote) checkbox" at bounding box center [294, 227] width 5 height 5
checkbox input "true"
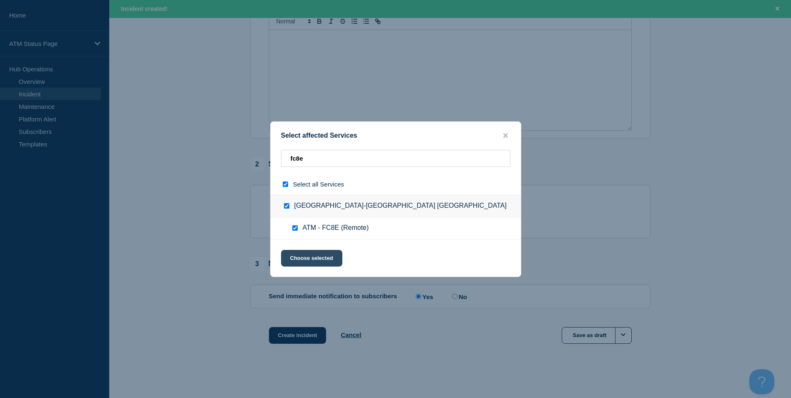
click at [311, 258] on button "Choose selected" at bounding box center [311, 258] width 61 height 17
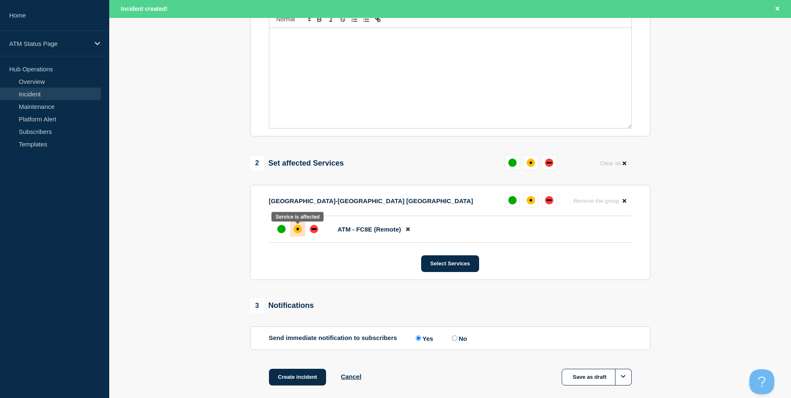
click at [298, 233] on div "affected" at bounding box center [298, 229] width 8 height 8
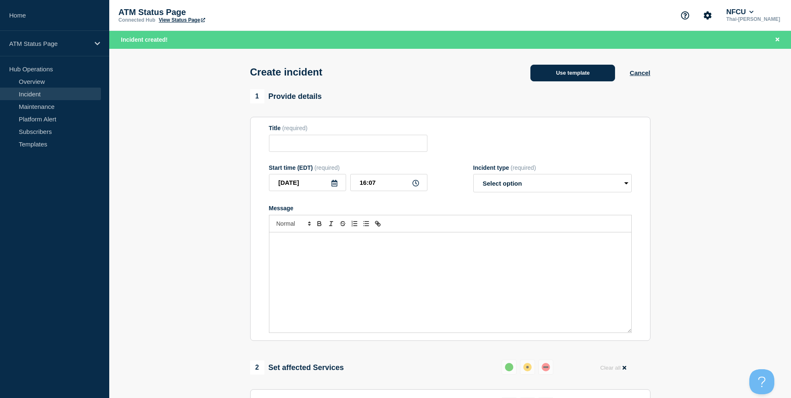
click at [579, 78] on button "Use template" at bounding box center [573, 73] width 85 height 17
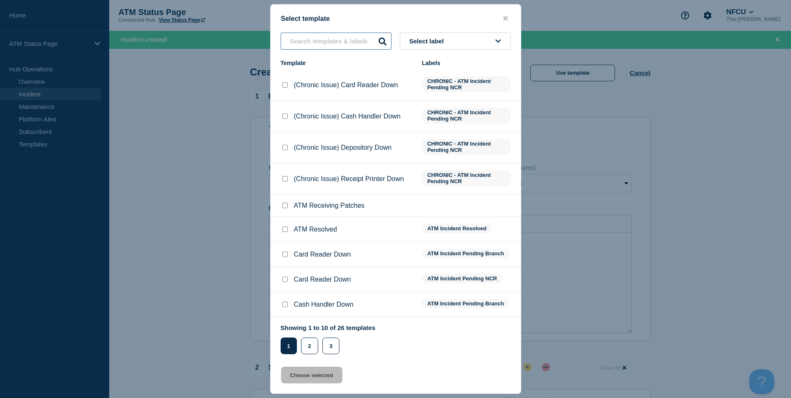
click at [325, 44] on input "text" at bounding box center [336, 41] width 111 height 17
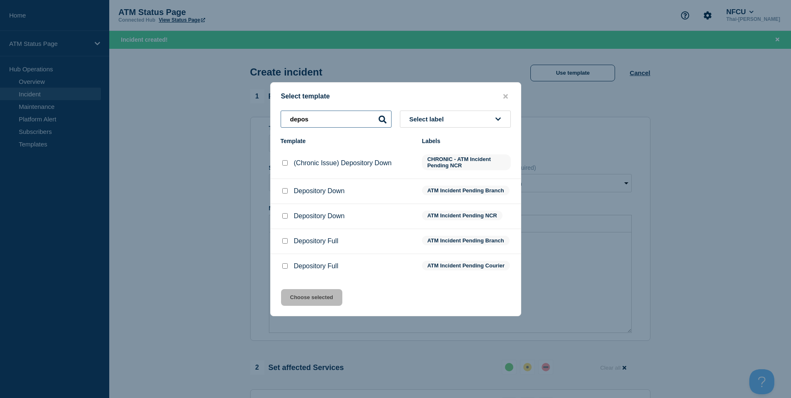
type input "depos"
click at [283, 214] on input "Depository Down checkbox" at bounding box center [284, 215] width 5 height 5
checkbox input "true"
click at [324, 302] on button "Choose selected" at bounding box center [311, 297] width 61 height 17
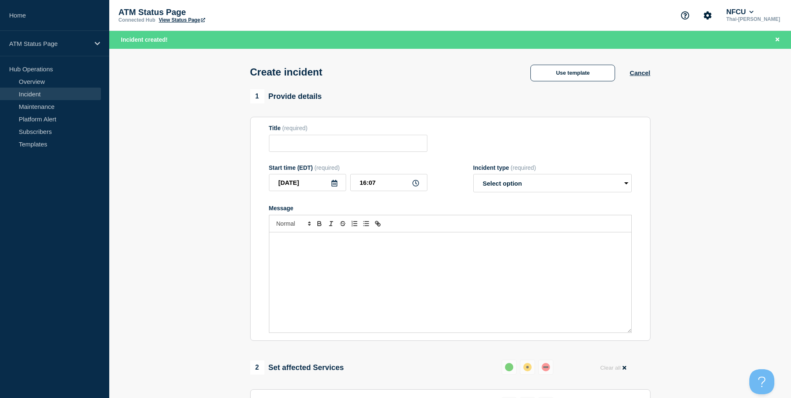
type input "Depository Down"
select select "identified"
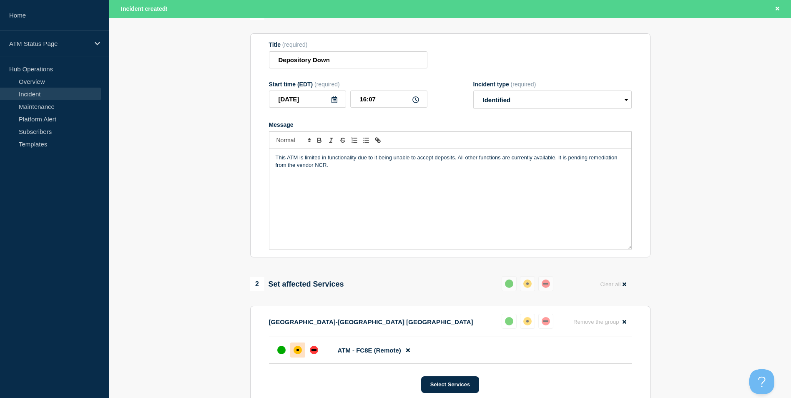
scroll to position [248, 0]
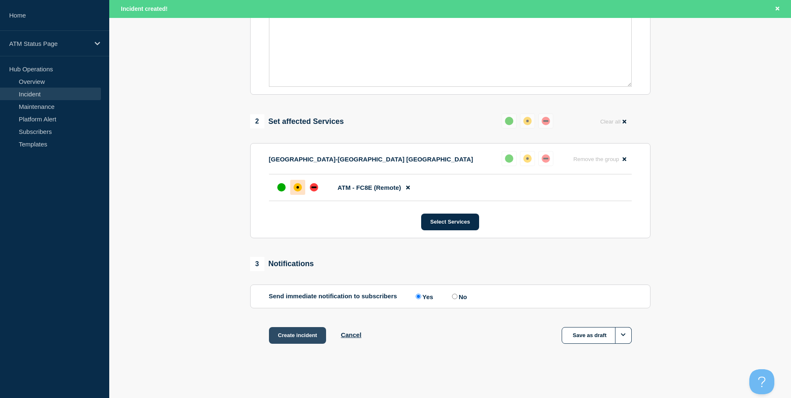
click at [296, 333] on button "Create incident" at bounding box center [298, 335] width 58 height 17
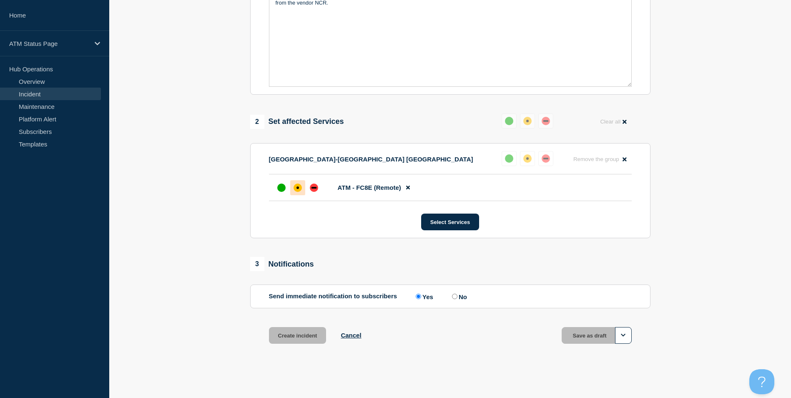
scroll to position [230, 0]
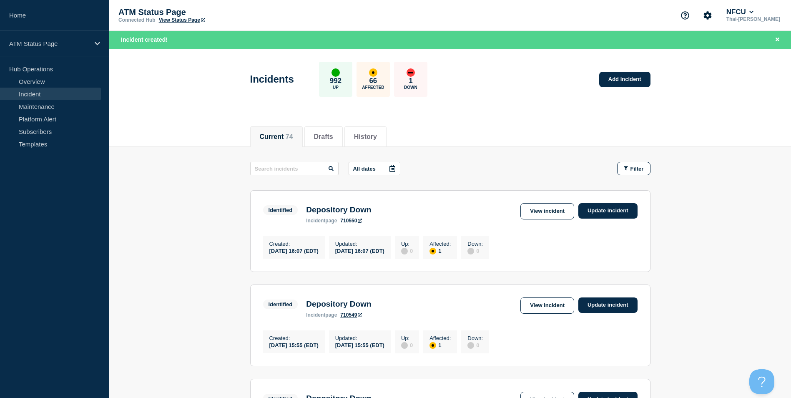
drag, startPoint x: 87, startPoint y: 154, endPoint x: 500, endPoint y: 133, distance: 413.6
click at [499, 132] on div "Current 74 Drafts History" at bounding box center [450, 132] width 401 height 28
click at [627, 77] on link "Add incident" at bounding box center [625, 79] width 51 height 15
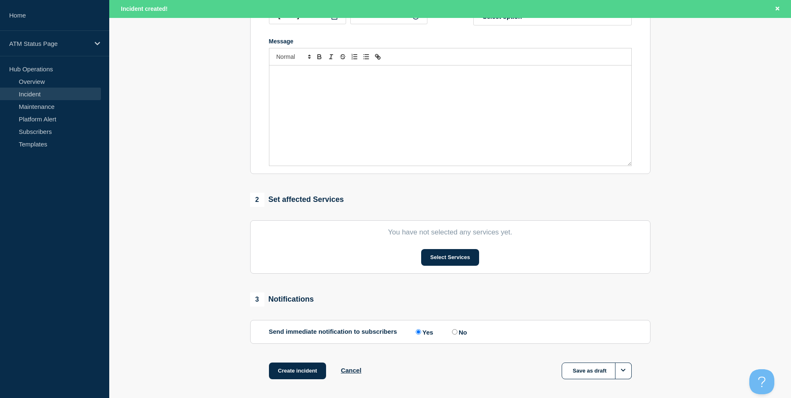
scroll to position [204, 0]
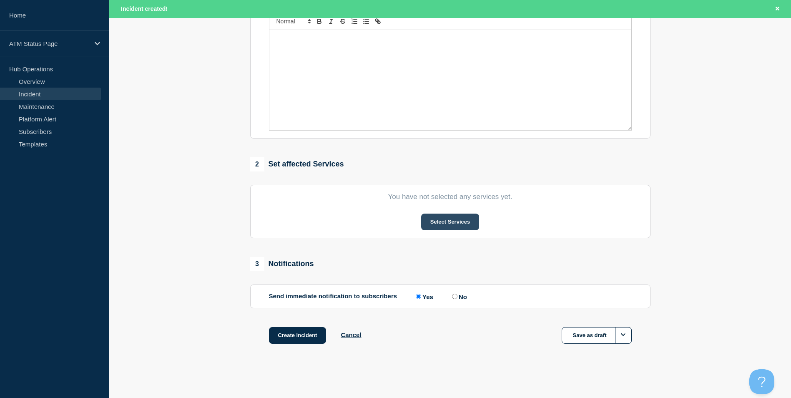
click at [458, 226] on button "Select Services" at bounding box center [450, 222] width 58 height 17
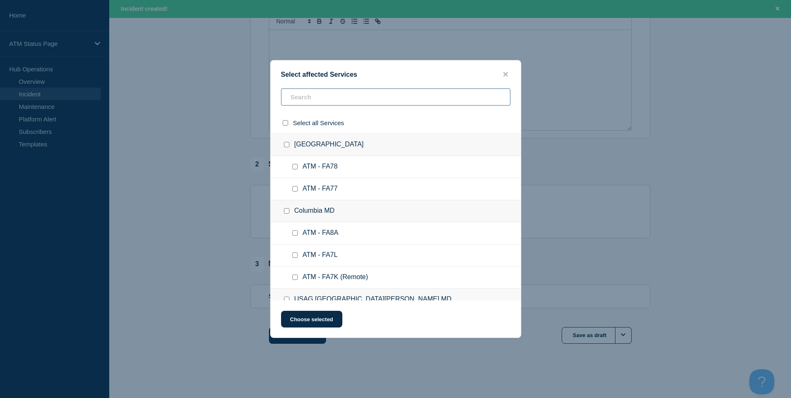
click at [303, 103] on input "text" at bounding box center [395, 96] width 229 height 17
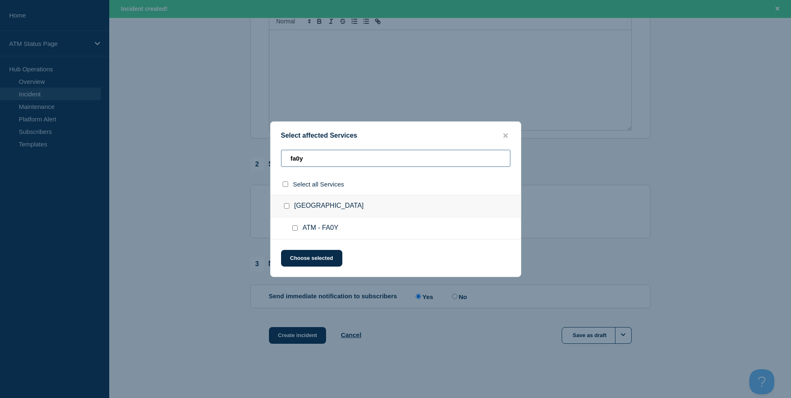
type input "fa0y"
click at [293, 228] on input "ATM - FA0Y checkbox" at bounding box center [294, 227] width 5 height 5
checkbox input "true"
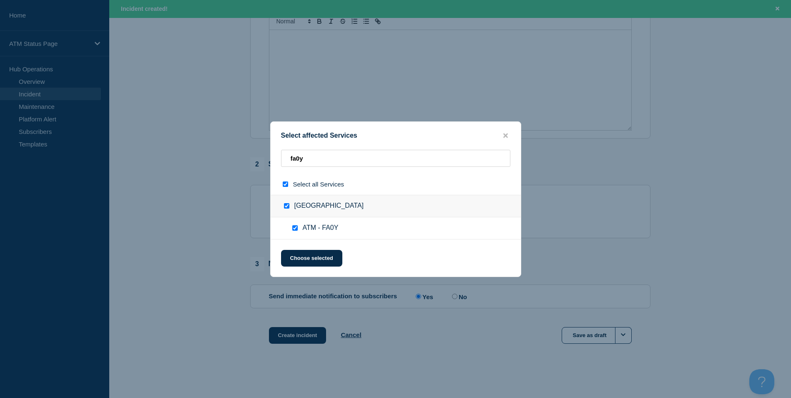
click at [307, 247] on div "Select affected Services fa0y Select all Services [GEOGRAPHIC_DATA] ATM - FA0Y …" at bounding box center [395, 199] width 251 height 156
click at [312, 253] on button "Choose selected" at bounding box center [311, 258] width 61 height 17
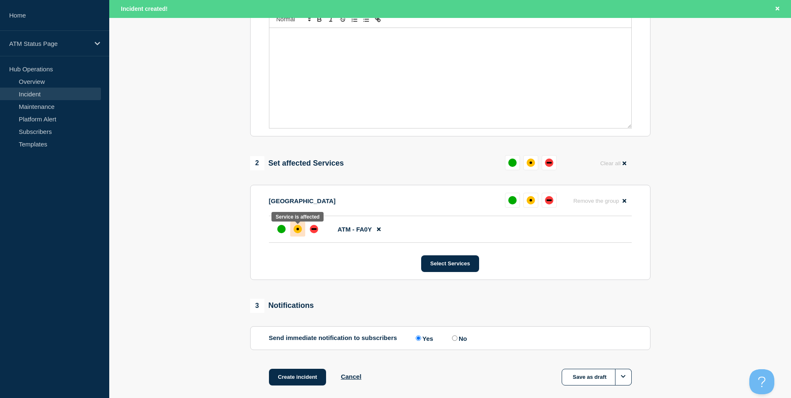
click at [300, 232] on div "affected" at bounding box center [298, 229] width 8 height 8
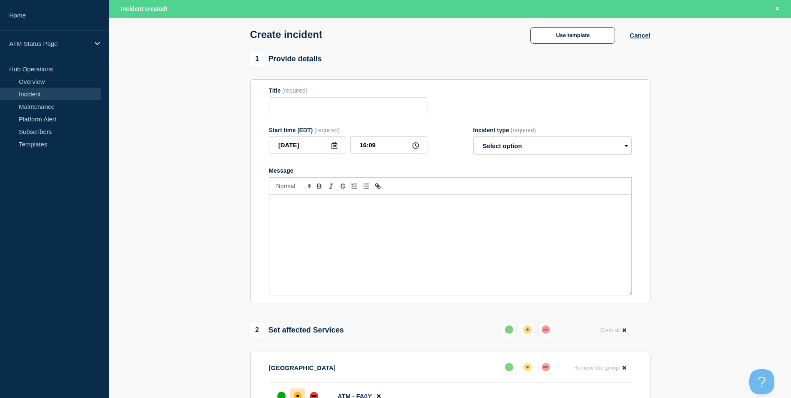
scroll to position [0, 0]
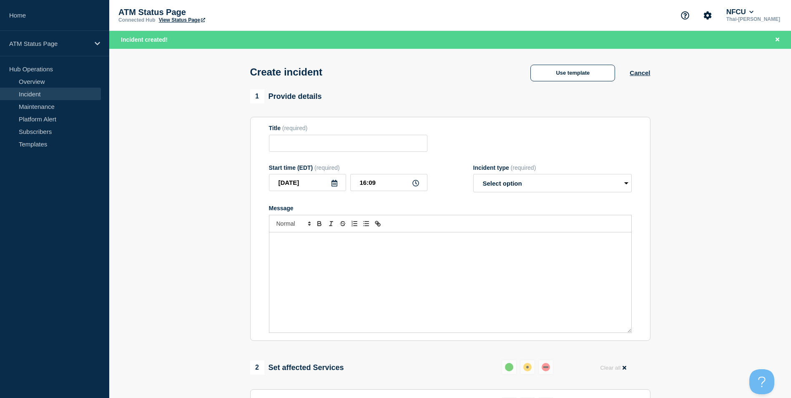
click at [570, 65] on div "Use template Cancel" at bounding box center [583, 73] width 134 height 18
click at [569, 70] on button "Use template" at bounding box center [573, 73] width 85 height 17
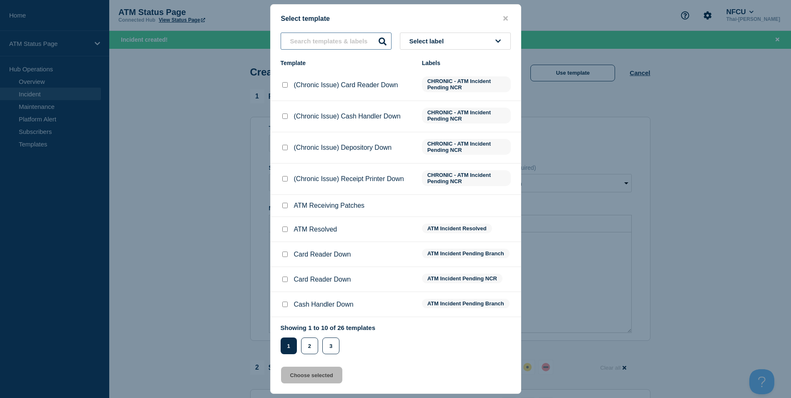
click at [318, 38] on input "text" at bounding box center [336, 41] width 111 height 17
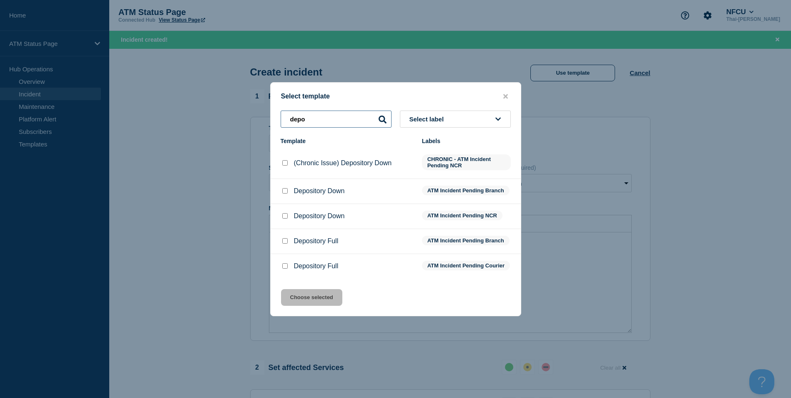
type input "depo"
click at [281, 187] on div at bounding box center [285, 191] width 8 height 8
drag, startPoint x: 280, startPoint y: 187, endPoint x: 286, endPoint y: 190, distance: 6.4
click at [286, 190] on input "Depository Down checkbox" at bounding box center [284, 190] width 5 height 5
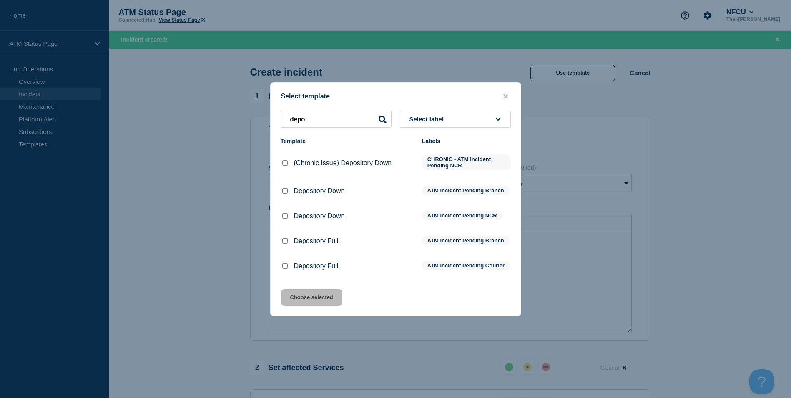
checkbox input "true"
click at [326, 300] on button "Choose selected" at bounding box center [311, 297] width 61 height 17
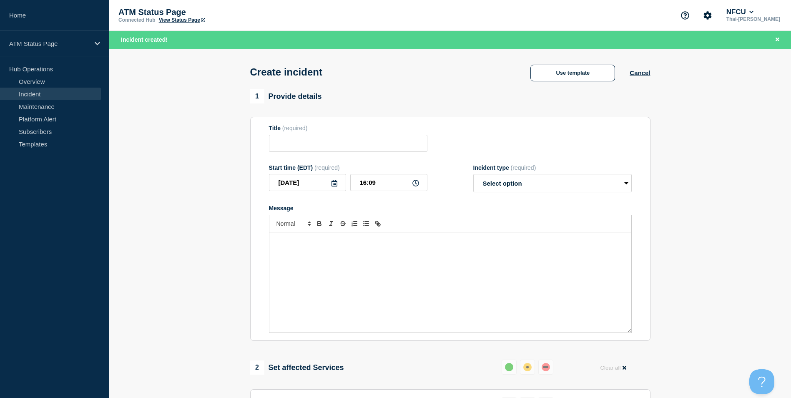
type input "Depository Down"
select select "identified"
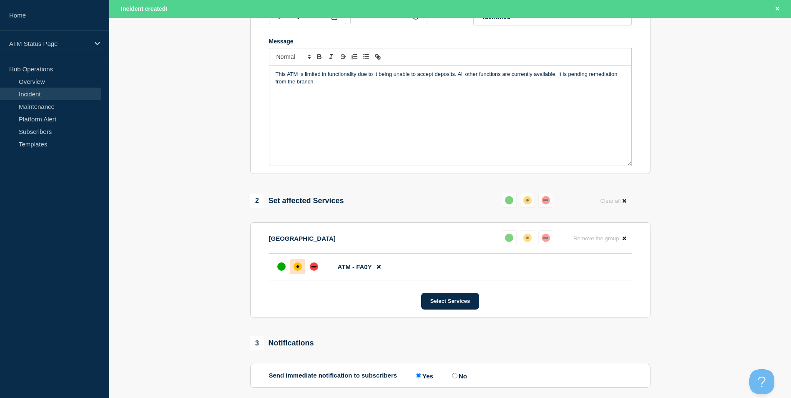
scroll to position [209, 0]
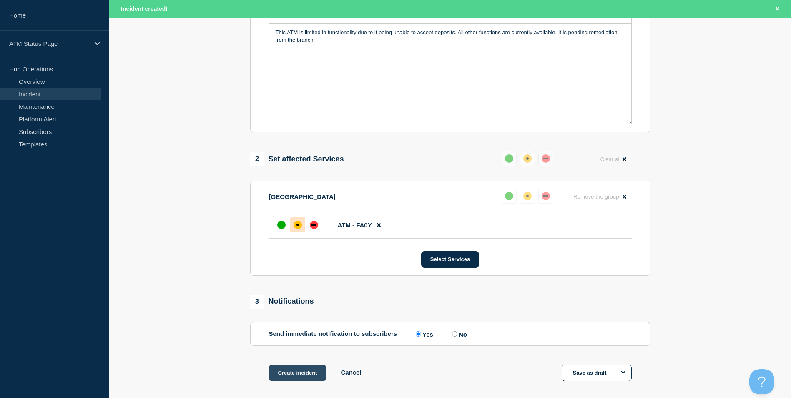
click at [295, 378] on button "Create incident" at bounding box center [298, 373] width 58 height 17
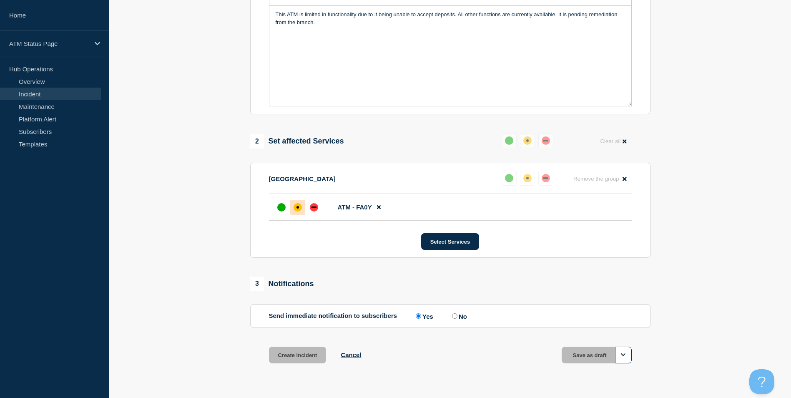
scroll to position [191, 0]
